Goal: Information Seeking & Learning: Learn about a topic

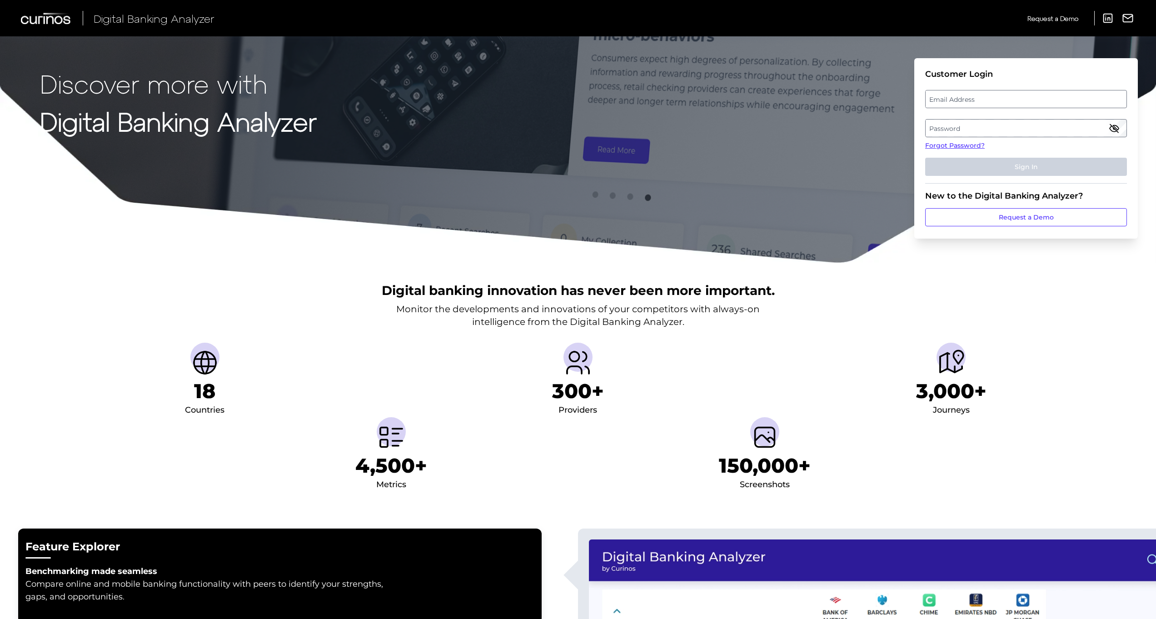
click at [963, 99] on label "Email Address" at bounding box center [1025, 99] width 200 height 16
click at [963, 99] on input "email" at bounding box center [1026, 99] width 202 height 18
click at [963, 99] on input "Email Address" at bounding box center [1026, 99] width 202 height 18
type input "[EMAIL_ADDRESS][PERSON_NAME][DOMAIN_NAME]"
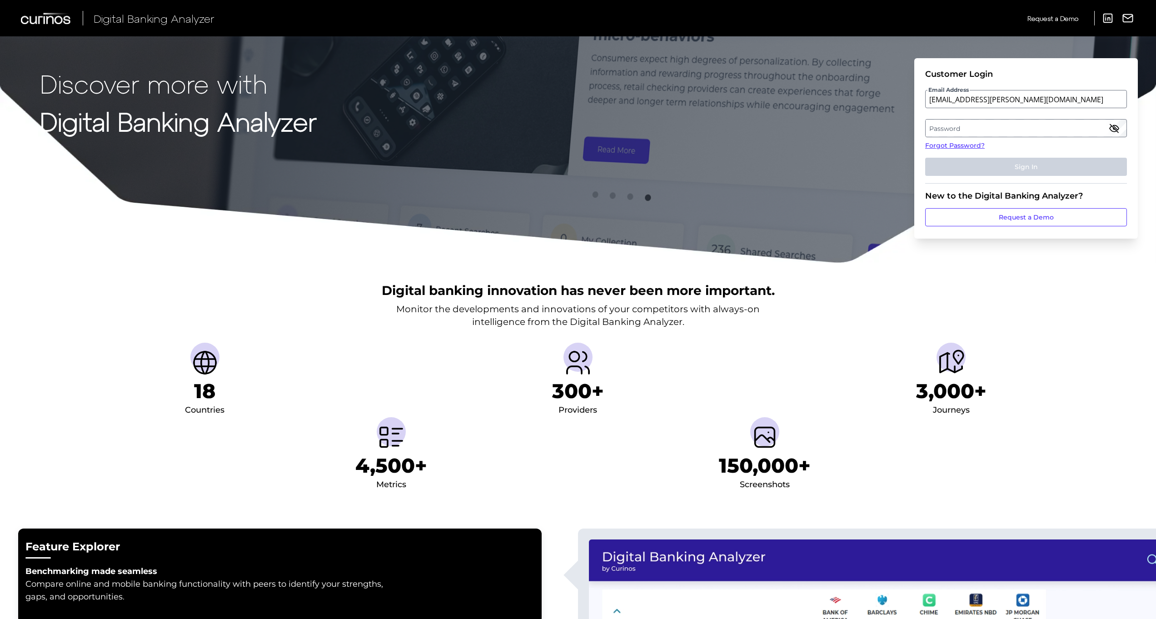
click at [992, 127] on label "Password" at bounding box center [1025, 128] width 200 height 16
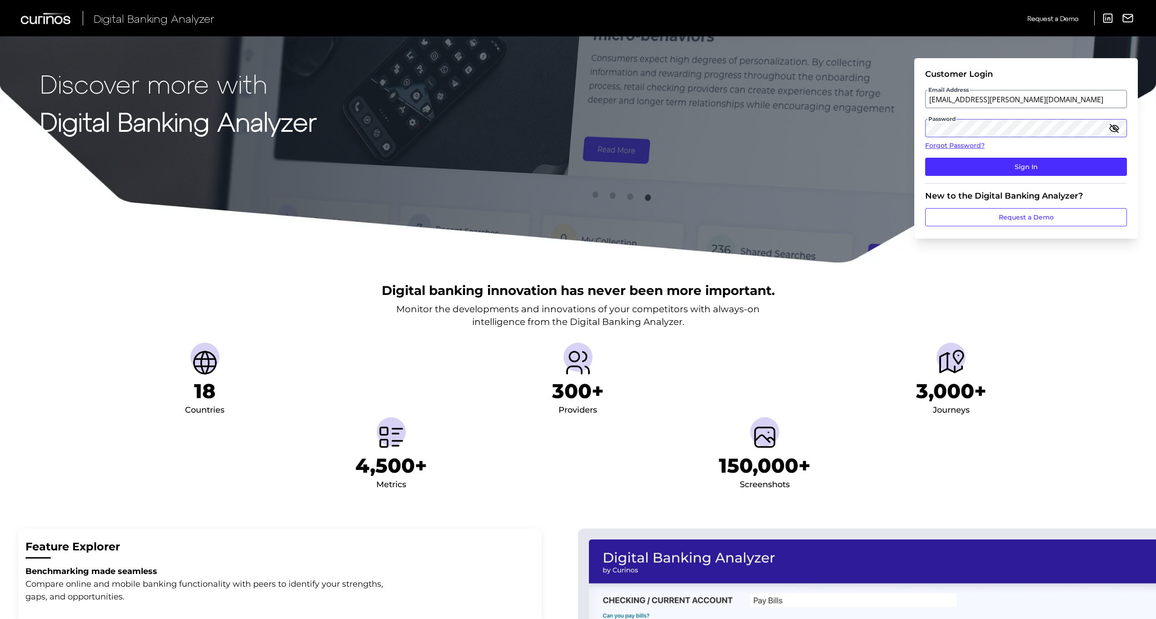
click at [925, 158] on button "Sign In" at bounding box center [1026, 167] width 202 height 18
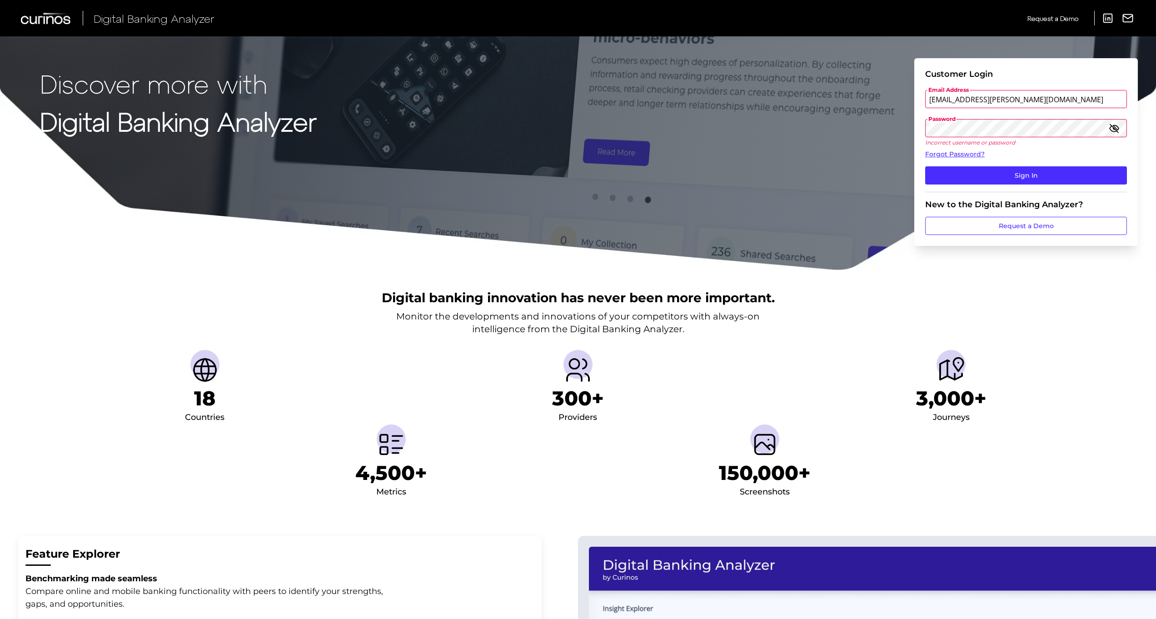
click at [925, 166] on button "Sign In" at bounding box center [1026, 175] width 202 height 18
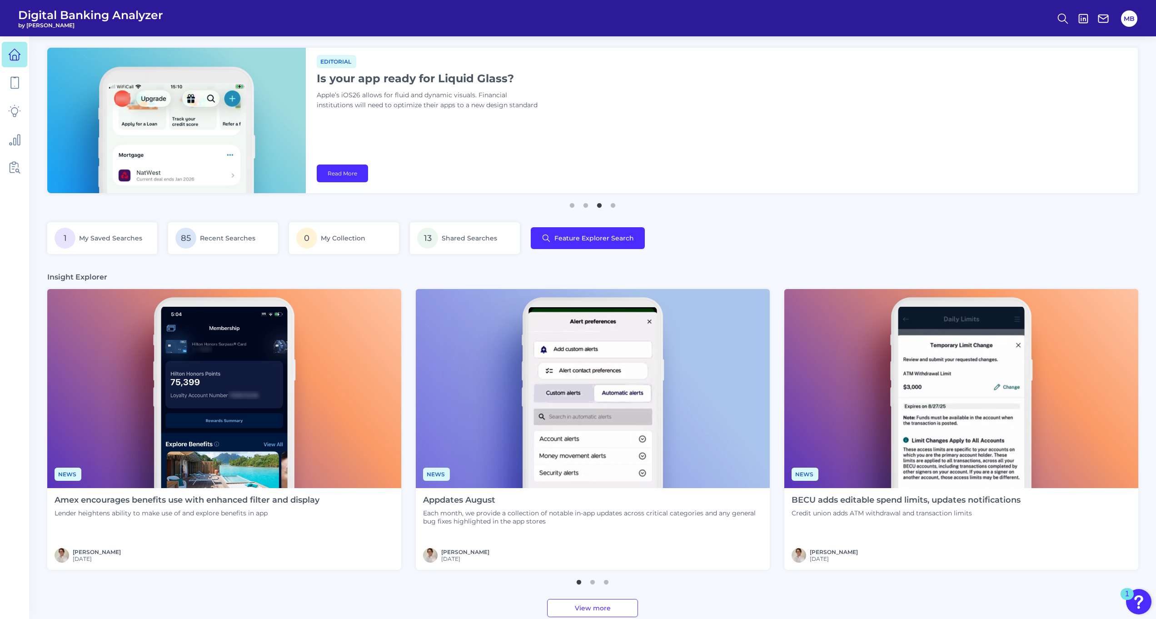
click at [212, 500] on h4 "Amex encourages benefits use with enhanced filter and display" at bounding box center [187, 500] width 265 height 10
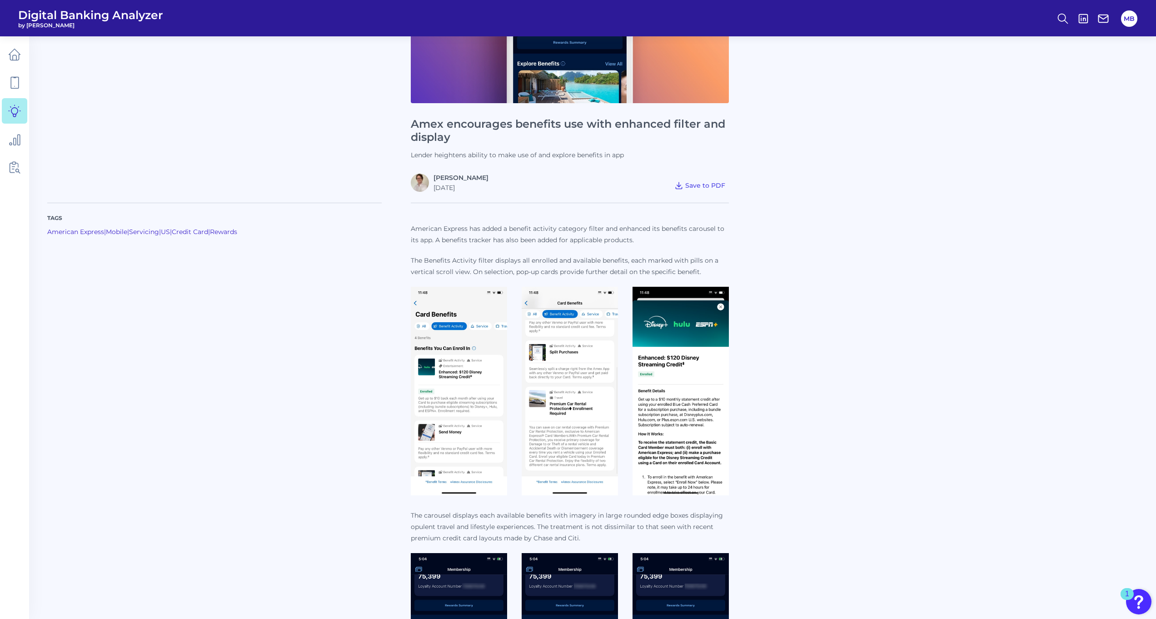
scroll to position [318, 0]
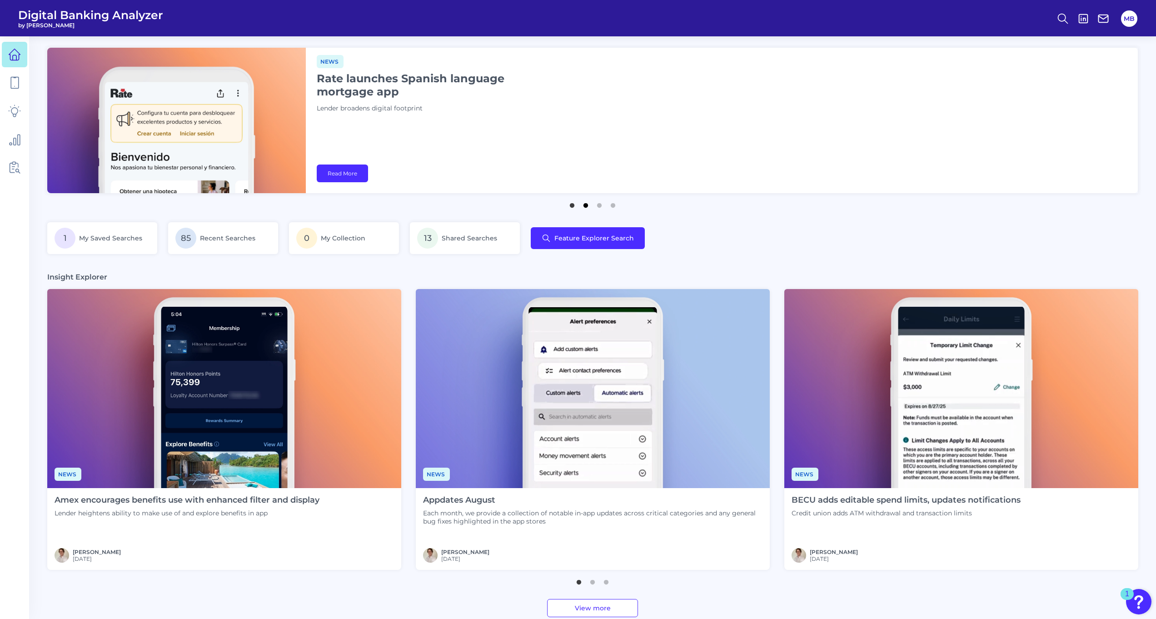
click at [582, 207] on button "2" at bounding box center [585, 203] width 9 height 9
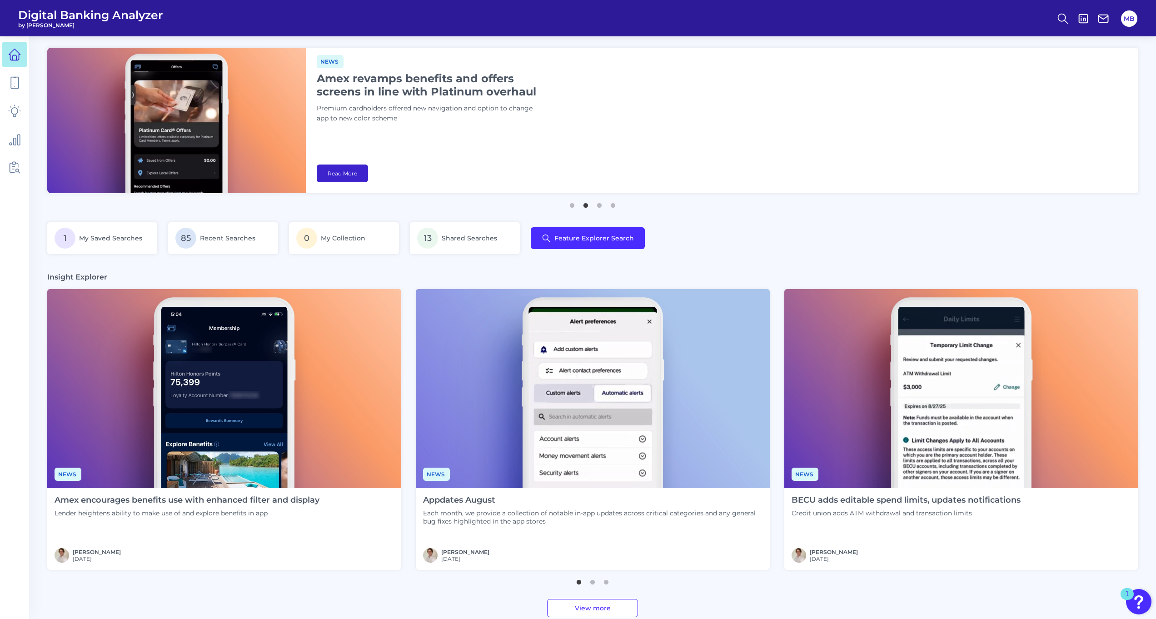
click at [348, 169] on link "Read More" at bounding box center [342, 173] width 51 height 18
click at [602, 205] on button "3" at bounding box center [599, 203] width 9 height 9
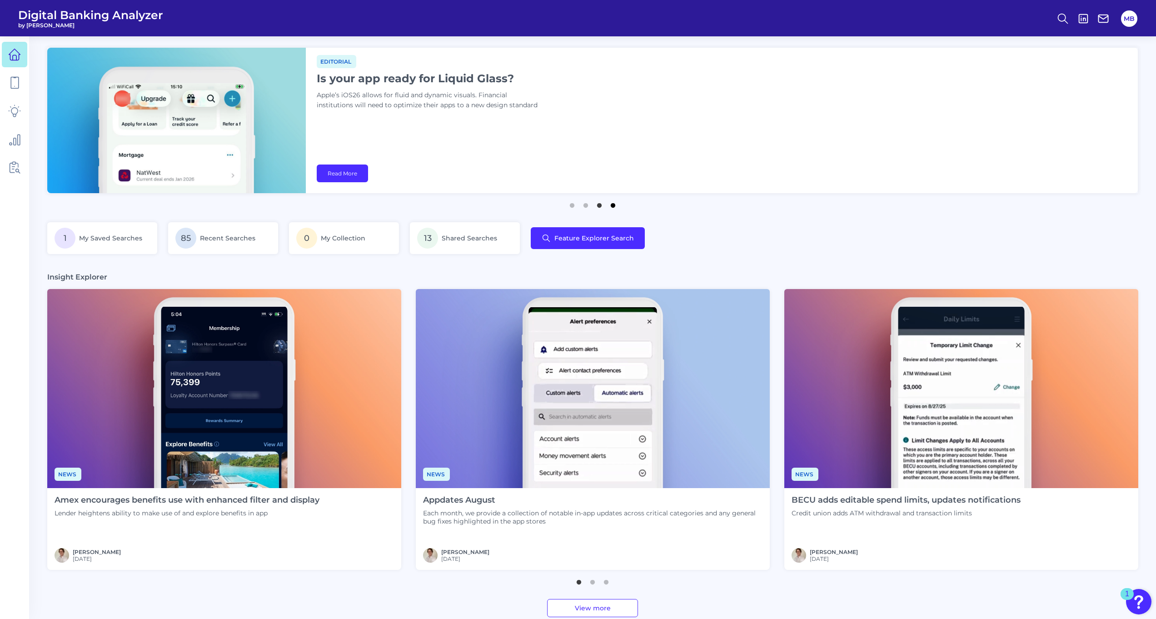
click at [611, 206] on button "4" at bounding box center [612, 203] width 9 height 9
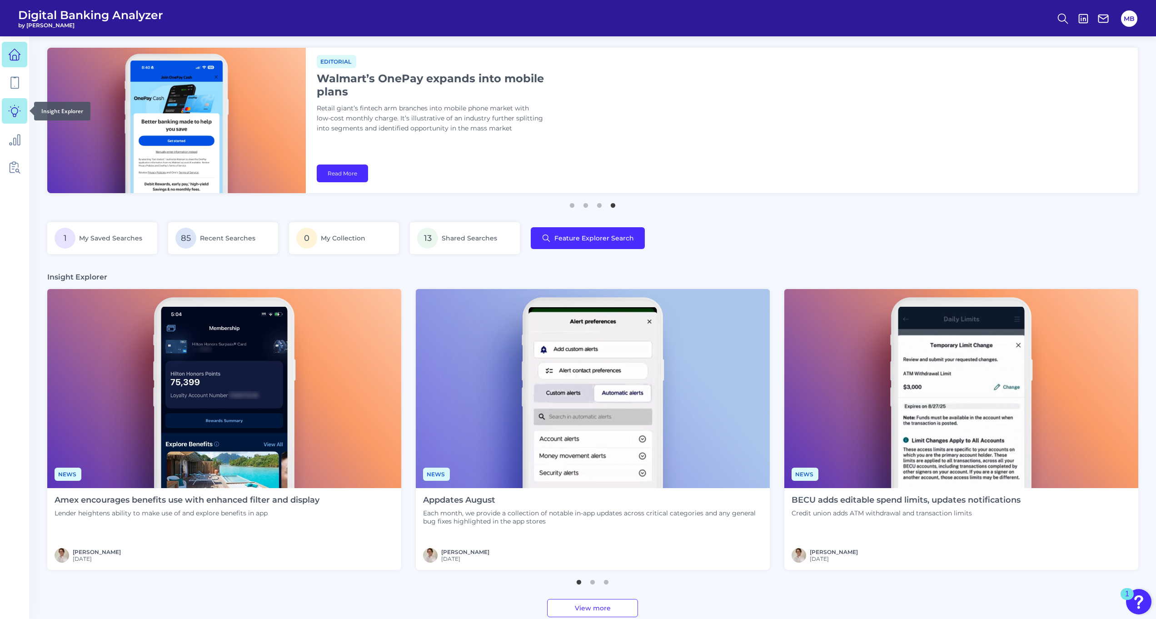
click at [12, 110] on icon at bounding box center [14, 110] width 13 height 13
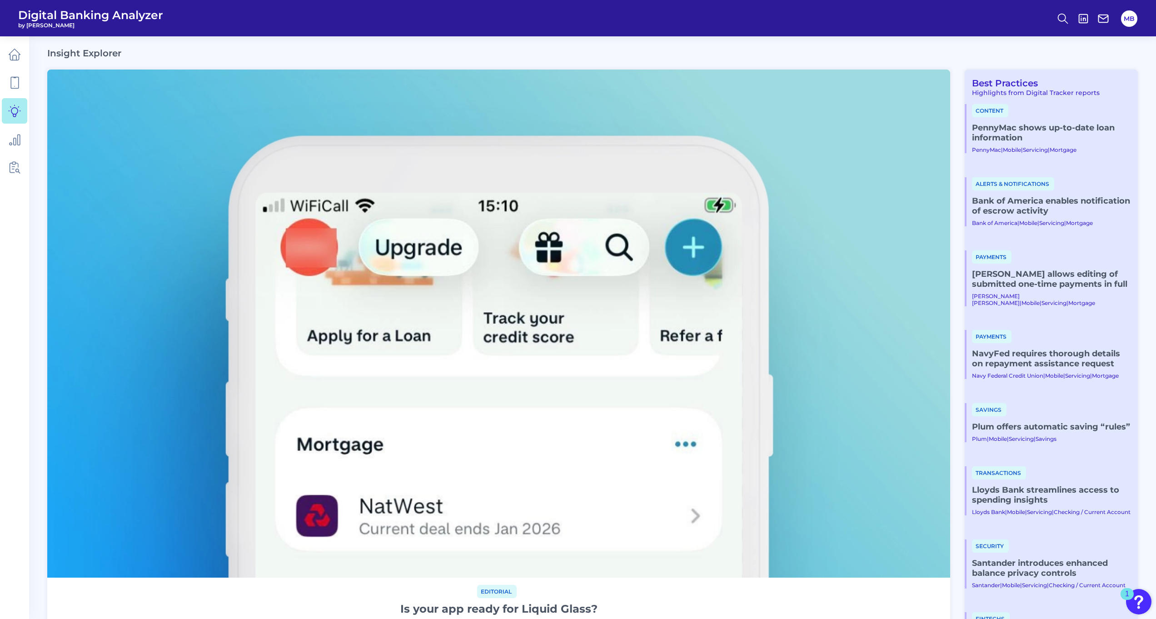
drag, startPoint x: 405, startPoint y: 537, endPoint x: 350, endPoint y: 181, distance: 360.8
click at [2, 76] on link at bounding box center [14, 82] width 25 height 25
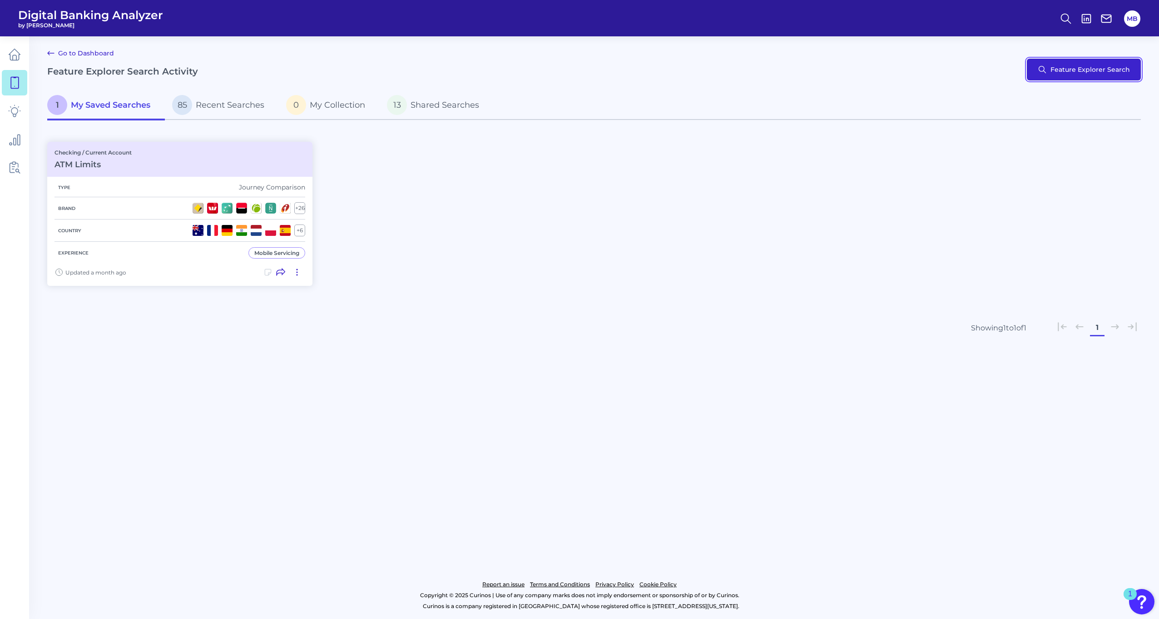
click at [1104, 65] on button "Feature Explorer Search" at bounding box center [1084, 70] width 114 height 22
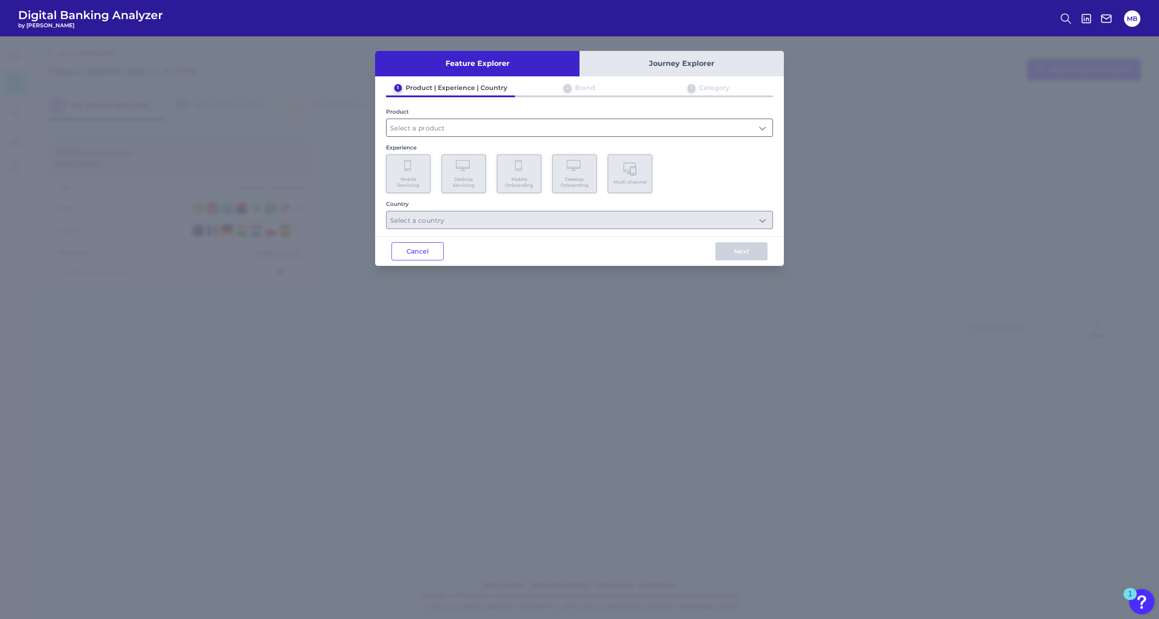
click at [425, 131] on input "text" at bounding box center [580, 127] width 386 height 17
click at [428, 149] on span "Checking / Current Account" at bounding box center [438, 149] width 89 height 8
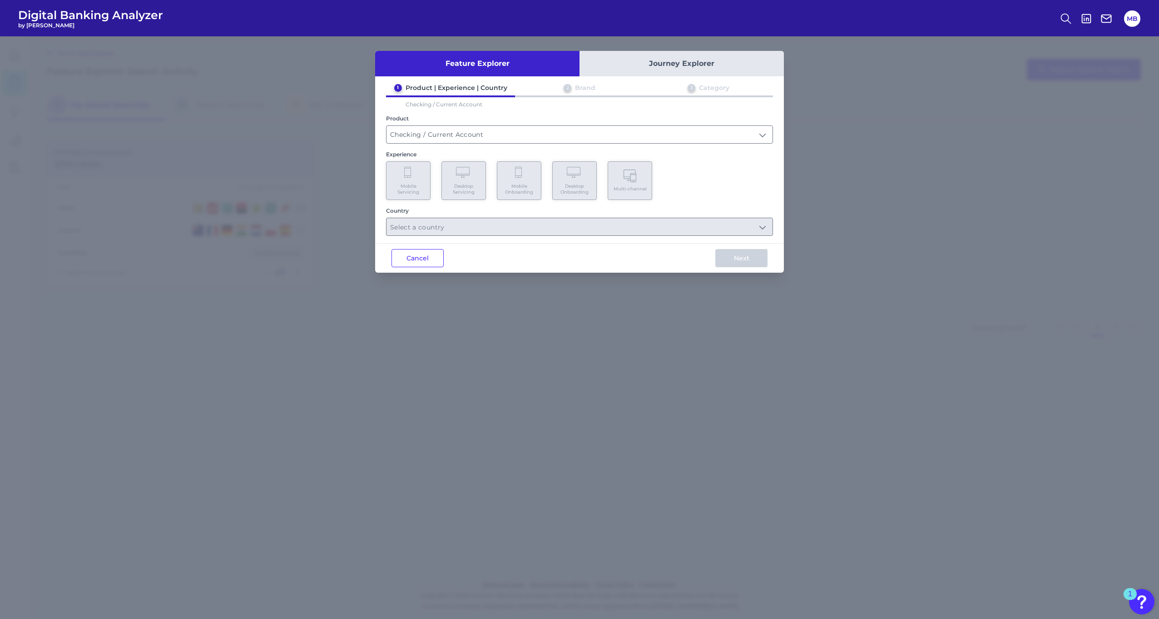
type input "Checking / Current Account"
click at [412, 184] on span "Mobile Servicing" at bounding box center [408, 189] width 35 height 12
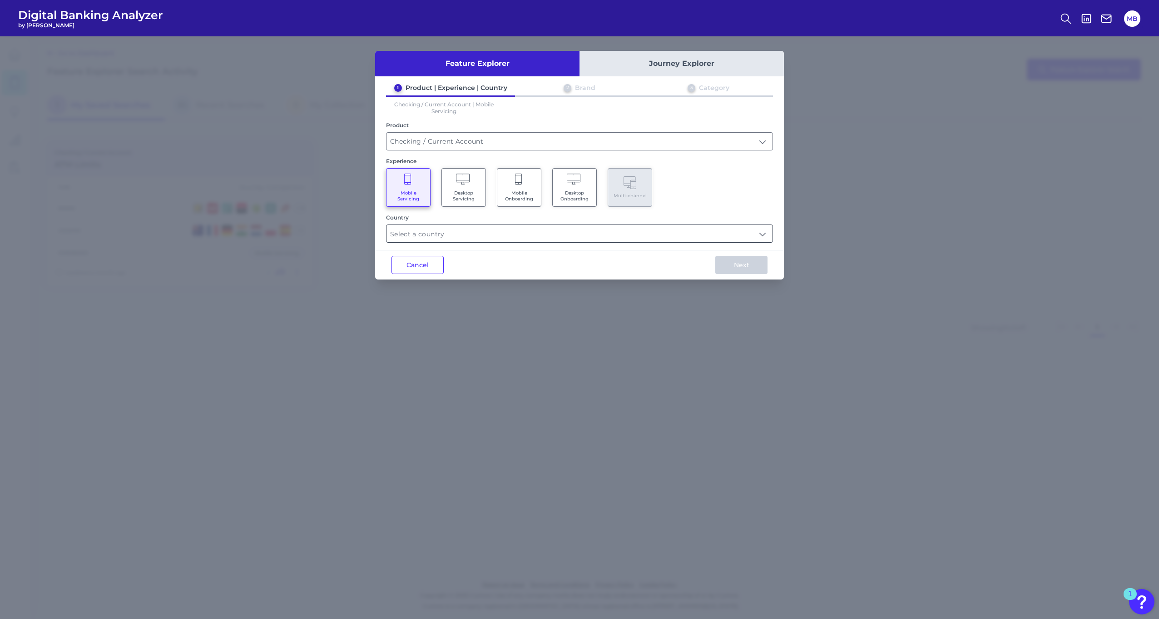
click at [681, 226] on div at bounding box center [579, 233] width 387 height 18
drag, startPoint x: 680, startPoint y: 233, endPoint x: 687, endPoint y: 233, distance: 6.4
click at [682, 233] on input "text" at bounding box center [580, 233] width 386 height 17
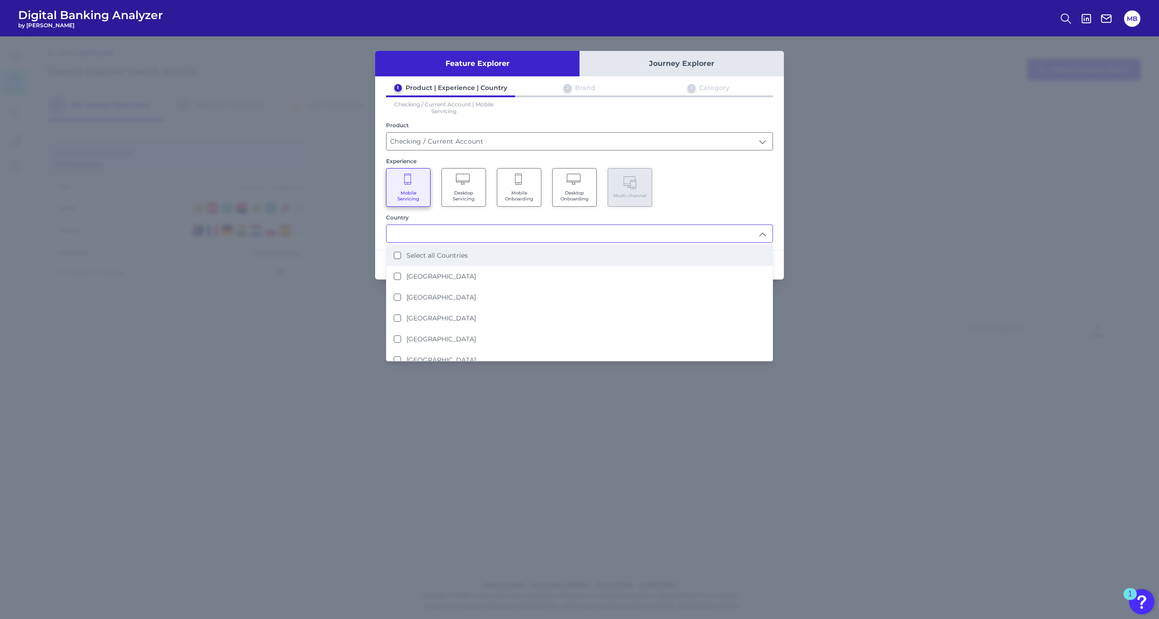
click at [547, 255] on li "Select all Countries" at bounding box center [580, 255] width 386 height 21
type input "Select all Countries"
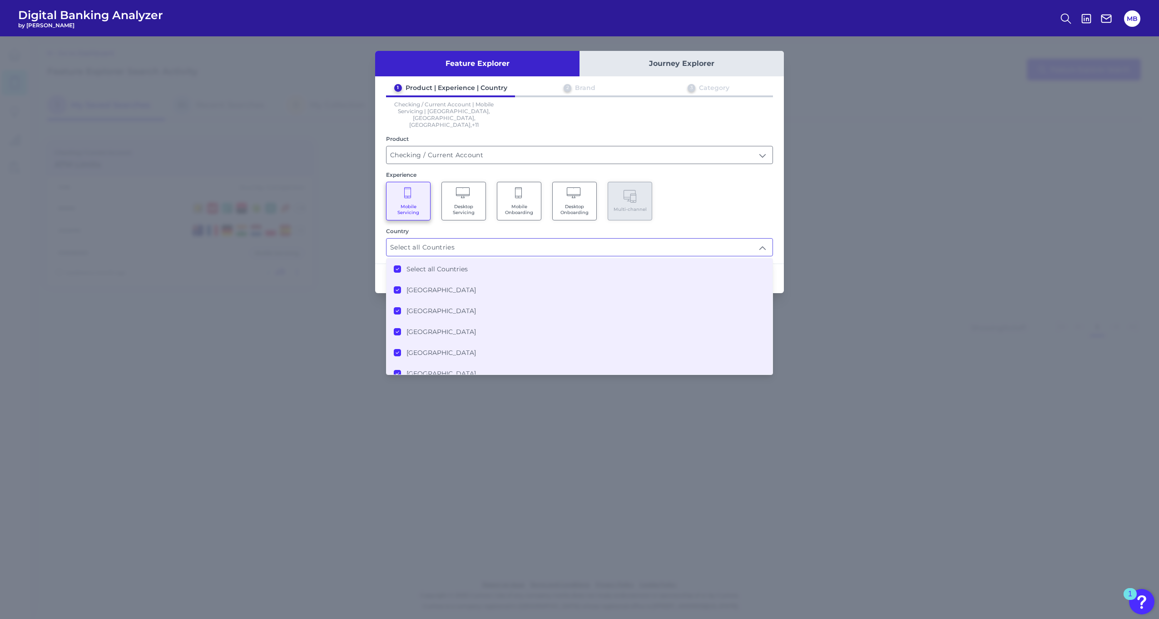
click at [769, 212] on div "1 Product | Experience | Country 2 Brand 3 Category Checking / Current Account …" at bounding box center [579, 170] width 409 height 173
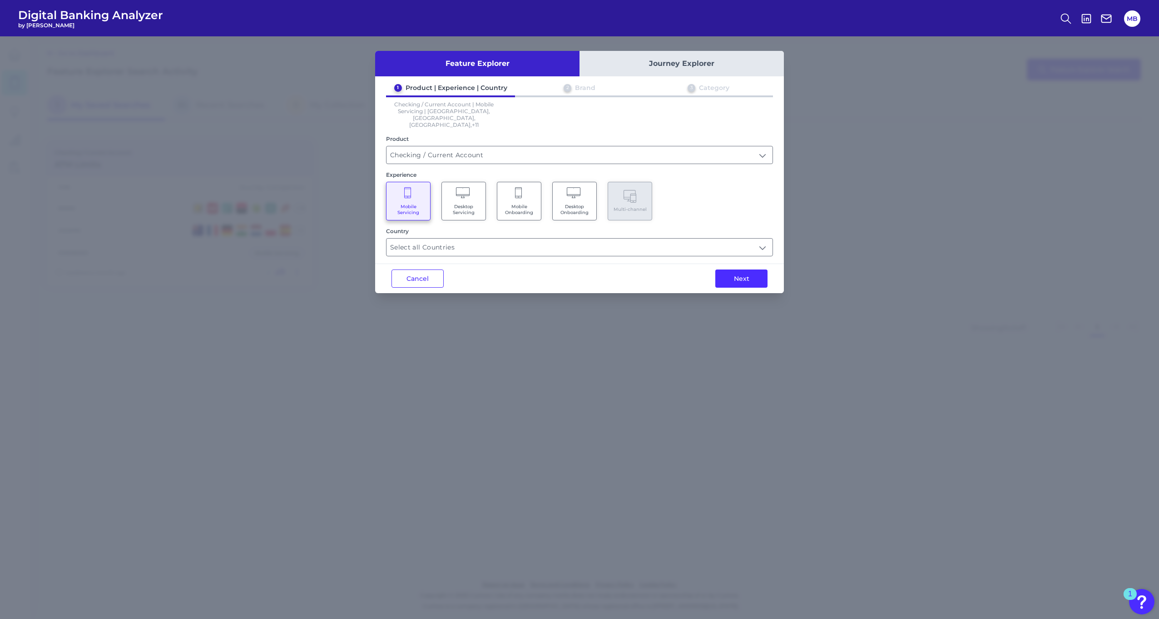
click at [756, 269] on button "Next" at bounding box center [741, 278] width 52 height 18
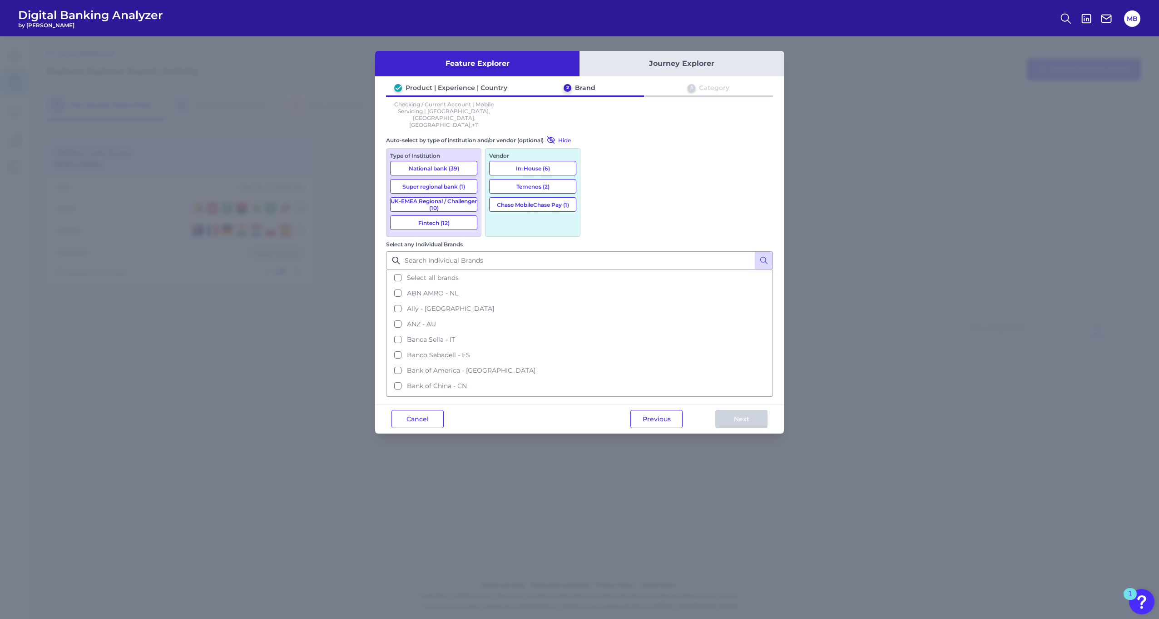
click at [459, 273] on span "Select all brands" at bounding box center [433, 277] width 52 height 8
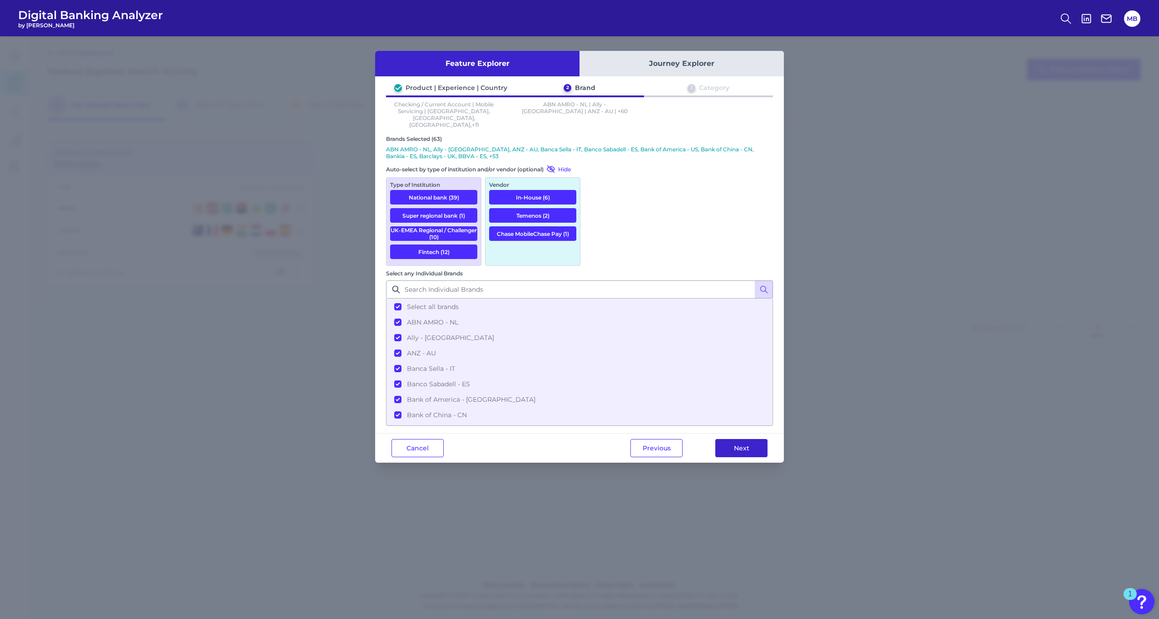
click at [740, 439] on button "Next" at bounding box center [741, 448] width 52 height 18
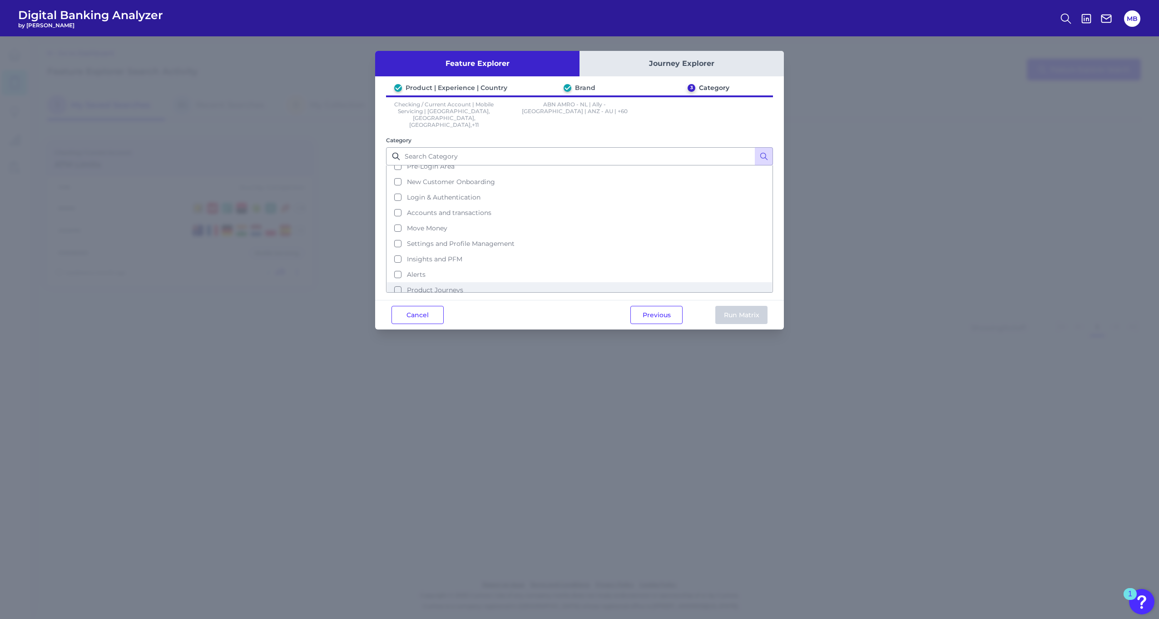
scroll to position [44, 0]
click at [449, 280] on span "Help & Support" at bounding box center [431, 284] width 48 height 8
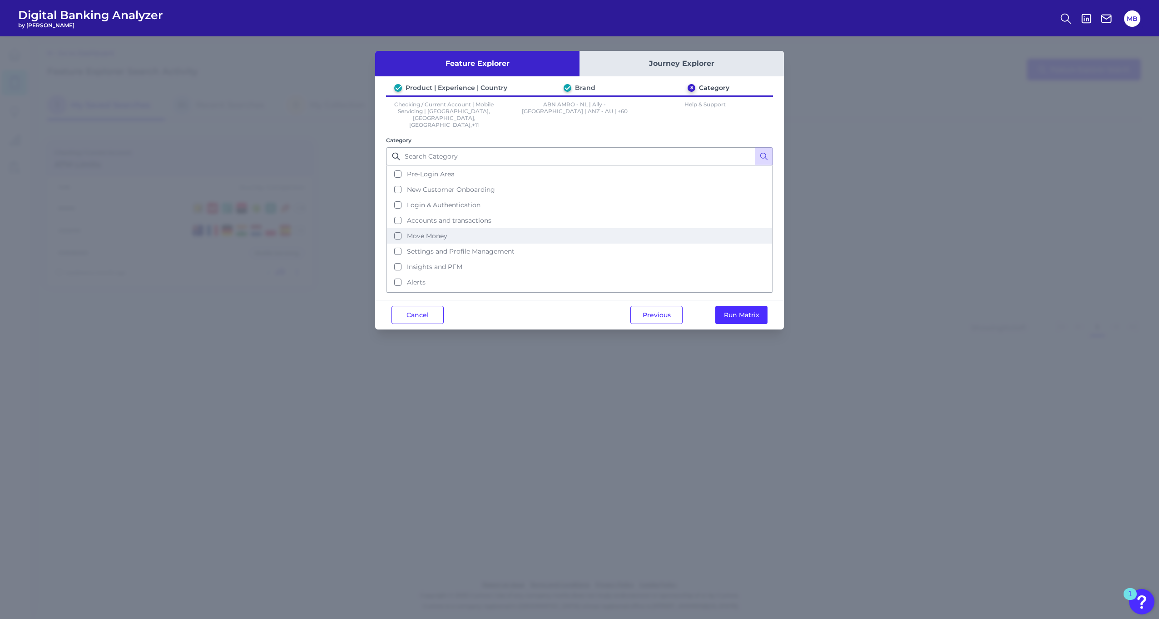
scroll to position [0, 0]
click at [736, 300] on div "Previous Run Matrix" at bounding box center [699, 314] width 170 height 29
click at [742, 307] on button "Run Matrix" at bounding box center [741, 315] width 52 height 18
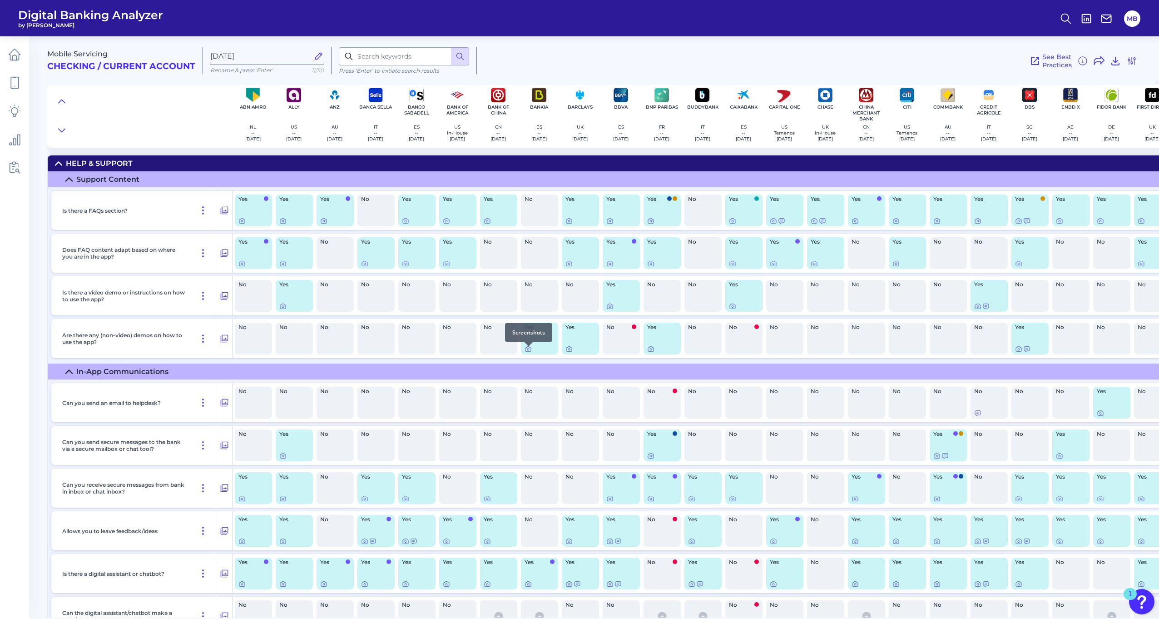
click at [529, 350] on div at bounding box center [528, 346] width 9 height 9
click at [529, 350] on icon at bounding box center [528, 349] width 2 height 2
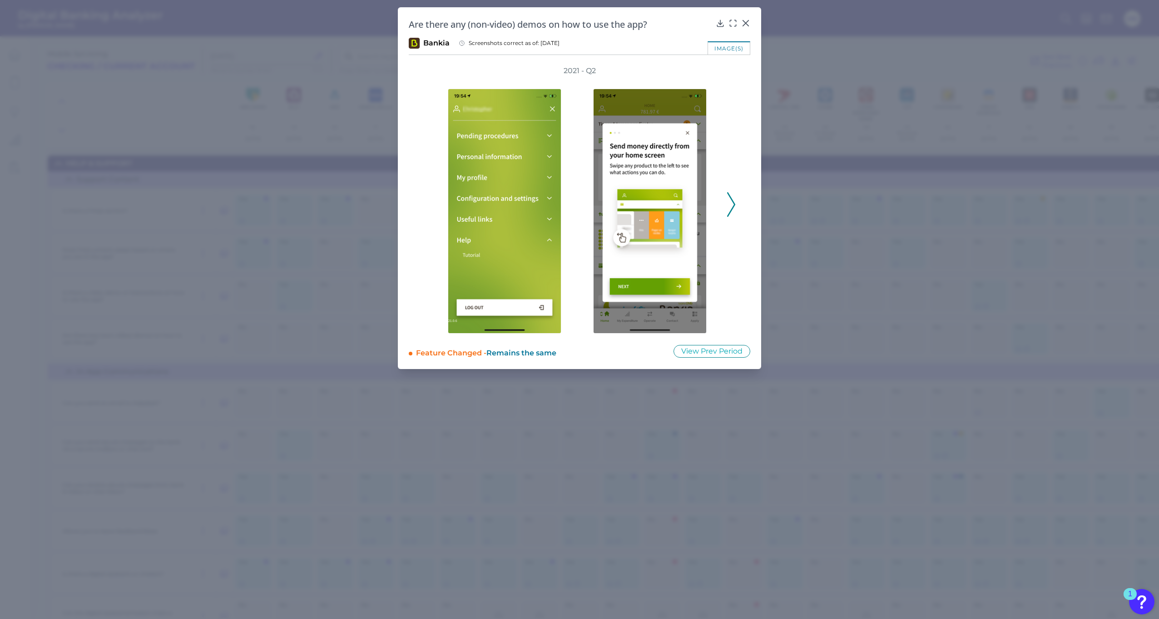
click at [734, 197] on icon at bounding box center [731, 204] width 8 height 25
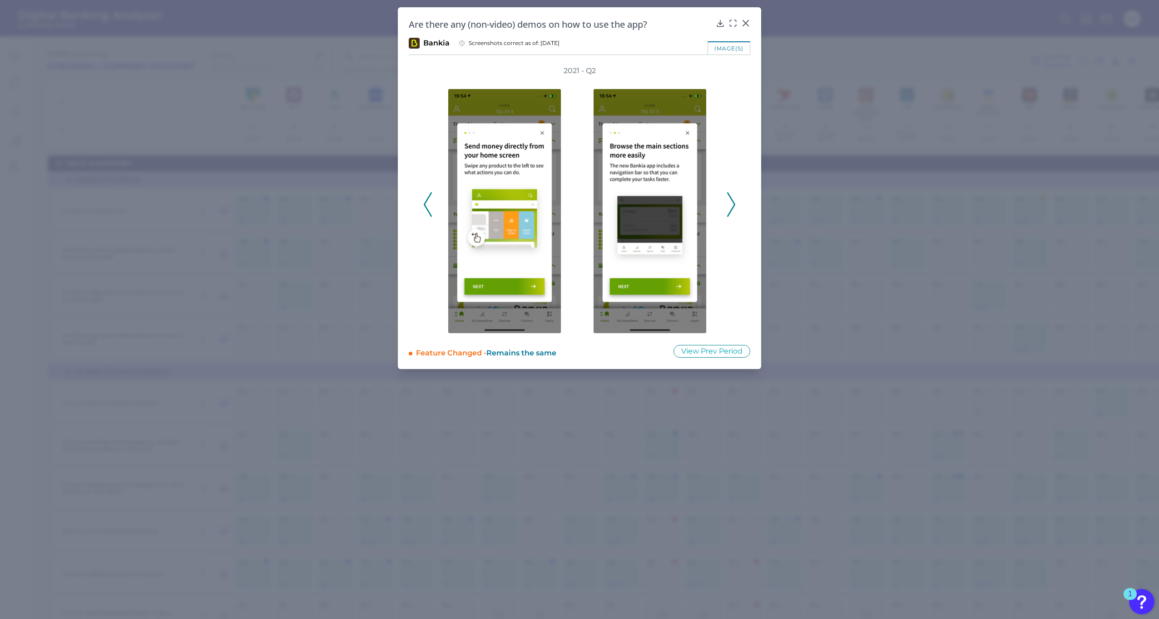
click at [735, 207] on icon at bounding box center [731, 204] width 8 height 25
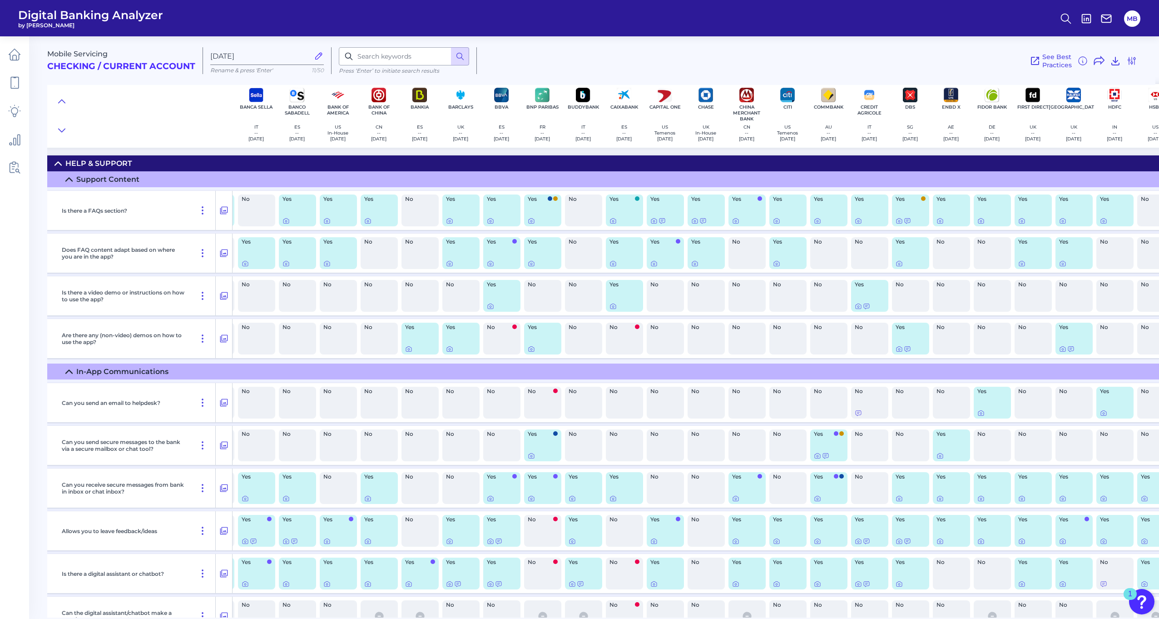
drag, startPoint x: 612, startPoint y: 349, endPoint x: 673, endPoint y: 346, distance: 61.0
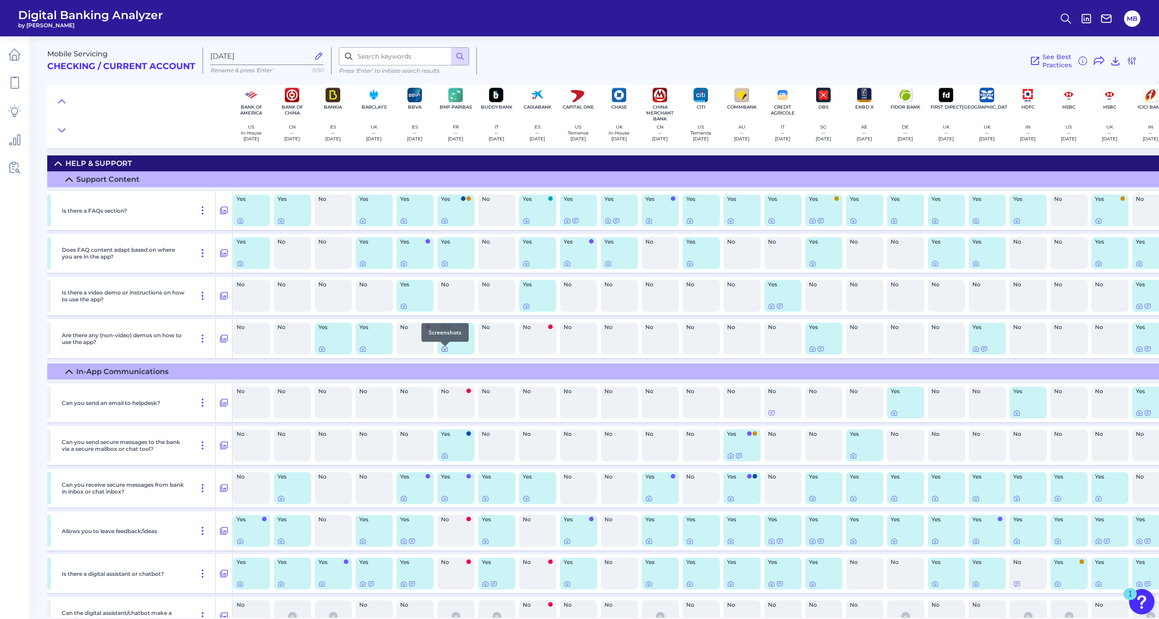
click at [442, 350] on div at bounding box center [445, 346] width 9 height 9
click at [443, 352] on icon at bounding box center [444, 348] width 7 height 7
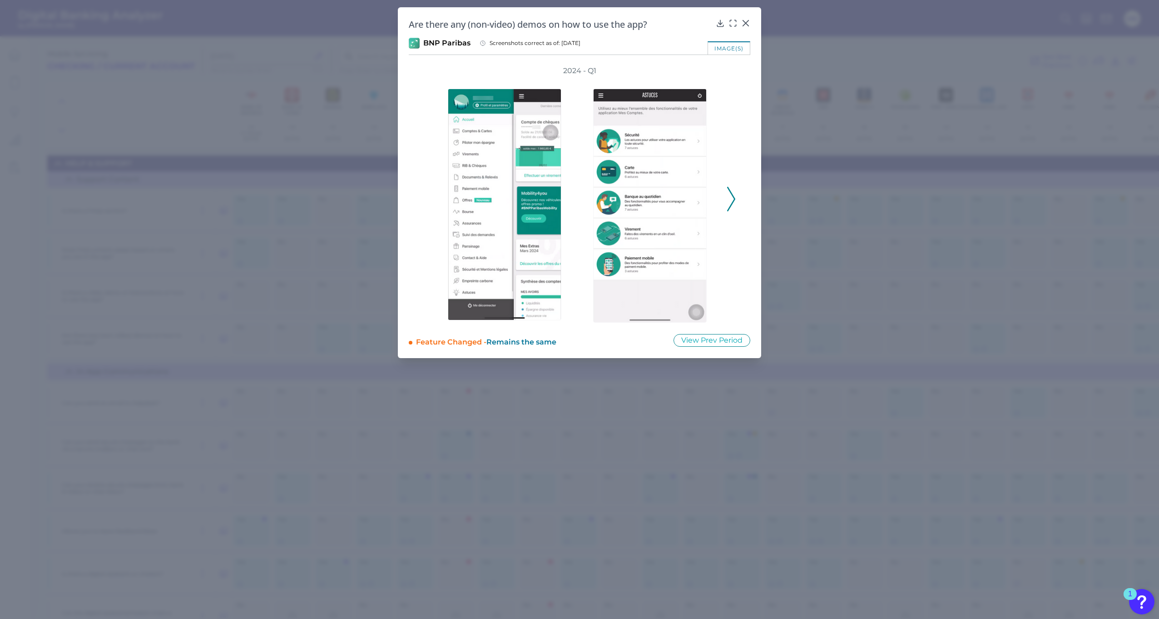
click at [734, 203] on icon at bounding box center [731, 199] width 8 height 25
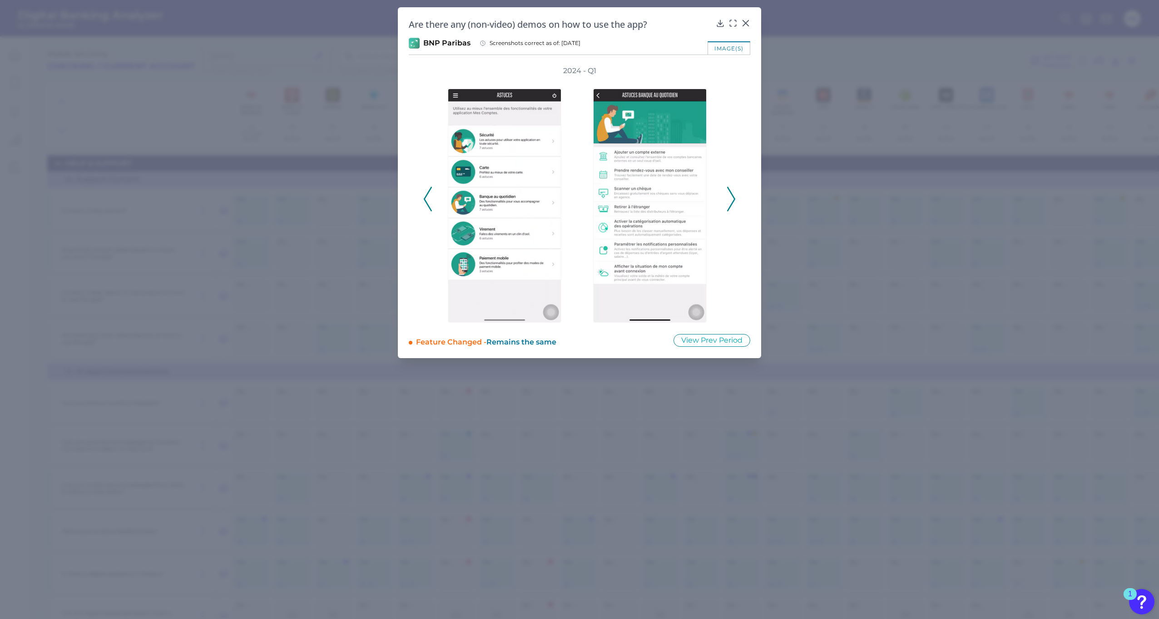
click at [734, 203] on icon at bounding box center [731, 199] width 8 height 25
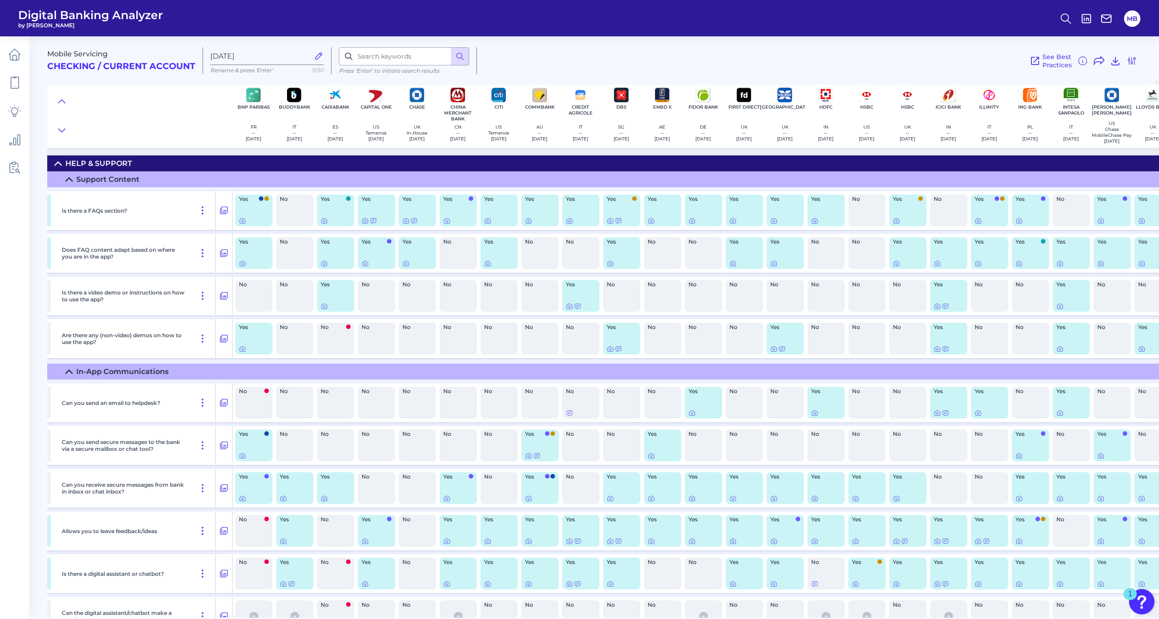
drag, startPoint x: 616, startPoint y: 368, endPoint x: 766, endPoint y: 351, distance: 150.5
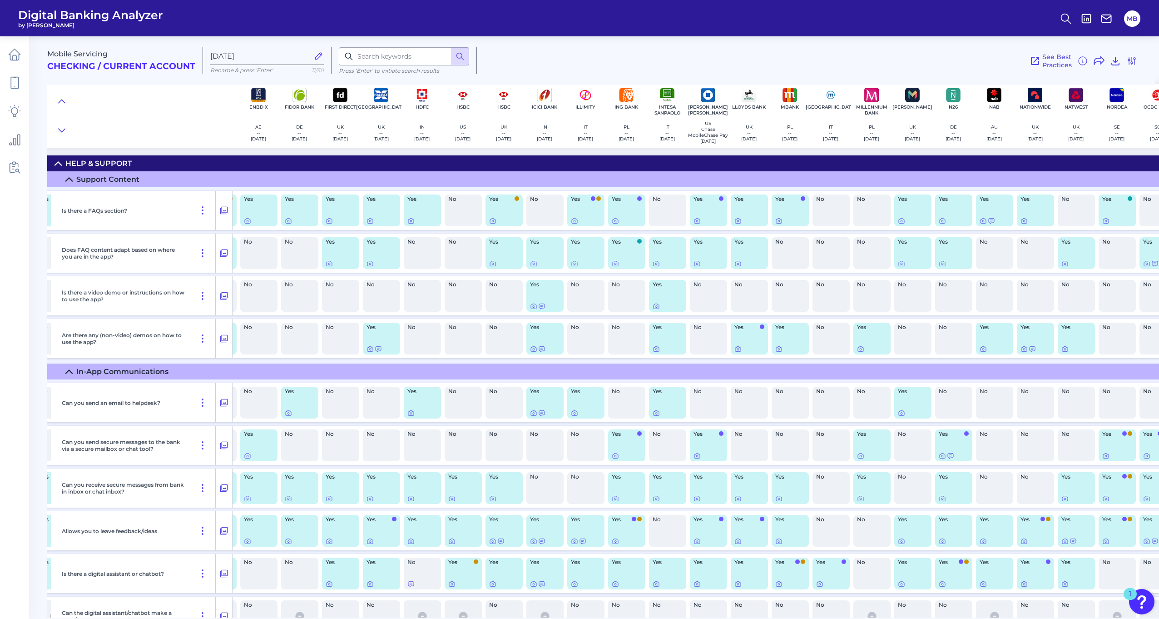
drag, startPoint x: 175, startPoint y: 229, endPoint x: 126, endPoint y: 232, distance: 49.6
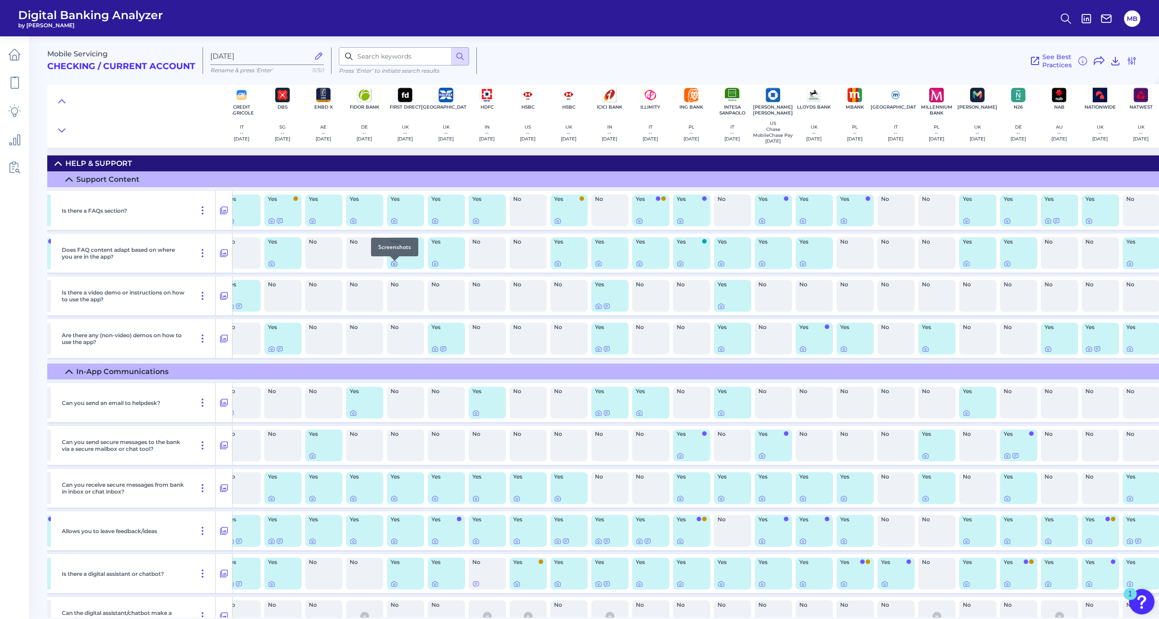
click at [393, 265] on icon at bounding box center [394, 264] width 2 height 2
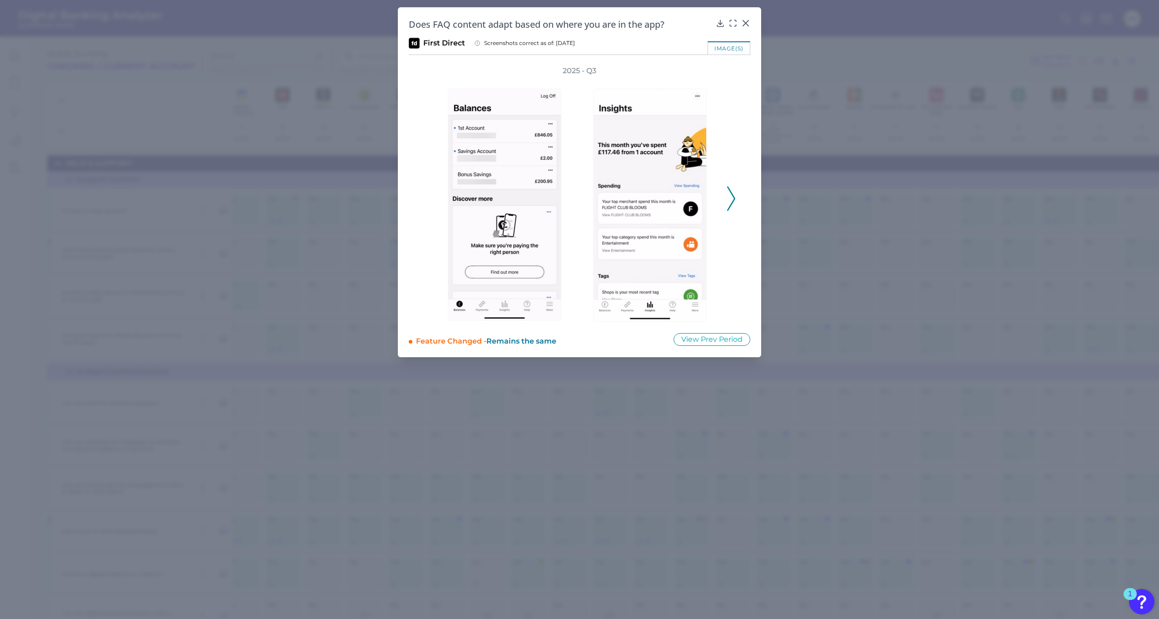
click at [732, 204] on polyline at bounding box center [731, 198] width 7 height 23
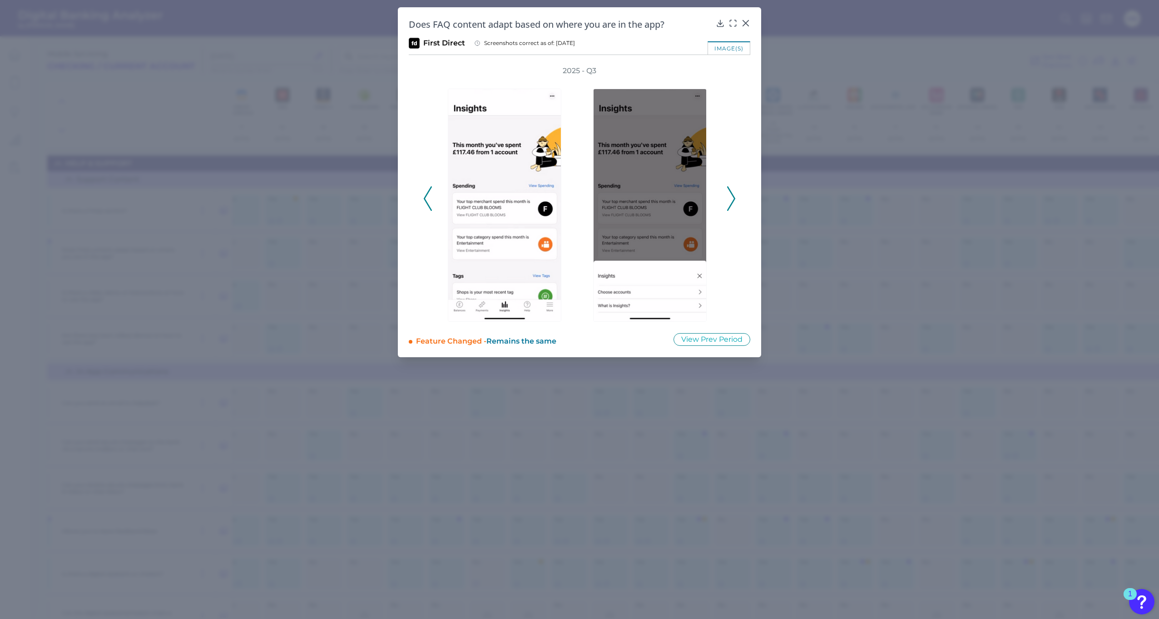
click at [732, 203] on polyline at bounding box center [731, 198] width 7 height 23
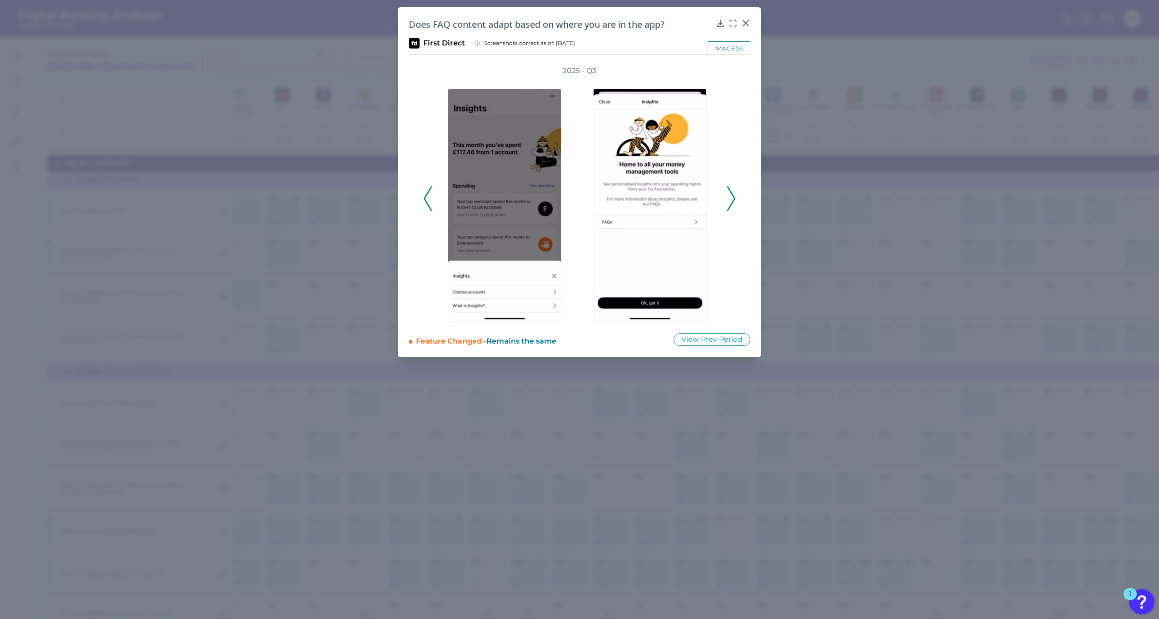
click at [732, 203] on polyline at bounding box center [731, 198] width 7 height 23
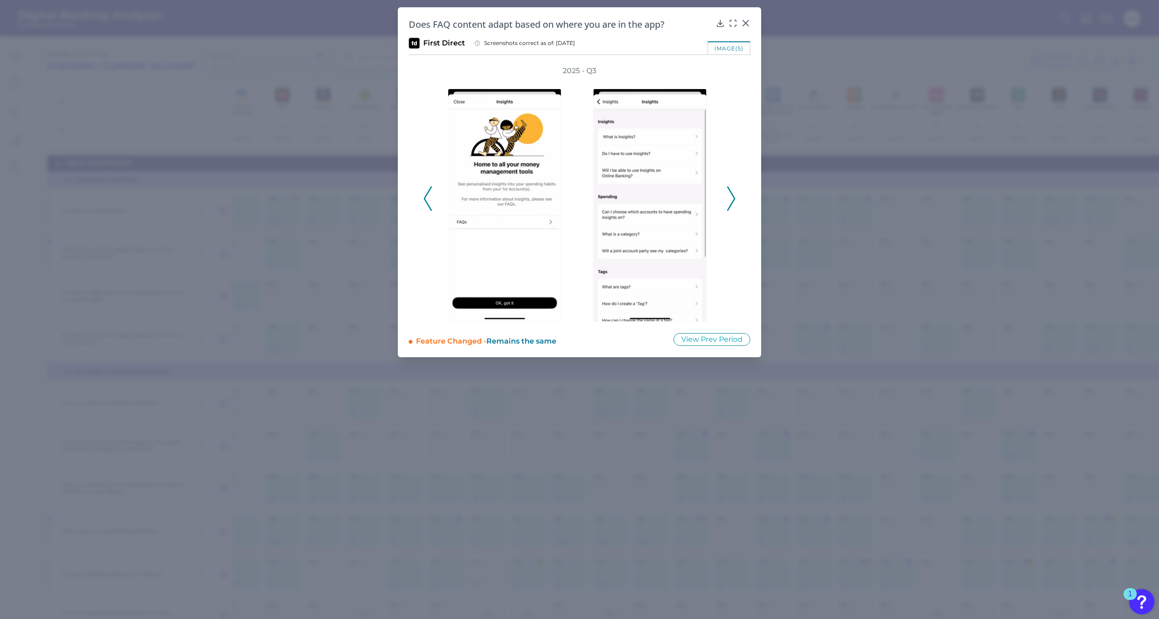
click at [732, 203] on polyline at bounding box center [731, 198] width 7 height 23
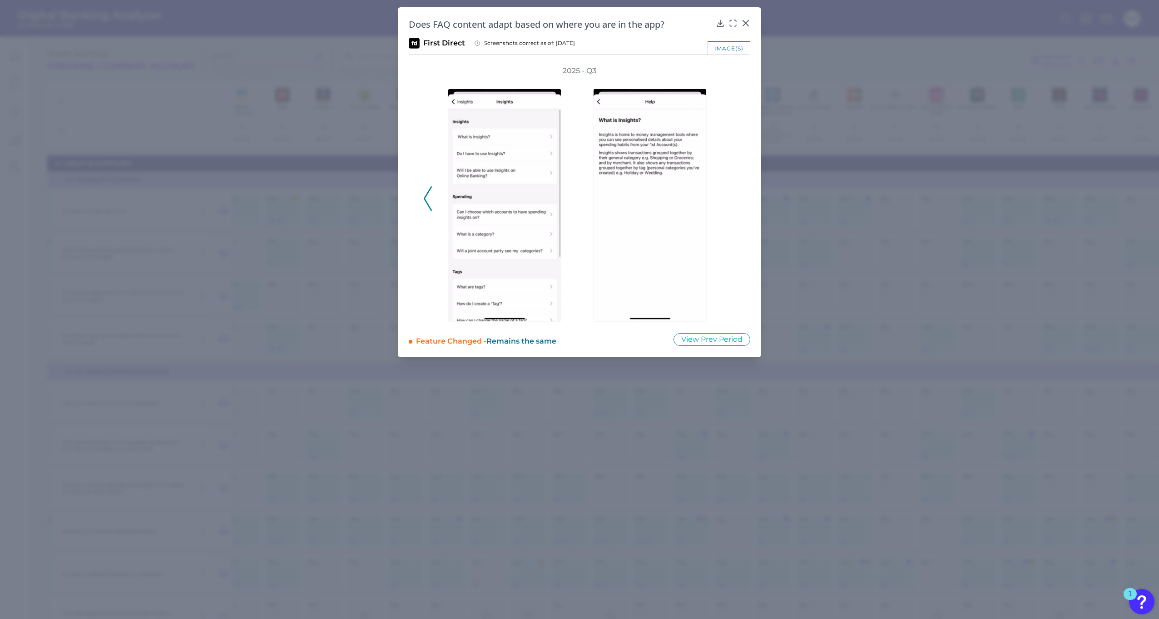
click at [732, 203] on div "2025 - Q3" at bounding box center [579, 194] width 313 height 256
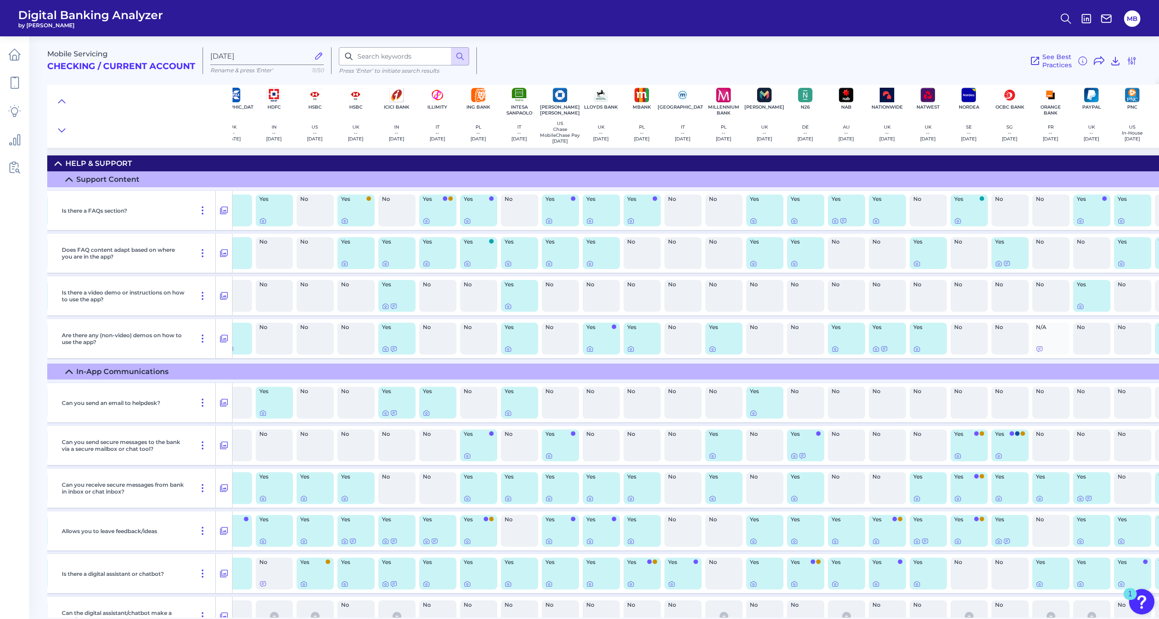
scroll to position [0, 981]
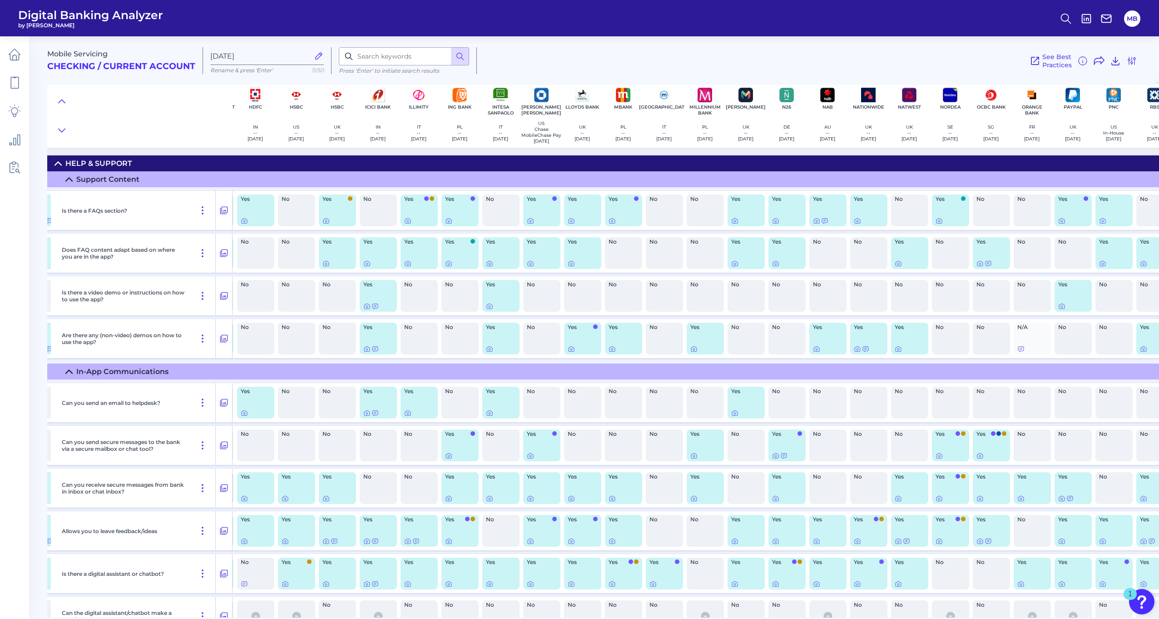
drag, startPoint x: 491, startPoint y: 293, endPoint x: 514, endPoint y: 289, distance: 23.5
click at [447, 267] on icon at bounding box center [446, 263] width 7 height 7
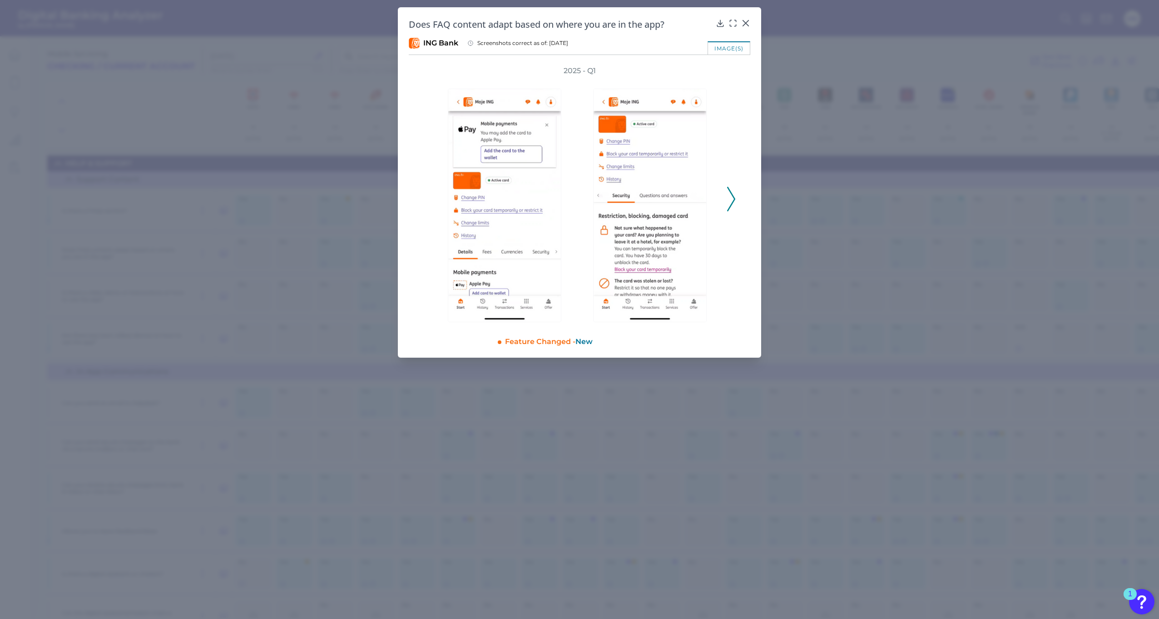
click at [731, 197] on icon at bounding box center [731, 199] width 8 height 25
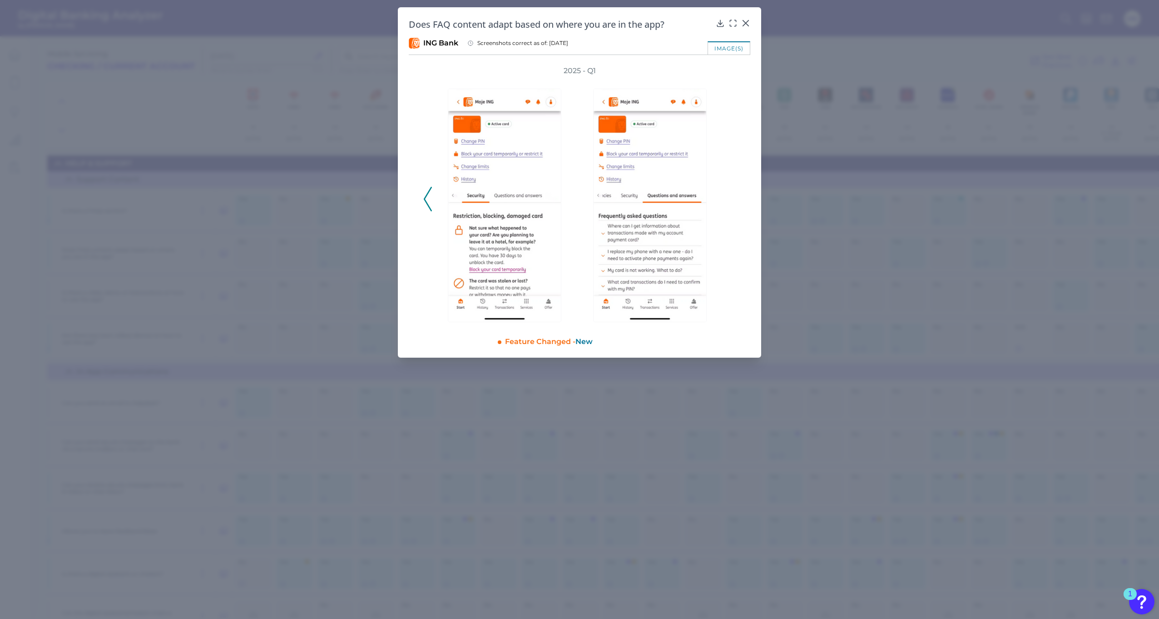
click at [729, 200] on div "2025 - Q1" at bounding box center [579, 194] width 313 height 256
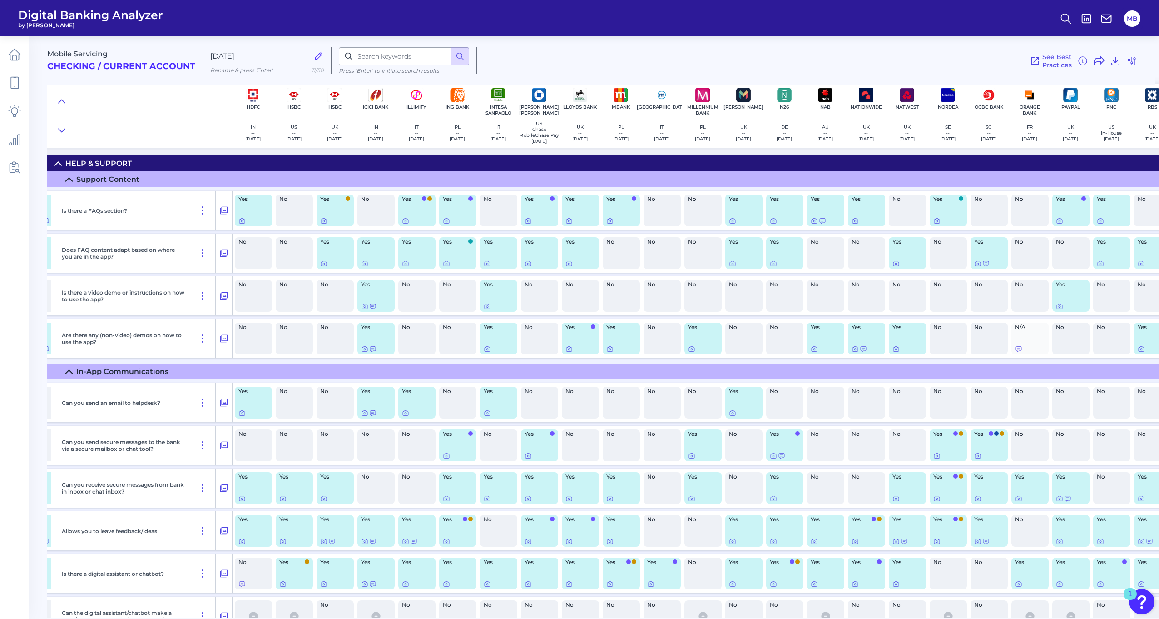
drag, startPoint x: 661, startPoint y: 274, endPoint x: 697, endPoint y: 261, distance: 38.2
click at [702, 259] on div "No" at bounding box center [700, 253] width 37 height 32
click at [729, 267] on icon at bounding box center [730, 263] width 7 height 7
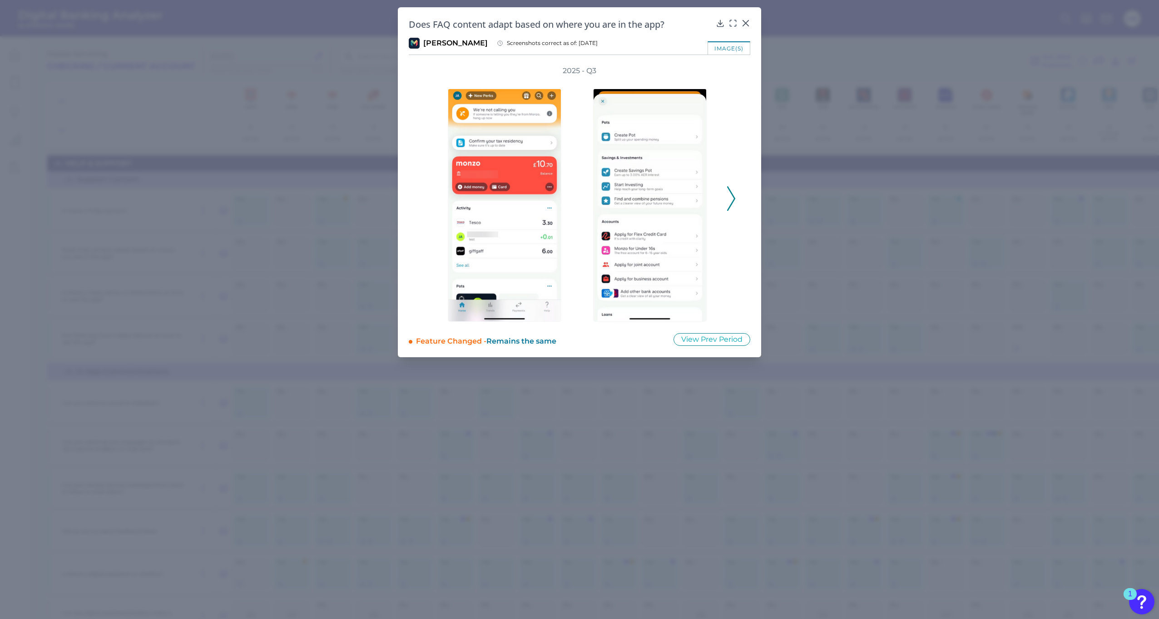
click at [733, 204] on icon at bounding box center [731, 198] width 8 height 25
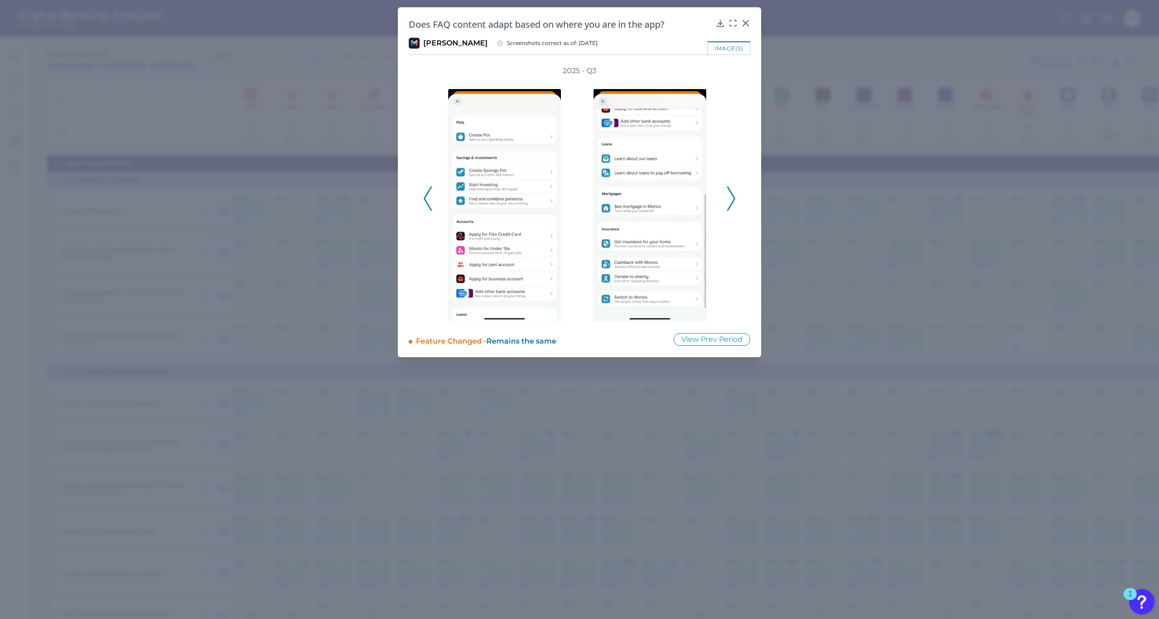
click at [733, 204] on icon at bounding box center [731, 198] width 8 height 25
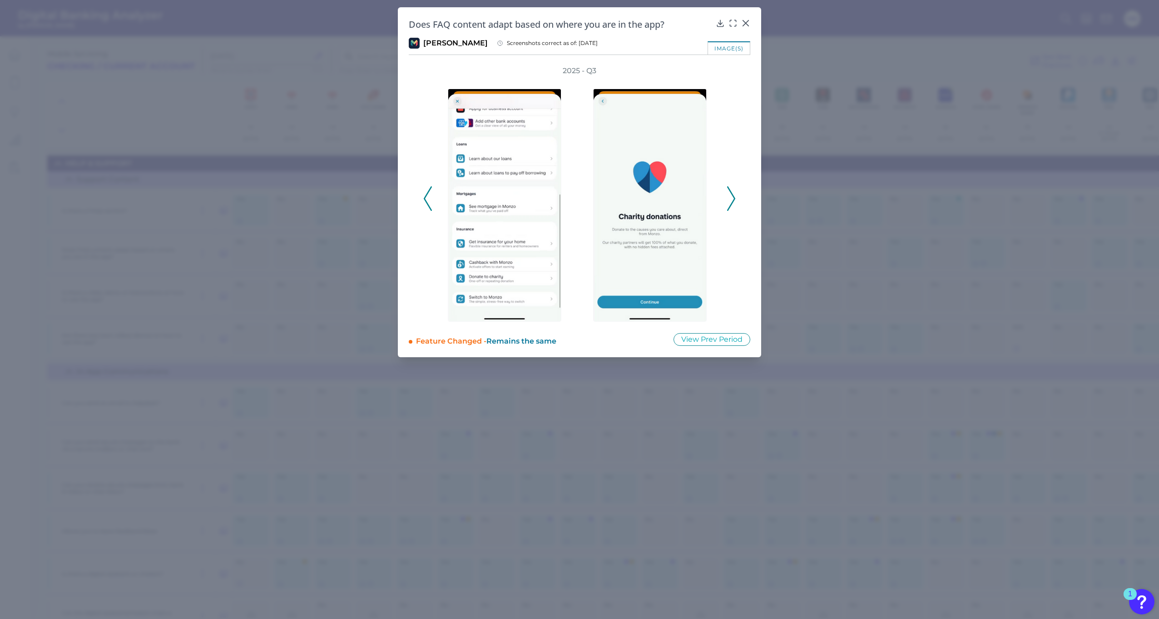
click at [733, 204] on icon at bounding box center [731, 198] width 8 height 25
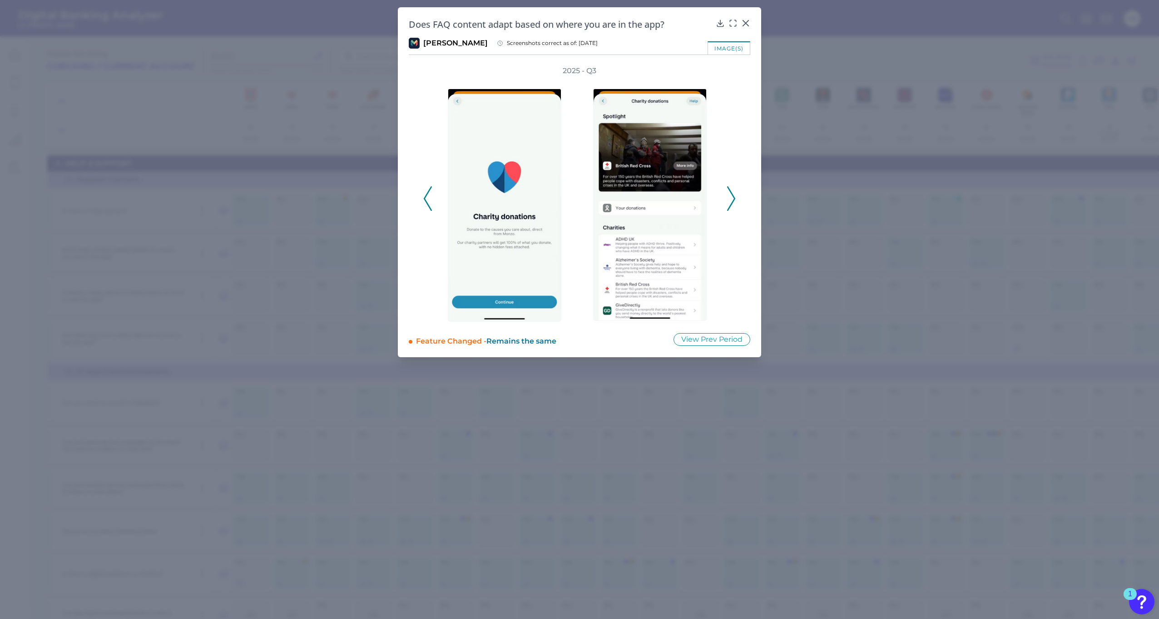
click at [734, 203] on icon at bounding box center [731, 198] width 8 height 25
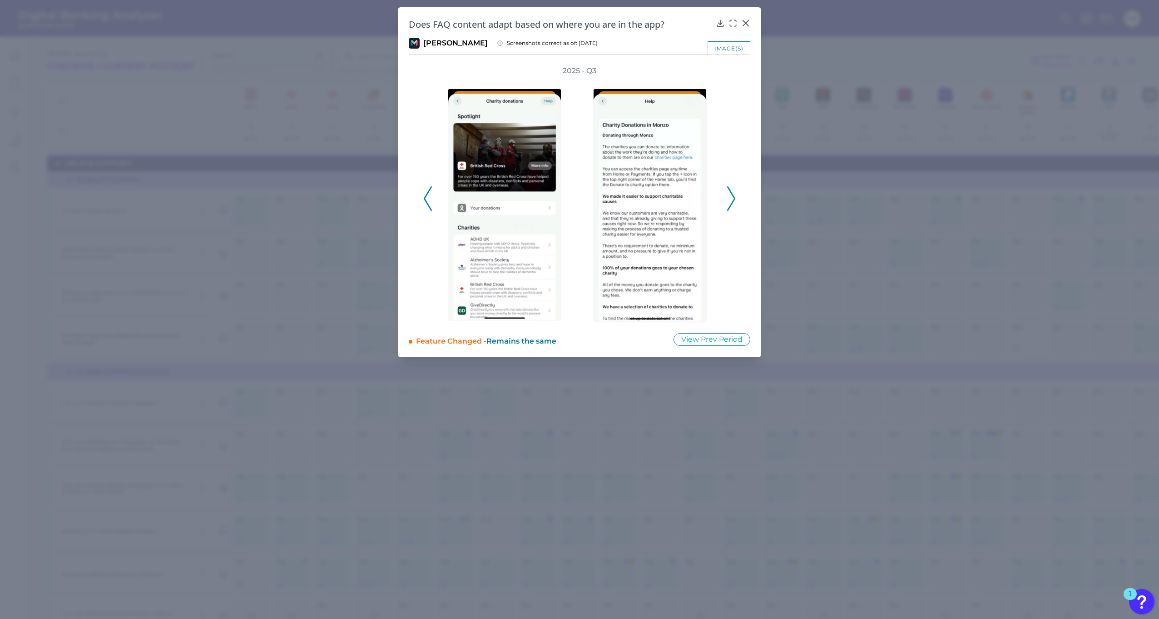
click at [734, 203] on icon at bounding box center [731, 198] width 8 height 25
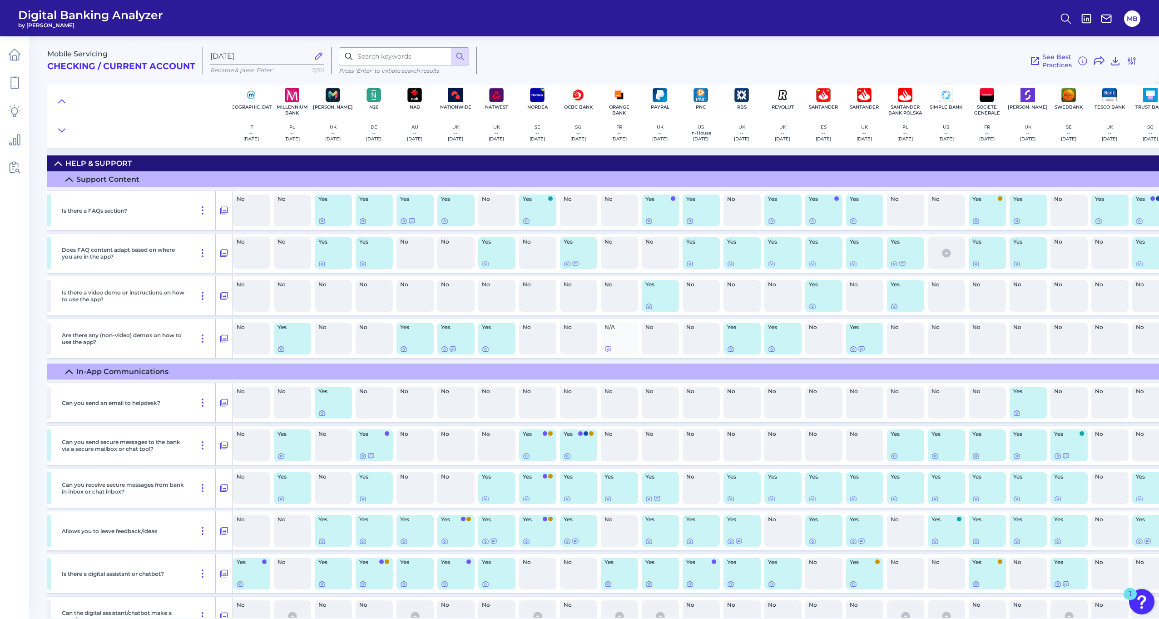
drag, startPoint x: 801, startPoint y: 271, endPoint x: 829, endPoint y: 270, distance: 27.7
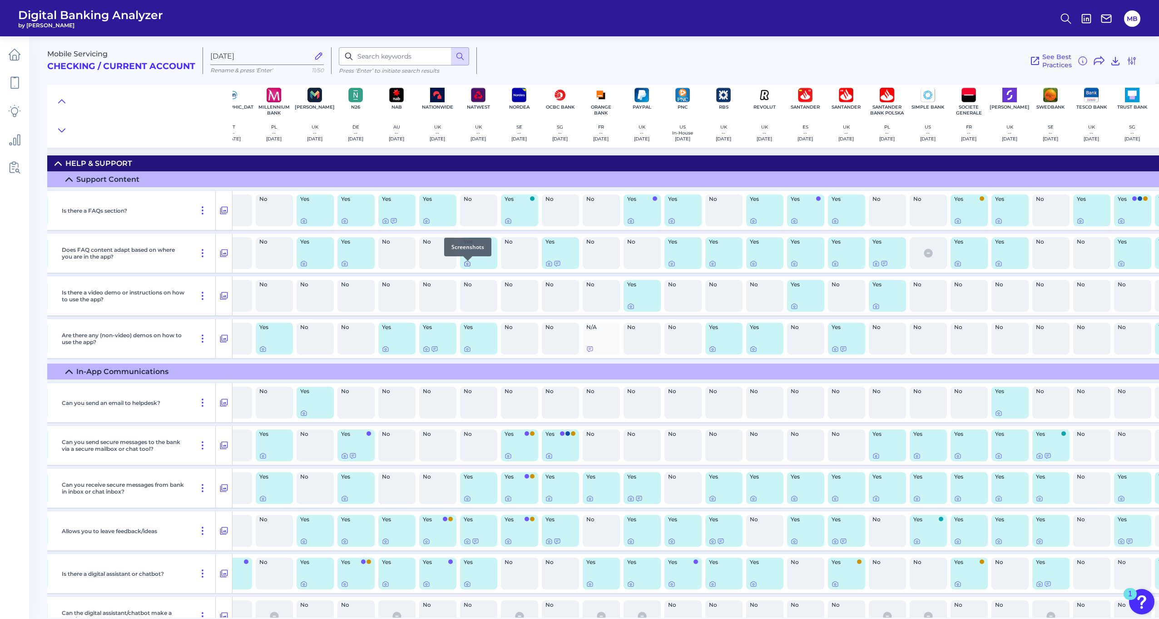
click at [466, 267] on icon at bounding box center [467, 263] width 7 height 7
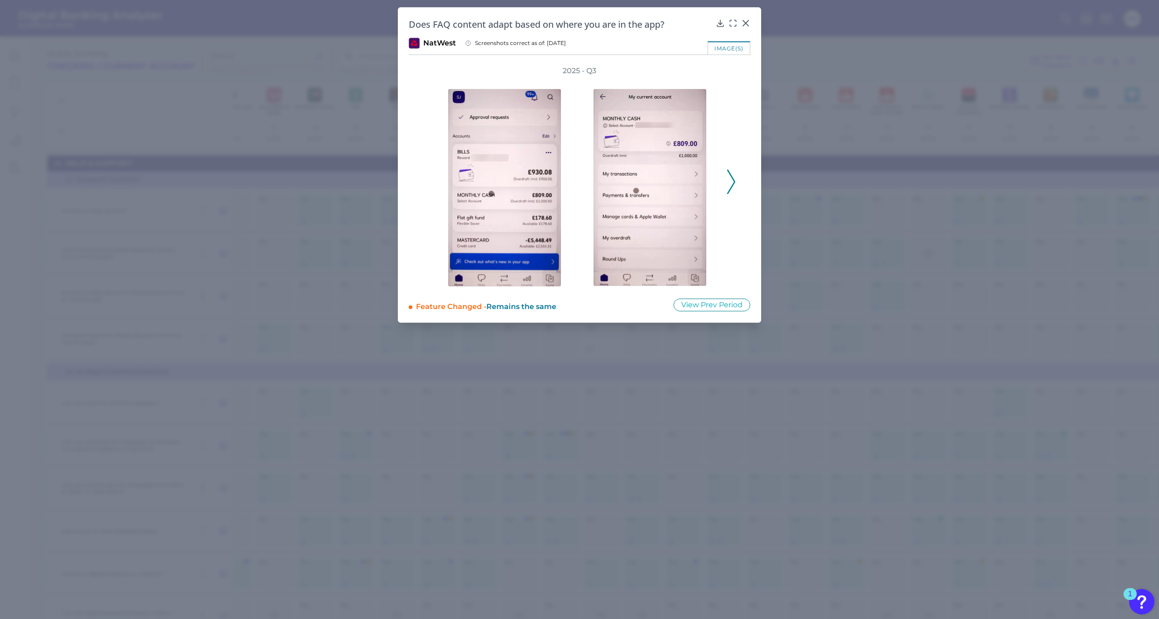
click at [736, 184] on div "2025 - Q3" at bounding box center [580, 176] width 342 height 221
click at [731, 184] on icon at bounding box center [731, 181] width 8 height 25
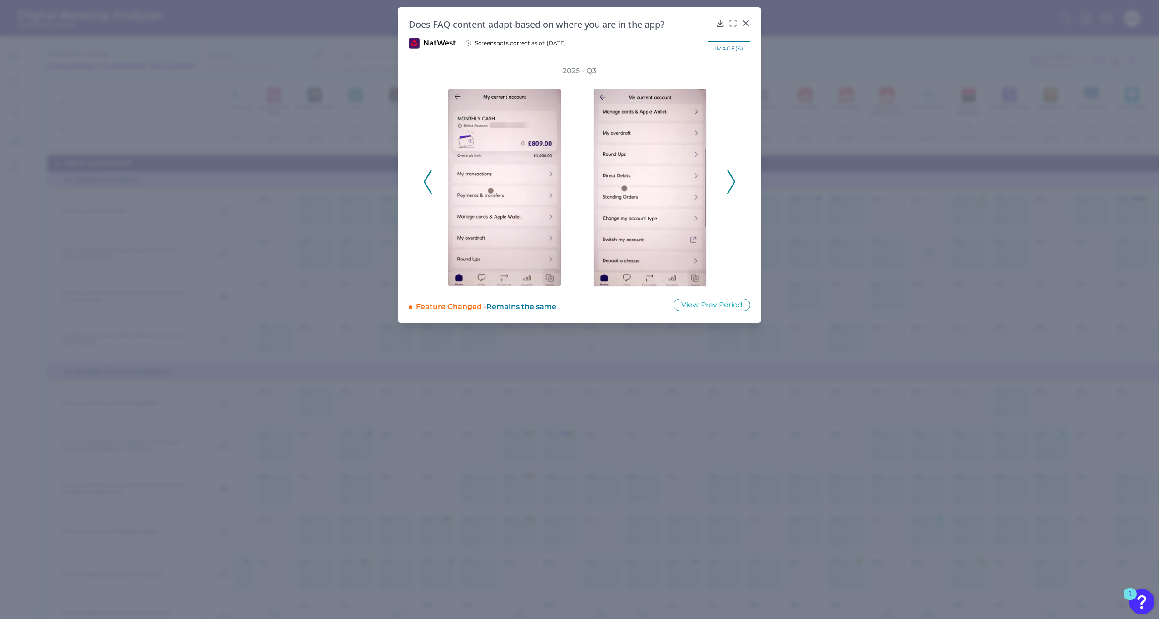
click at [725, 183] on div at bounding box center [652, 181] width 145 height 211
click at [725, 184] on div at bounding box center [652, 181] width 145 height 211
click at [732, 188] on icon at bounding box center [731, 181] width 8 height 25
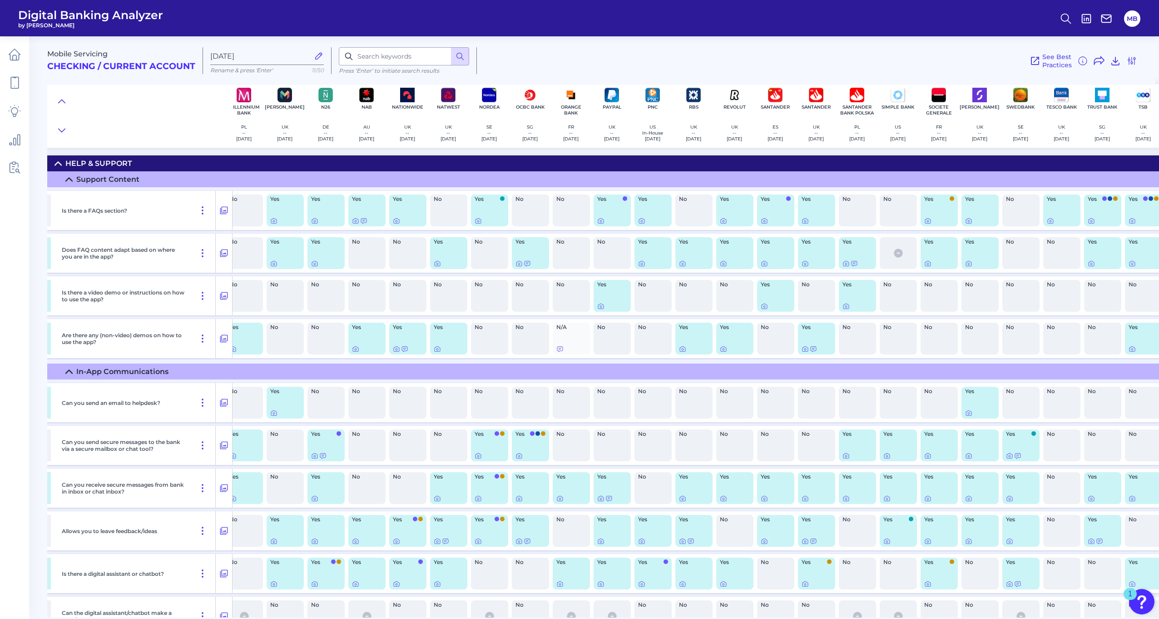
drag, startPoint x: 867, startPoint y: 251, endPoint x: 911, endPoint y: 252, distance: 44.1
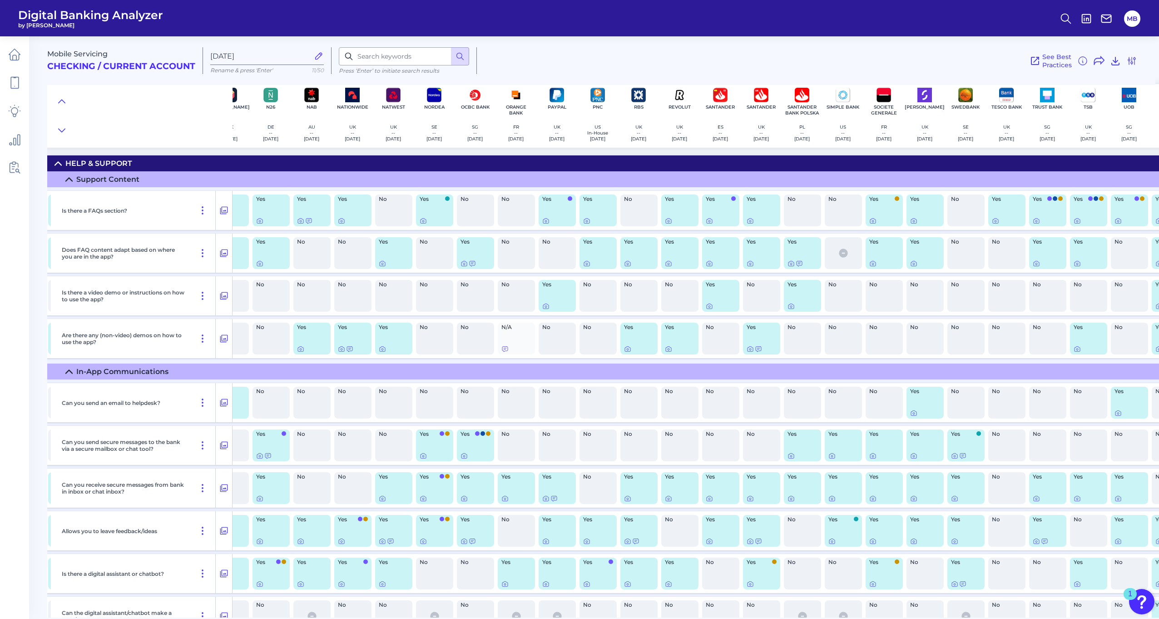
click at [912, 252] on div "Yes" at bounding box center [925, 253] width 37 height 32
click at [910, 266] on icon at bounding box center [913, 263] width 7 height 7
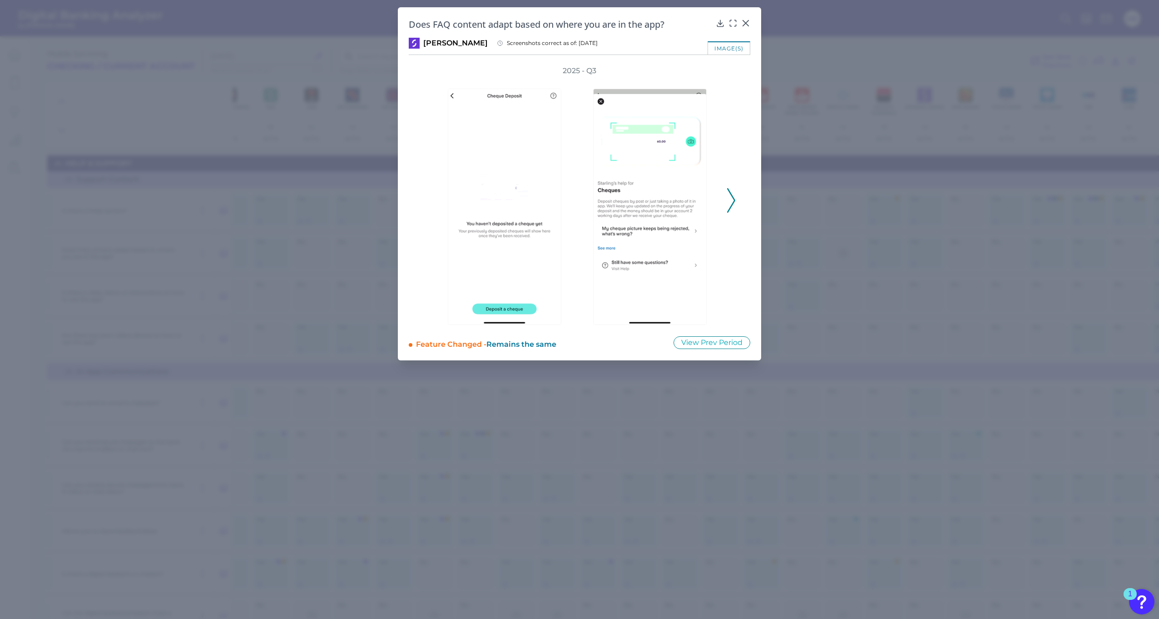
click at [730, 201] on icon at bounding box center [731, 200] width 8 height 25
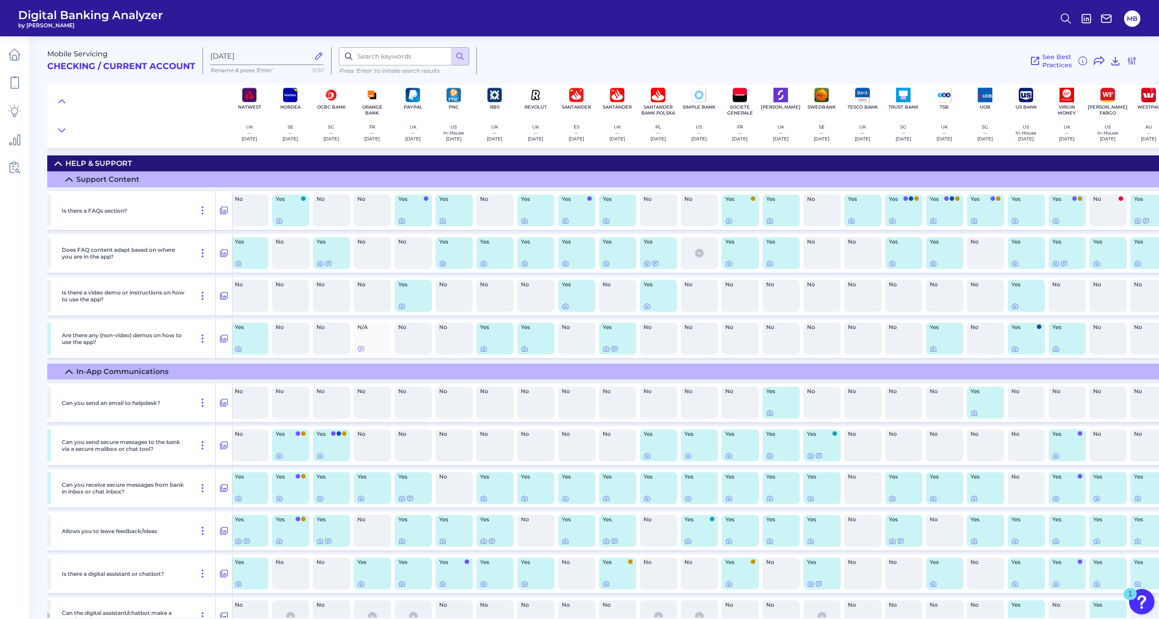
scroll to position [0, 1657]
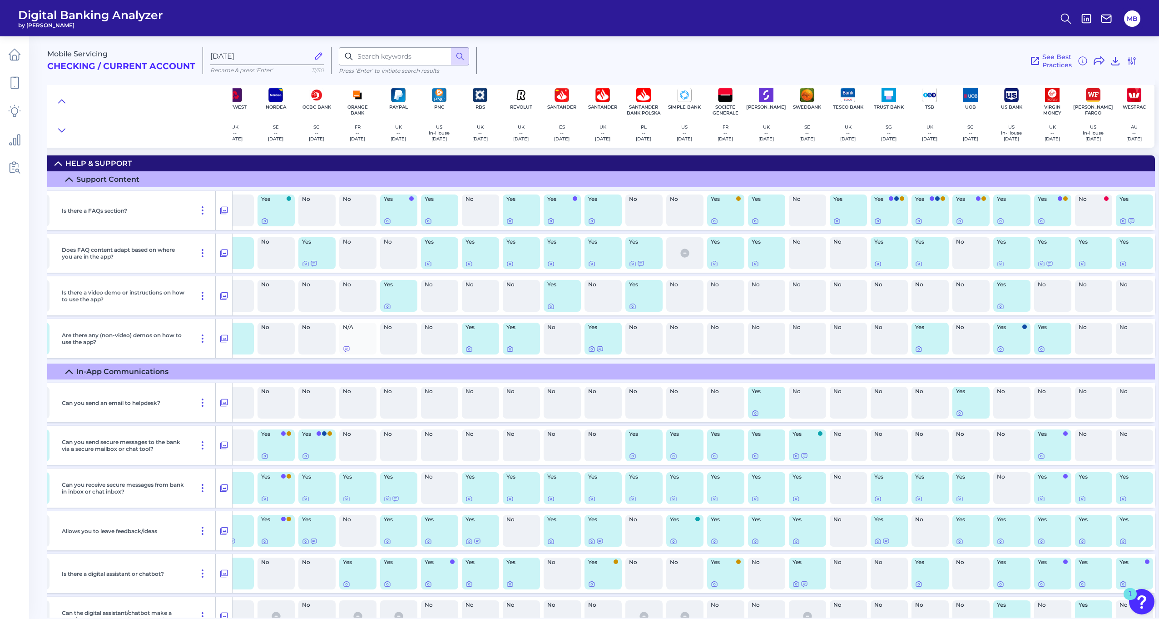
drag, startPoint x: 911, startPoint y: 281, endPoint x: 936, endPoint y: 281, distance: 25.0
drag, startPoint x: 938, startPoint y: 278, endPoint x: 932, endPoint y: 272, distance: 8.7
click at [915, 265] on icon at bounding box center [918, 263] width 7 height 7
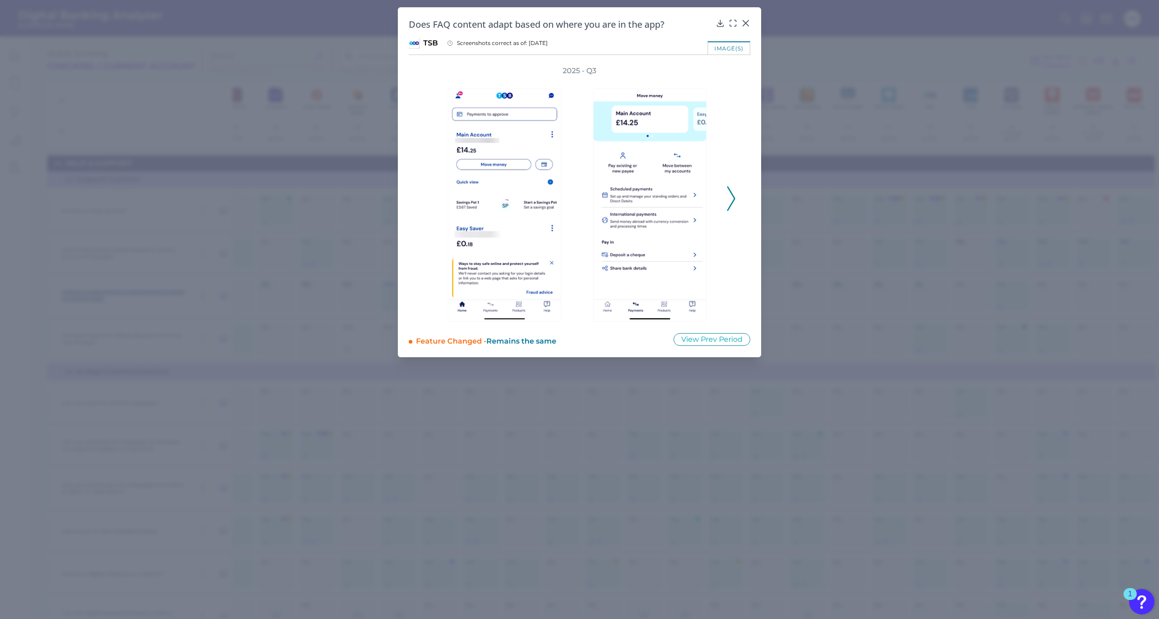
click at [735, 198] on button at bounding box center [731, 198] width 9 height 25
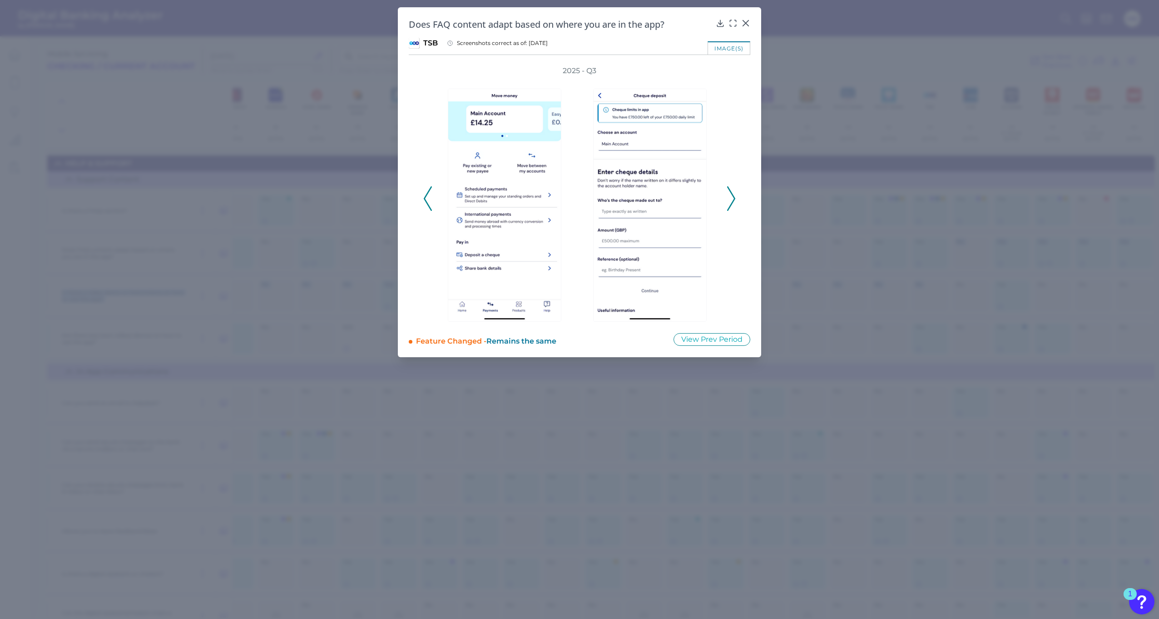
click at [735, 199] on button at bounding box center [731, 198] width 9 height 25
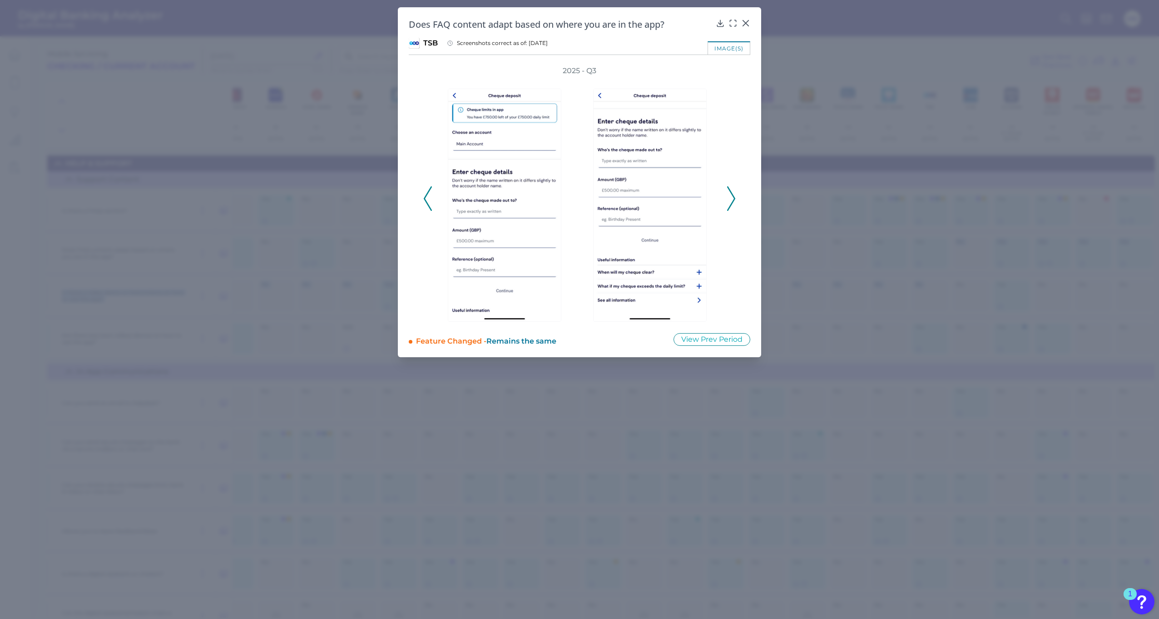
click at [733, 199] on icon at bounding box center [731, 198] width 8 height 25
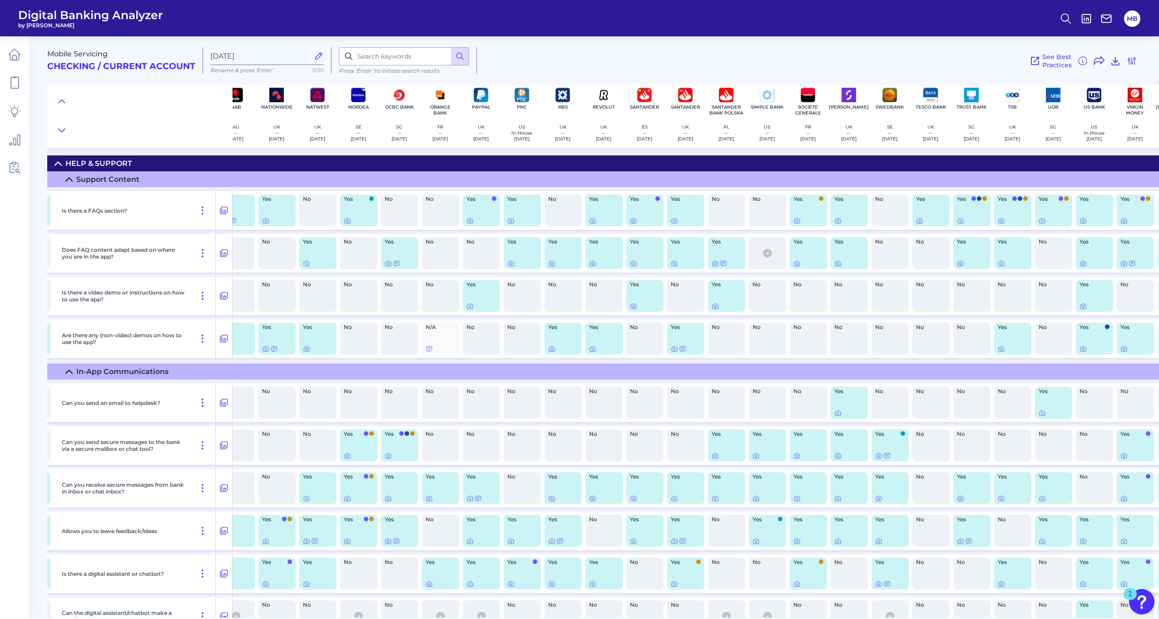
drag, startPoint x: 414, startPoint y: 281, endPoint x: 384, endPoint y: 280, distance: 29.5
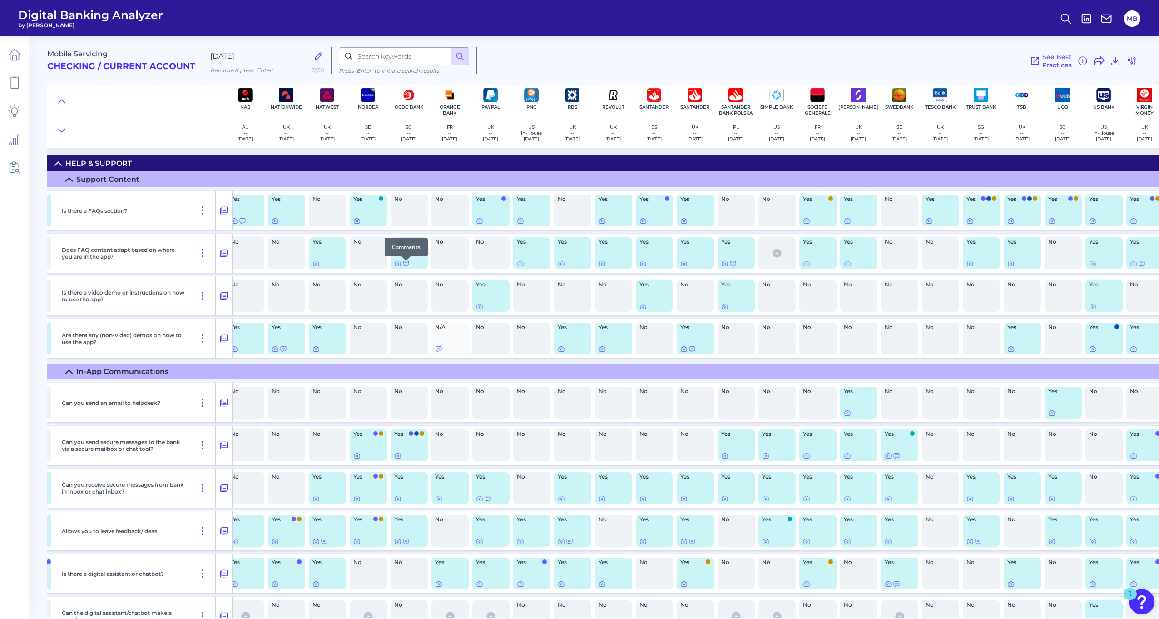
click at [407, 267] on icon at bounding box center [405, 263] width 7 height 7
click at [397, 266] on icon at bounding box center [397, 263] width 5 height 5
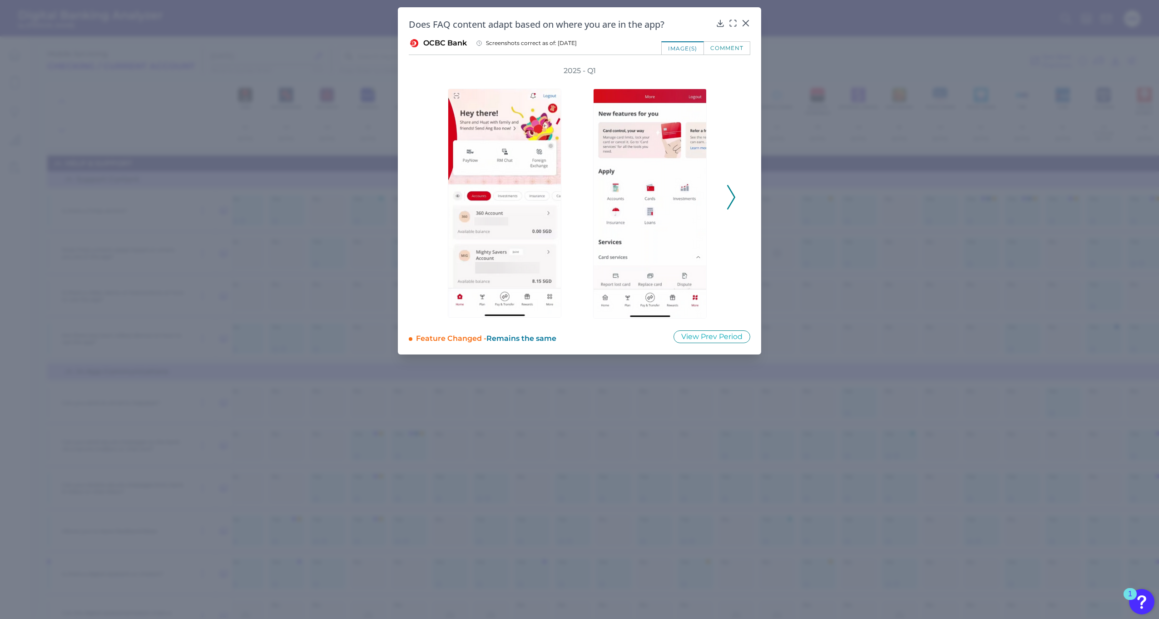
drag, startPoint x: 368, startPoint y: 208, endPoint x: 369, endPoint y: 213, distance: 5.1
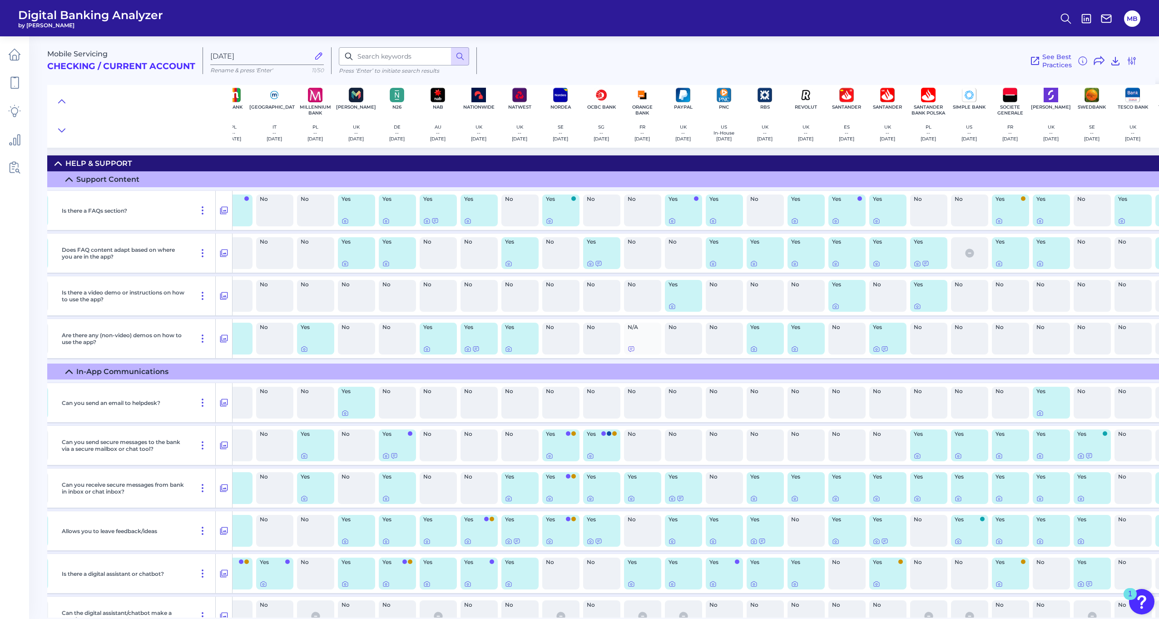
drag, startPoint x: 416, startPoint y: 267, endPoint x: 364, endPoint y: 267, distance: 51.8
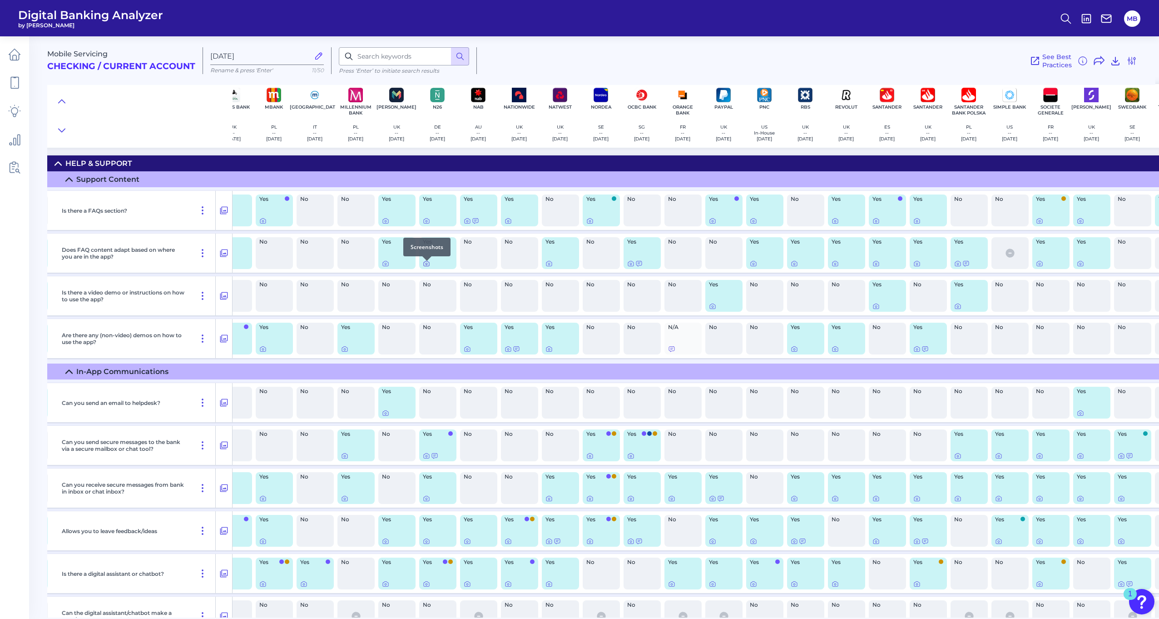
click at [429, 266] on icon at bounding box center [426, 263] width 7 height 7
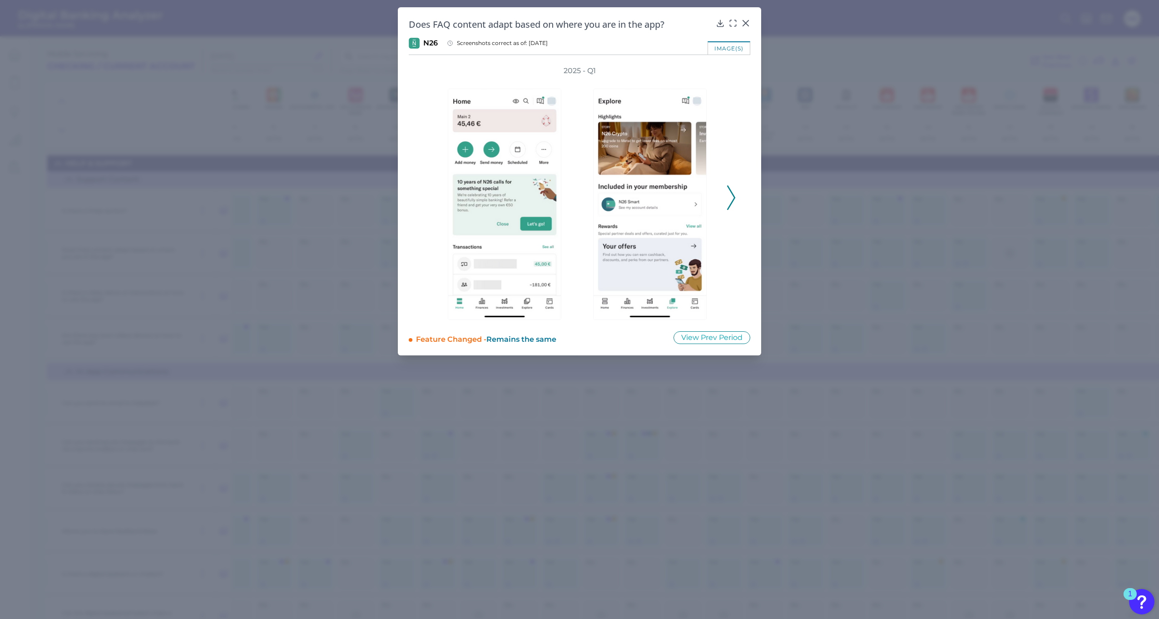
click at [727, 196] on icon at bounding box center [731, 197] width 8 height 25
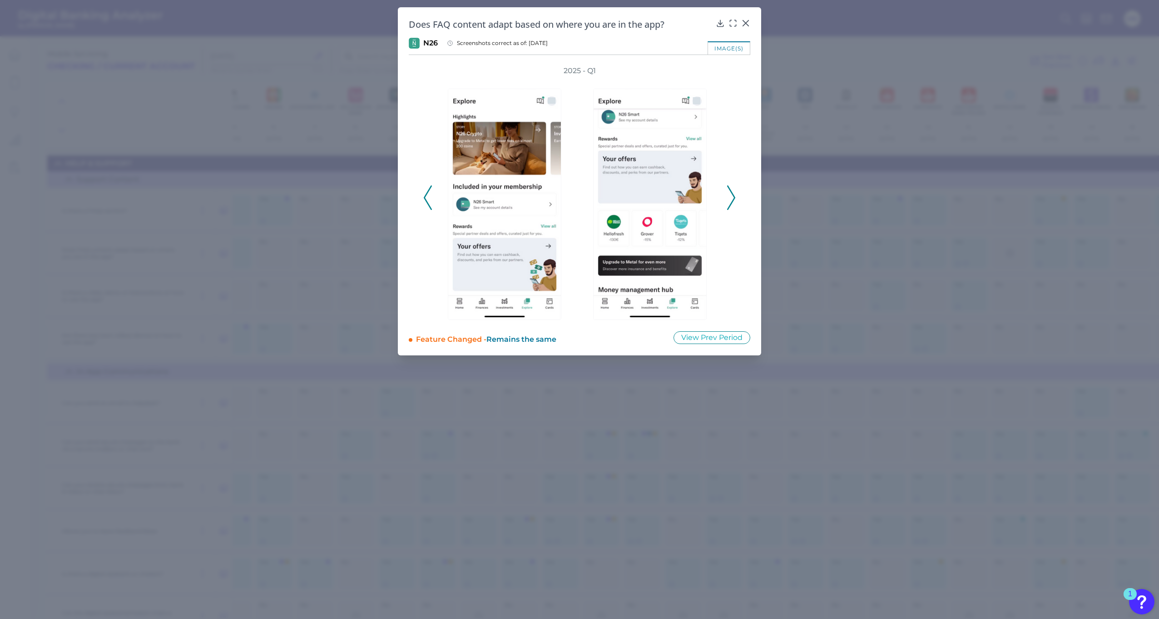
click at [730, 196] on icon at bounding box center [731, 197] width 8 height 25
click at [730, 197] on icon at bounding box center [731, 197] width 8 height 25
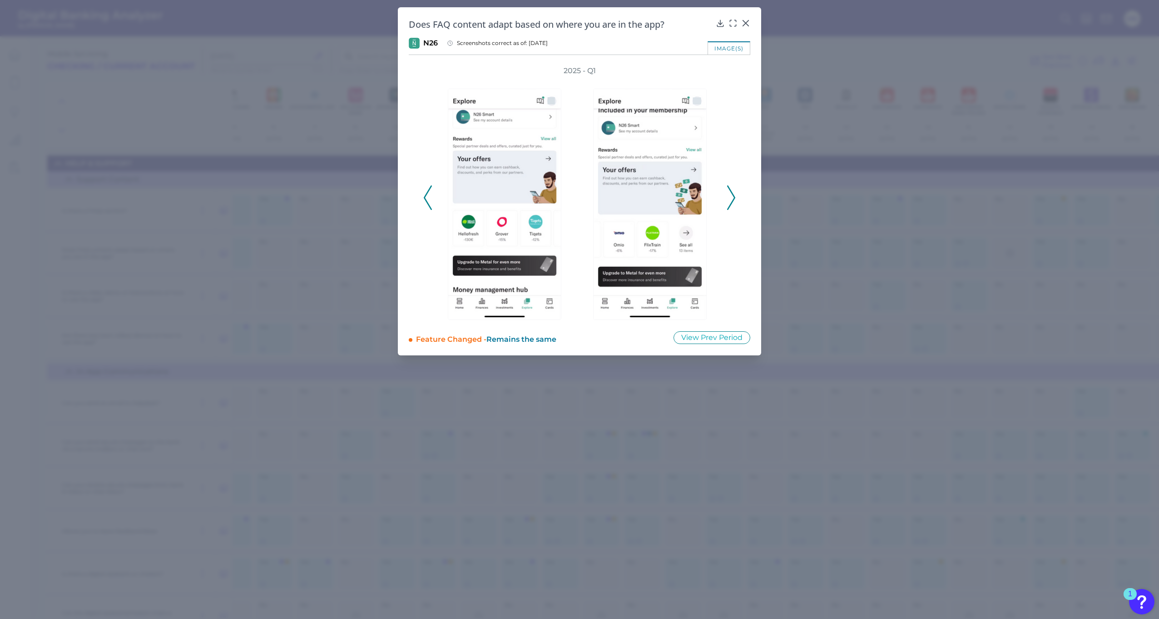
click at [732, 197] on icon at bounding box center [731, 197] width 8 height 25
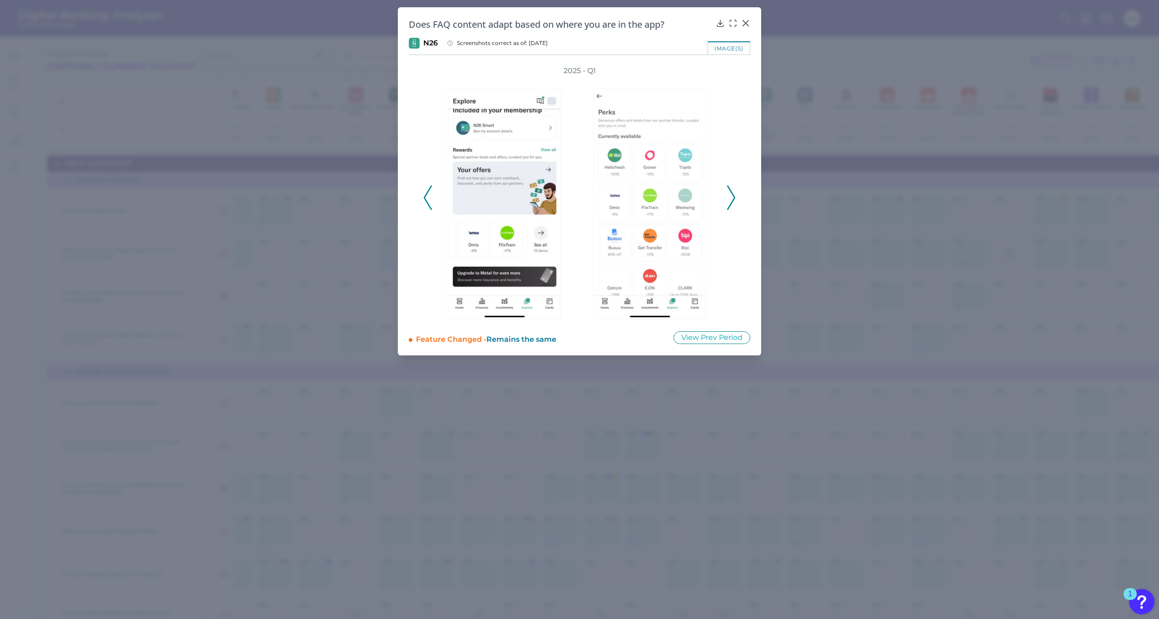
click at [732, 196] on icon at bounding box center [731, 197] width 8 height 25
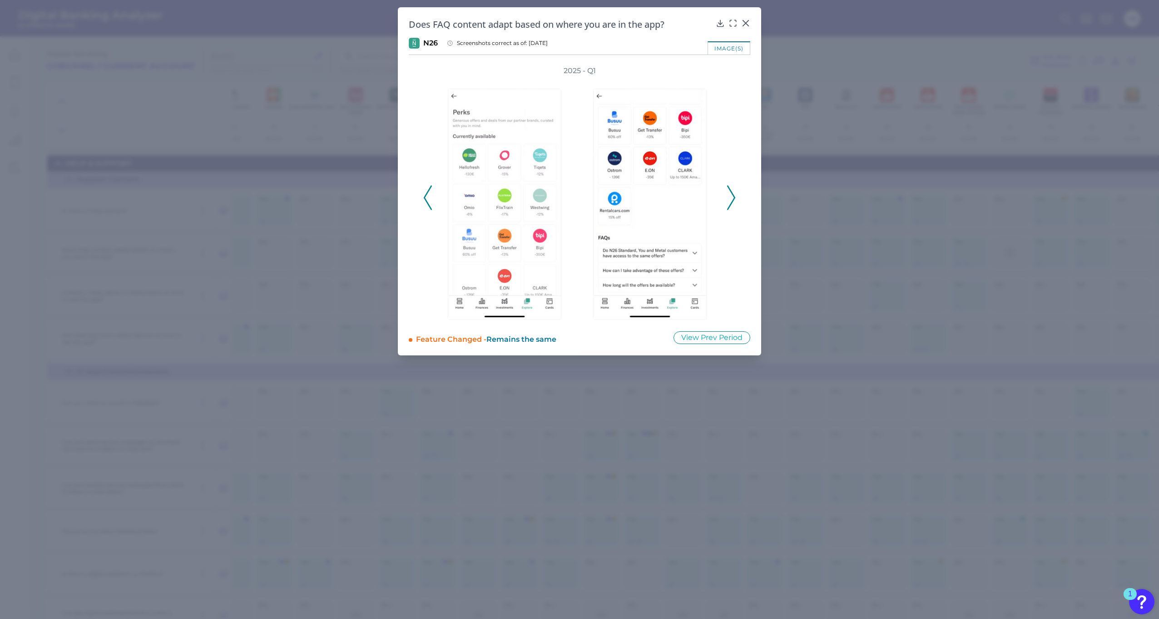
click at [730, 195] on icon at bounding box center [731, 197] width 8 height 25
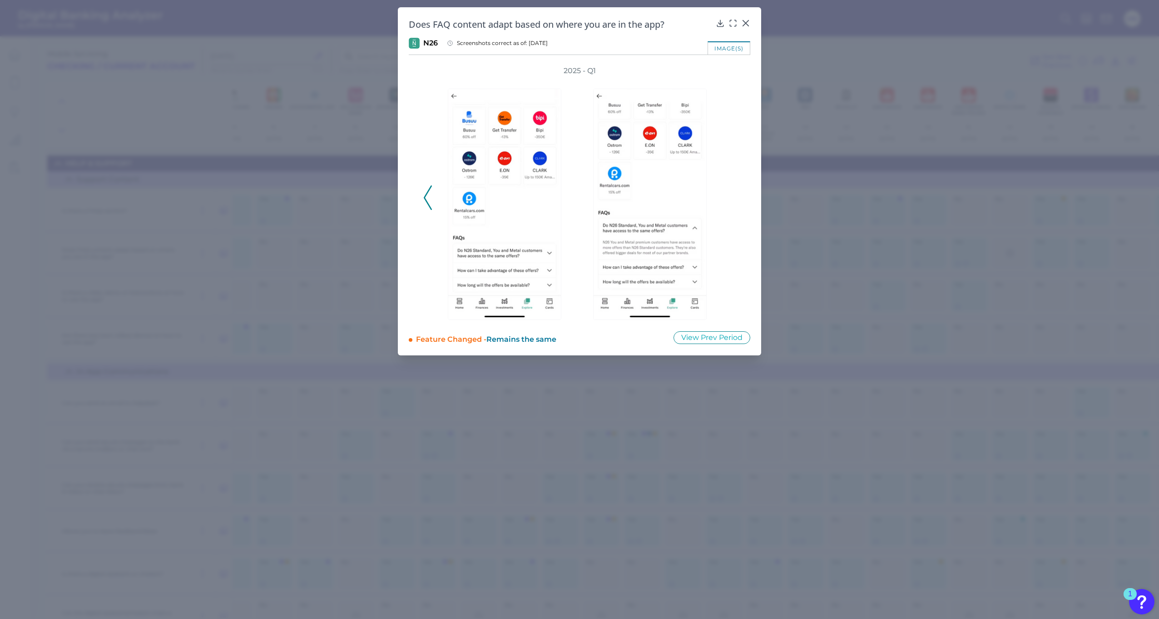
click at [730, 195] on div "2025 - Q1" at bounding box center [579, 193] width 313 height 254
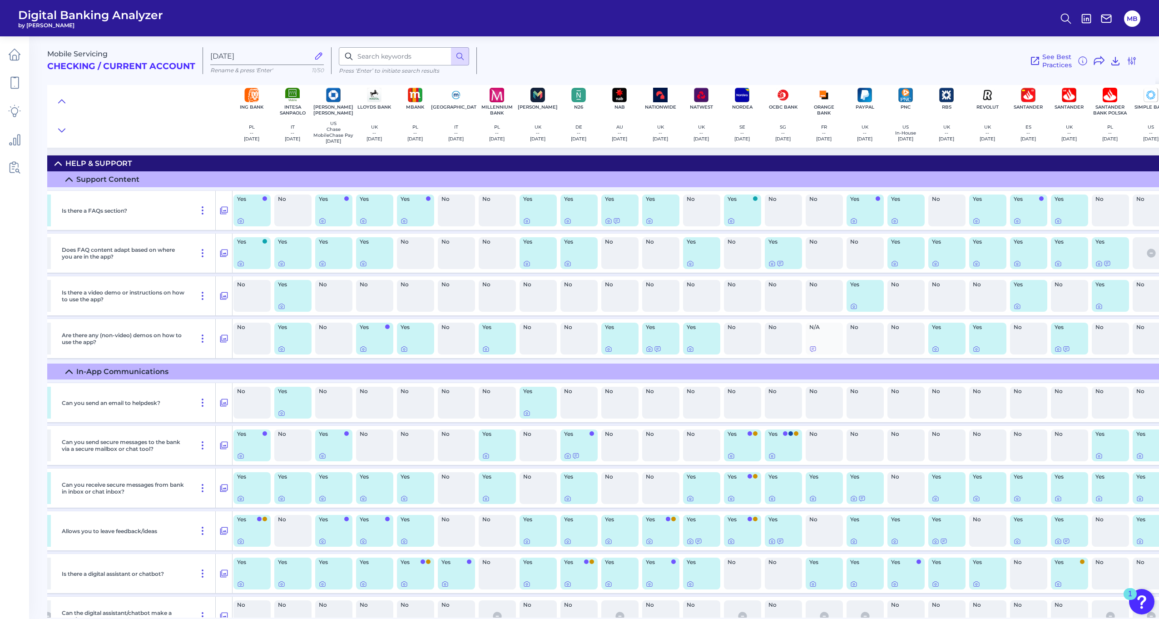
drag, startPoint x: 402, startPoint y: 254, endPoint x: 378, endPoint y: 253, distance: 24.1
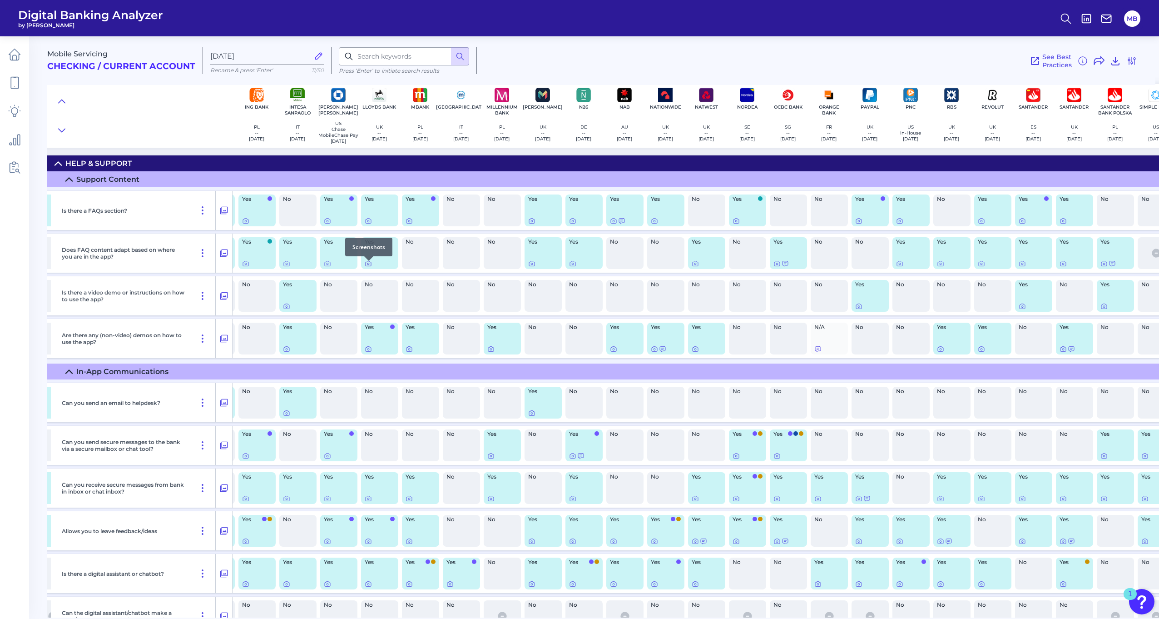
click at [370, 266] on icon at bounding box center [368, 263] width 7 height 7
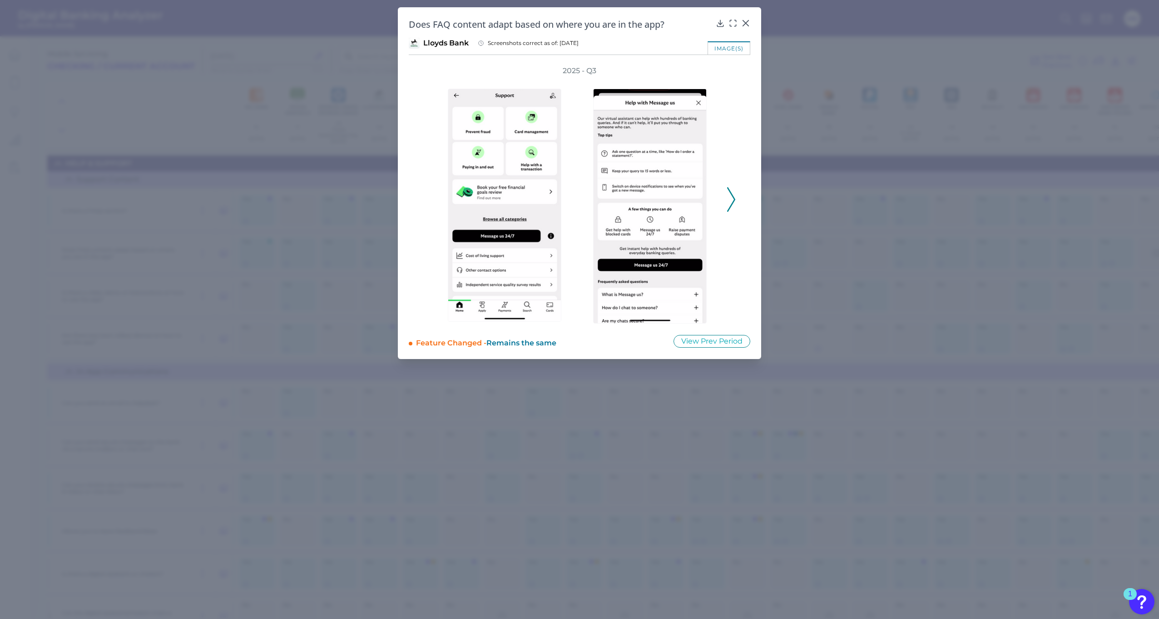
click at [729, 199] on icon at bounding box center [731, 199] width 8 height 25
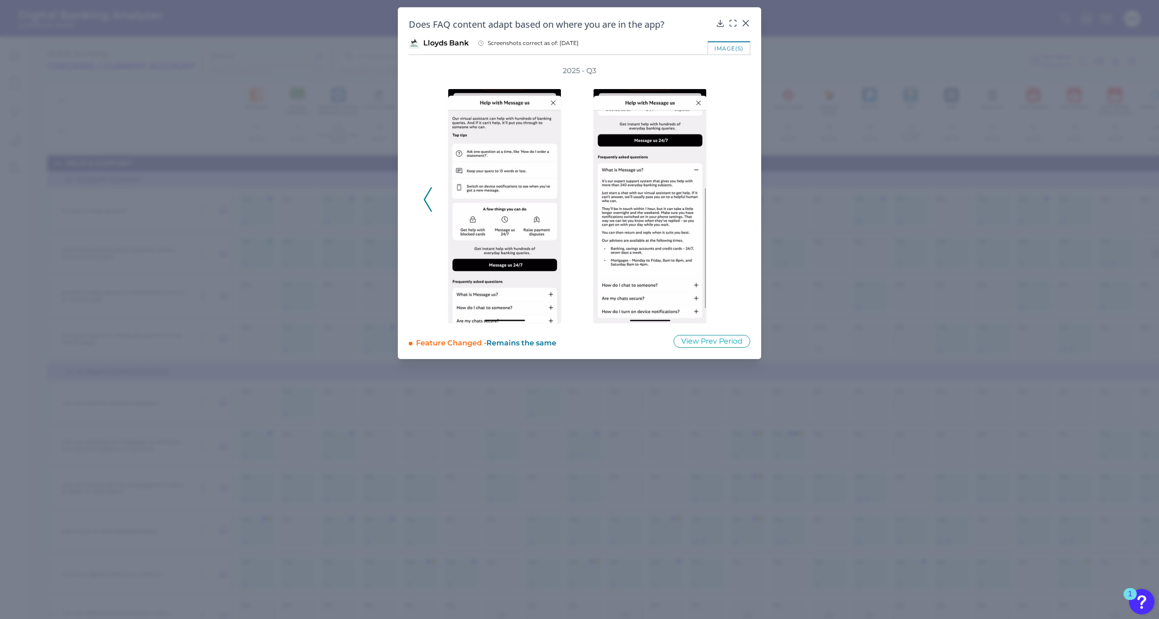
click at [732, 199] on div "2025 - Q3" at bounding box center [579, 195] width 313 height 258
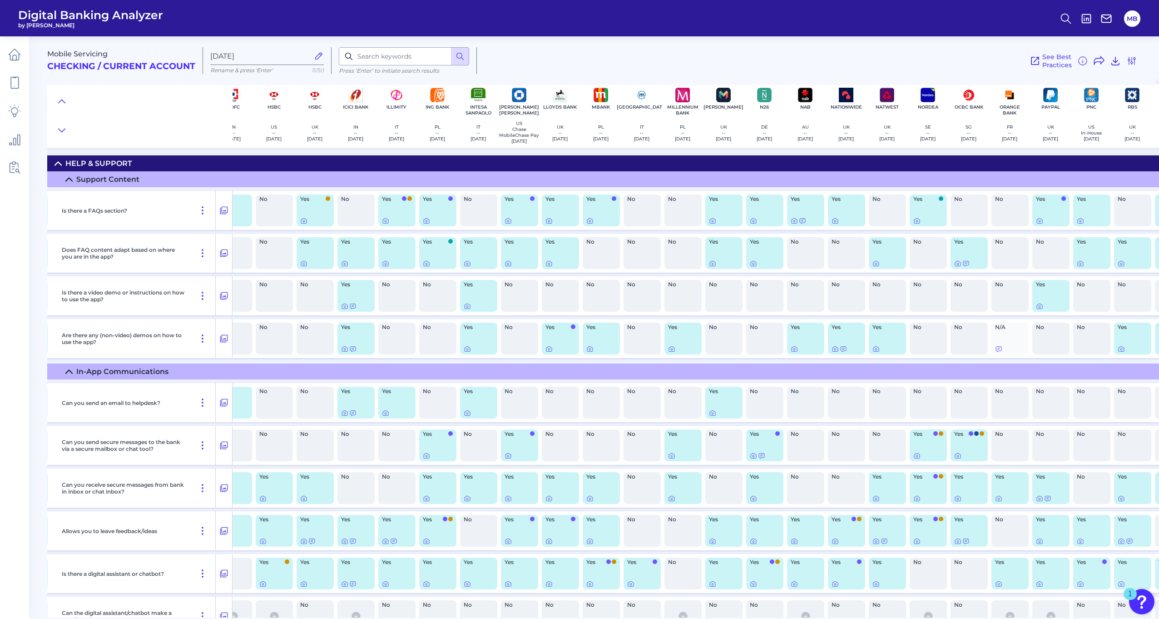
scroll to position [0, 941]
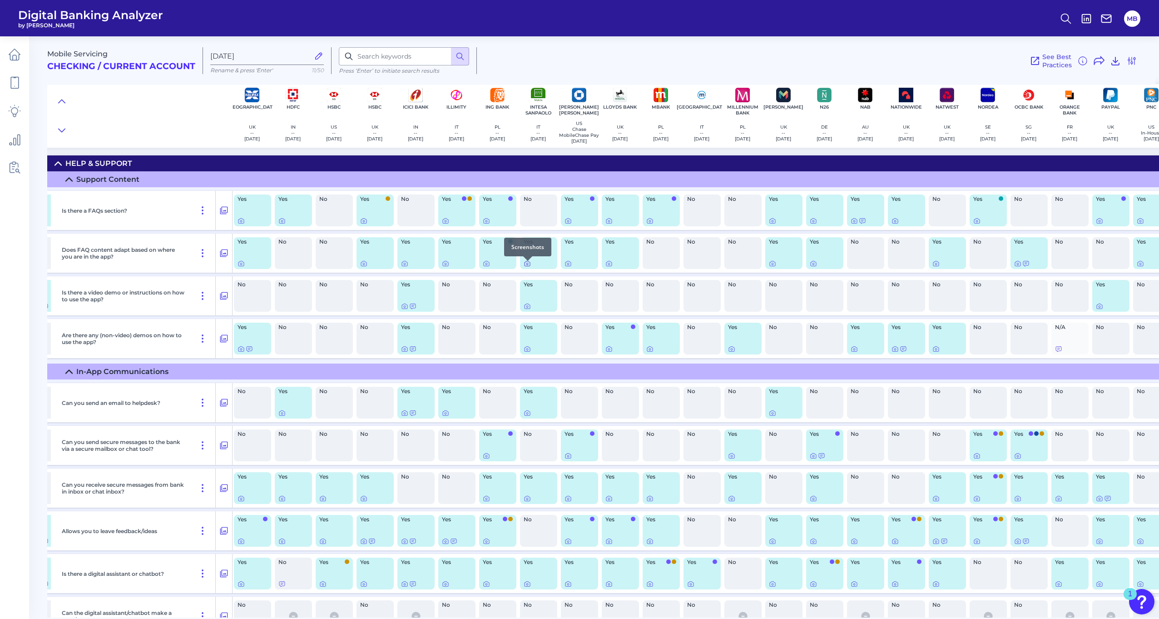
click at [526, 266] on icon at bounding box center [527, 263] width 7 height 7
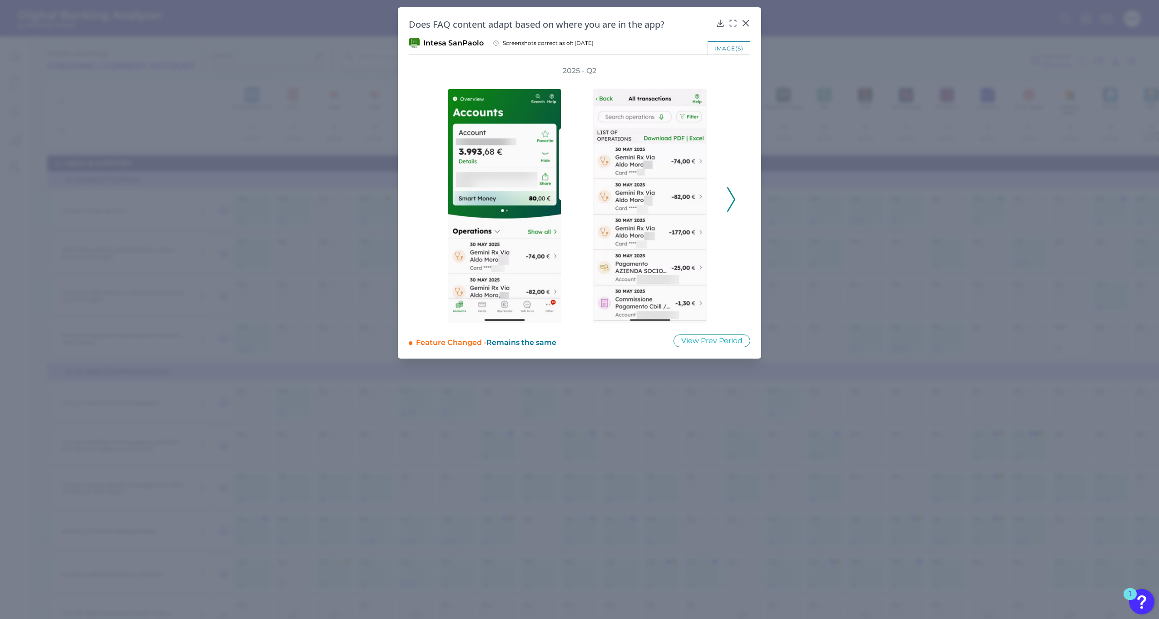
click at [740, 201] on div "2025 - Q2" at bounding box center [580, 194] width 342 height 257
click at [733, 201] on icon at bounding box center [731, 199] width 8 height 25
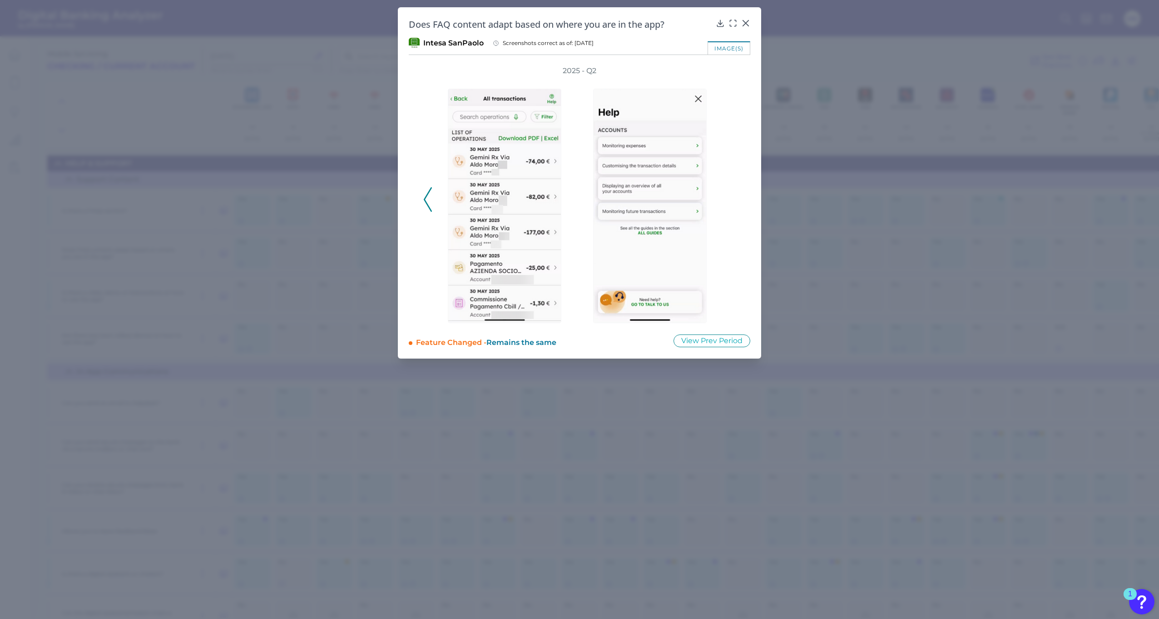
click at [730, 201] on div "2025 - Q2" at bounding box center [579, 194] width 313 height 257
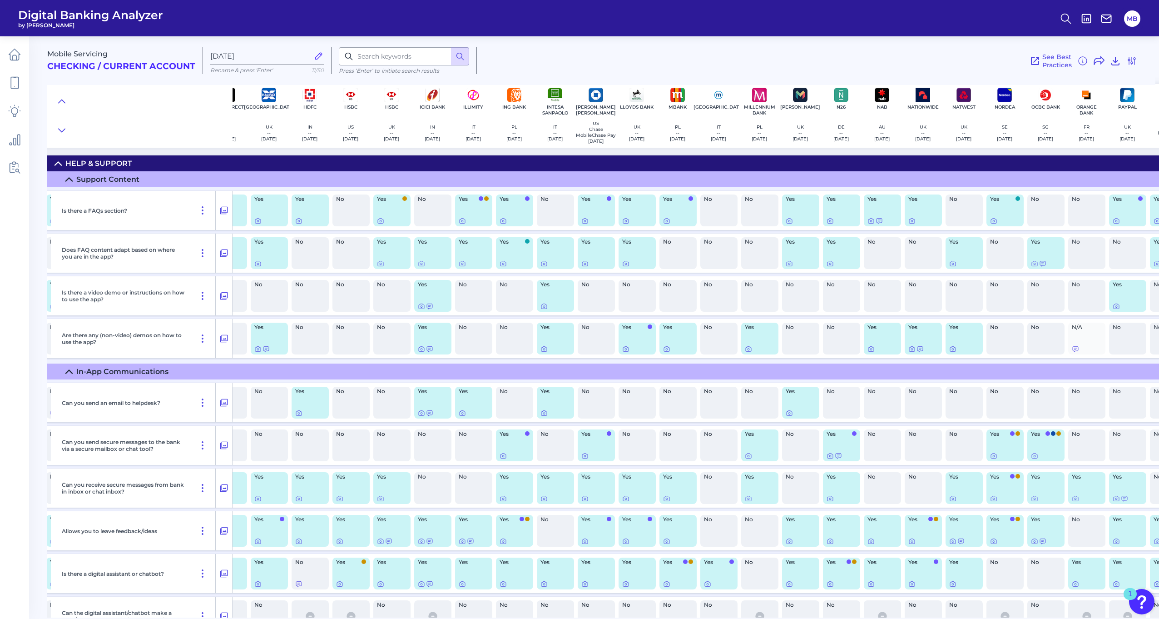
drag, startPoint x: 383, startPoint y: 258, endPoint x: 396, endPoint y: 255, distance: 13.2
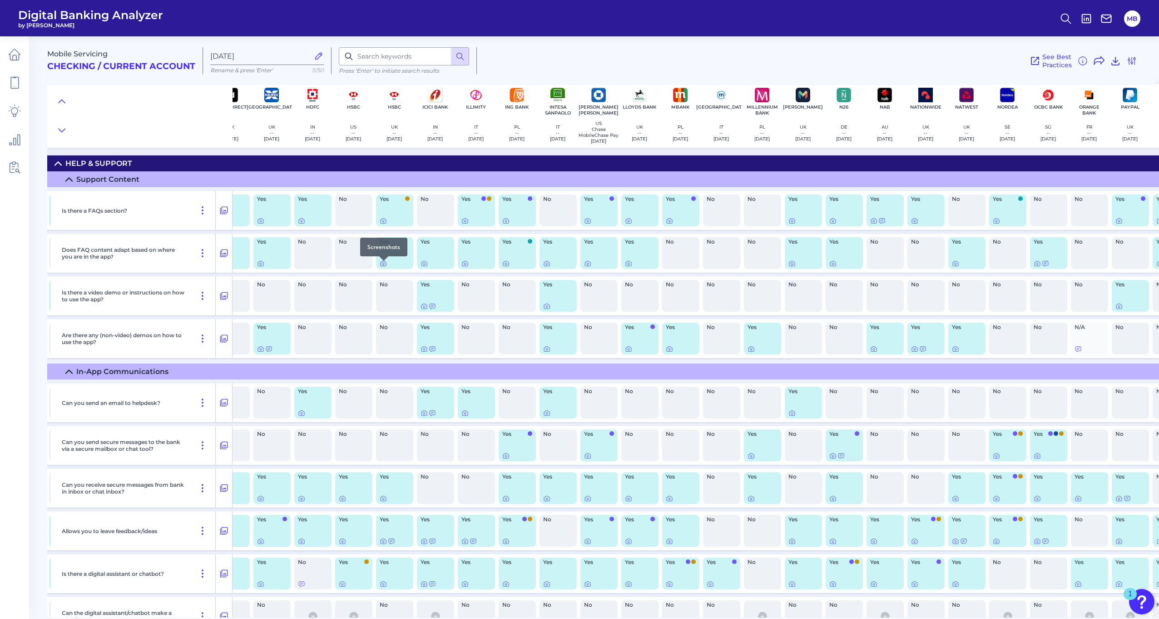
click at [382, 266] on icon at bounding box center [383, 263] width 7 height 7
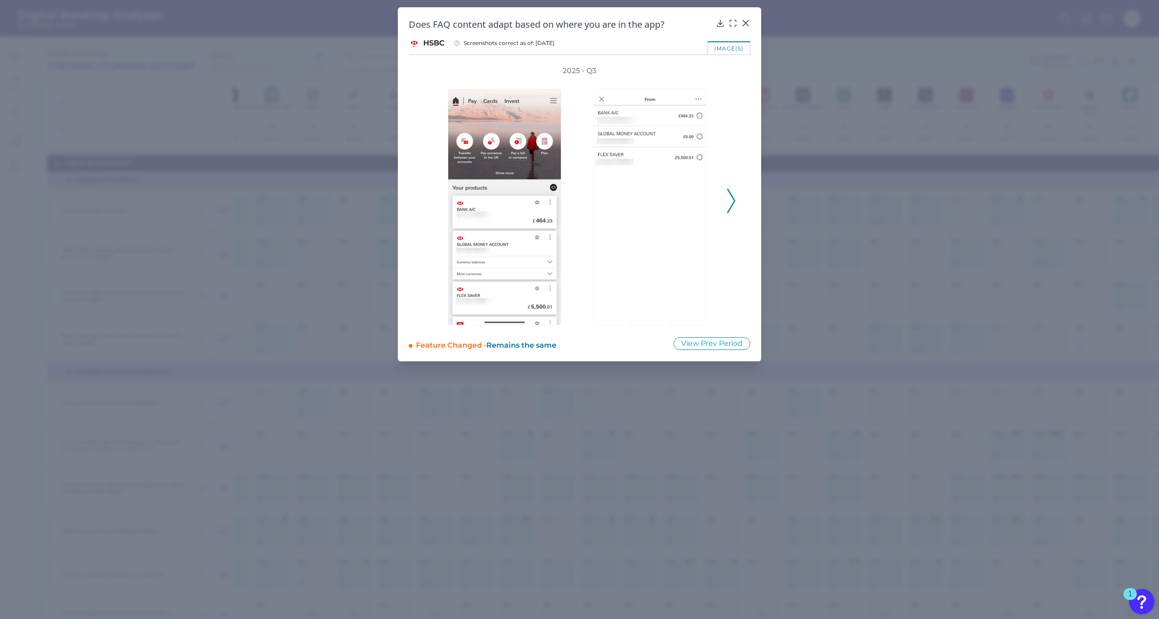
click at [729, 200] on icon at bounding box center [731, 201] width 8 height 25
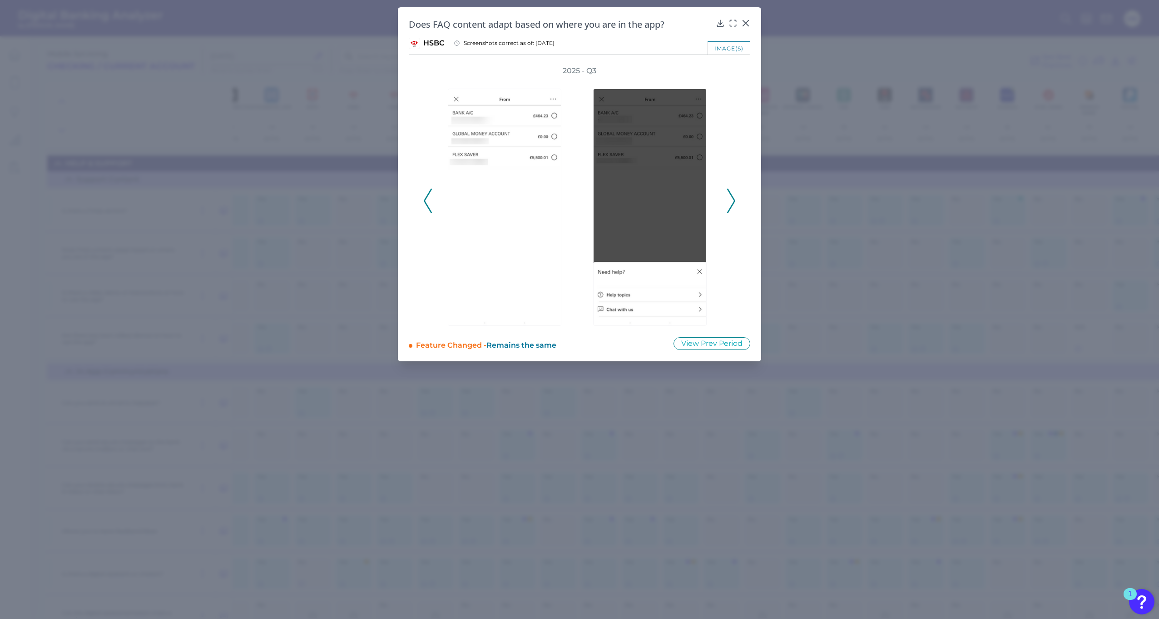
click at [729, 200] on icon at bounding box center [731, 201] width 8 height 25
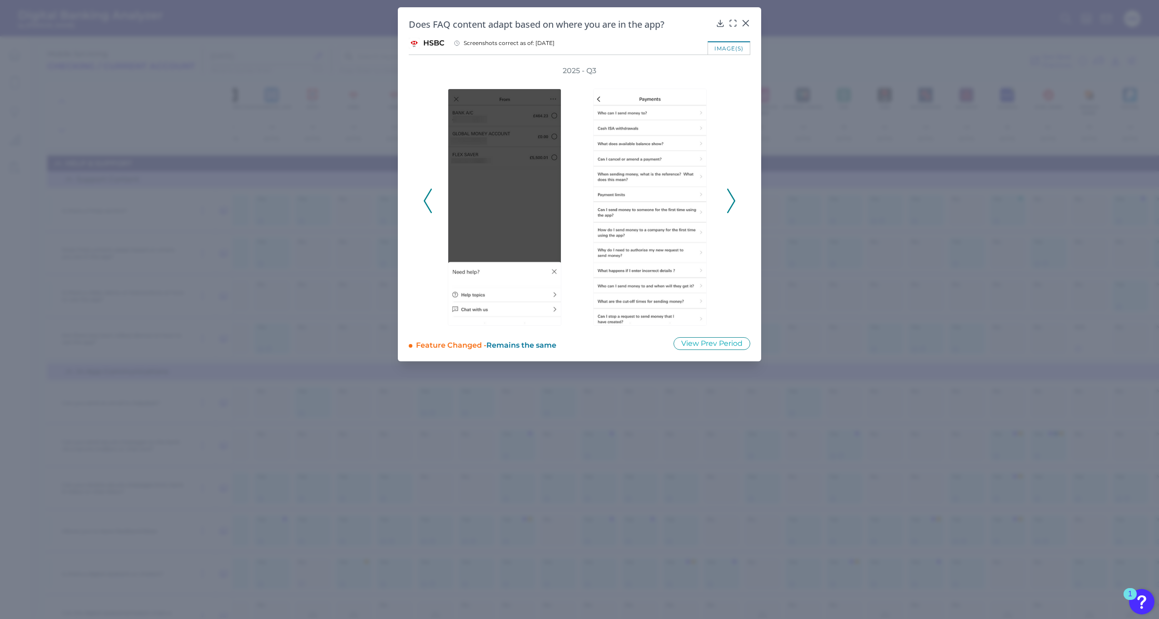
click at [729, 200] on icon at bounding box center [731, 201] width 8 height 25
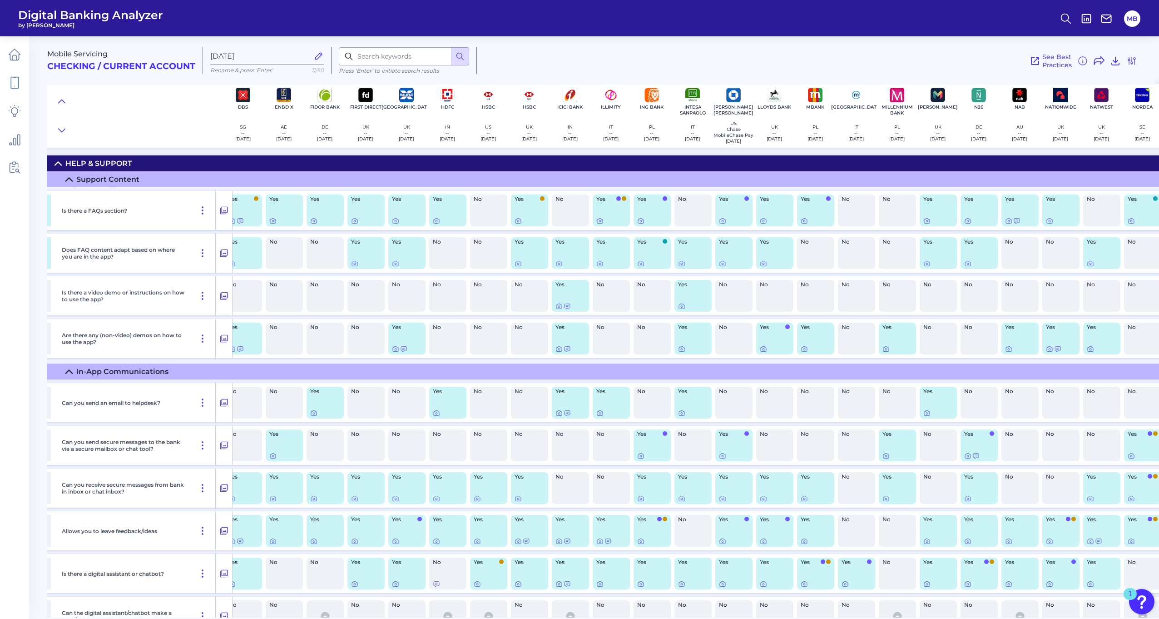
drag, startPoint x: 366, startPoint y: 293, endPoint x: 311, endPoint y: 292, distance: 55.4
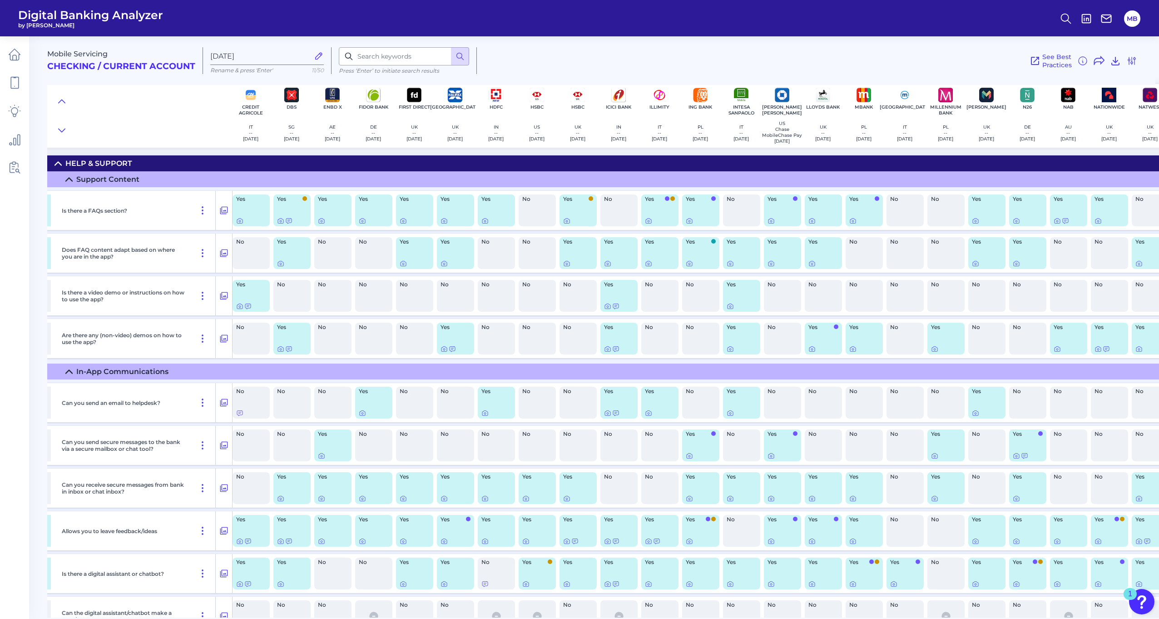
drag, startPoint x: 380, startPoint y: 290, endPoint x: 344, endPoint y: 292, distance: 35.5
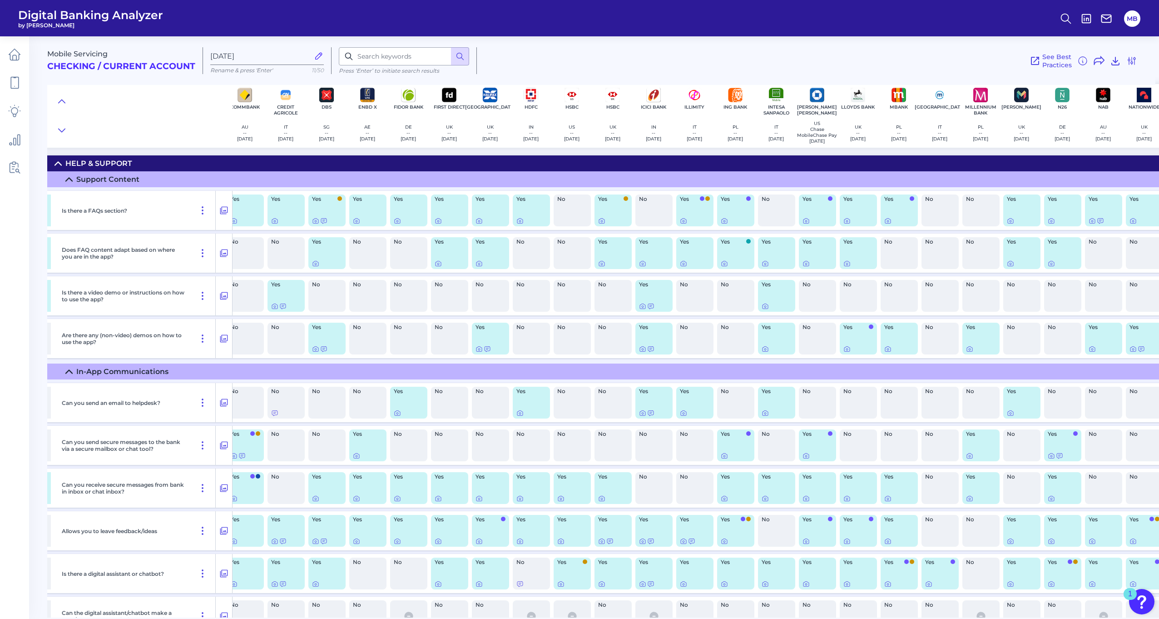
drag, startPoint x: 352, startPoint y: 294, endPoint x: 314, endPoint y: 294, distance: 38.6
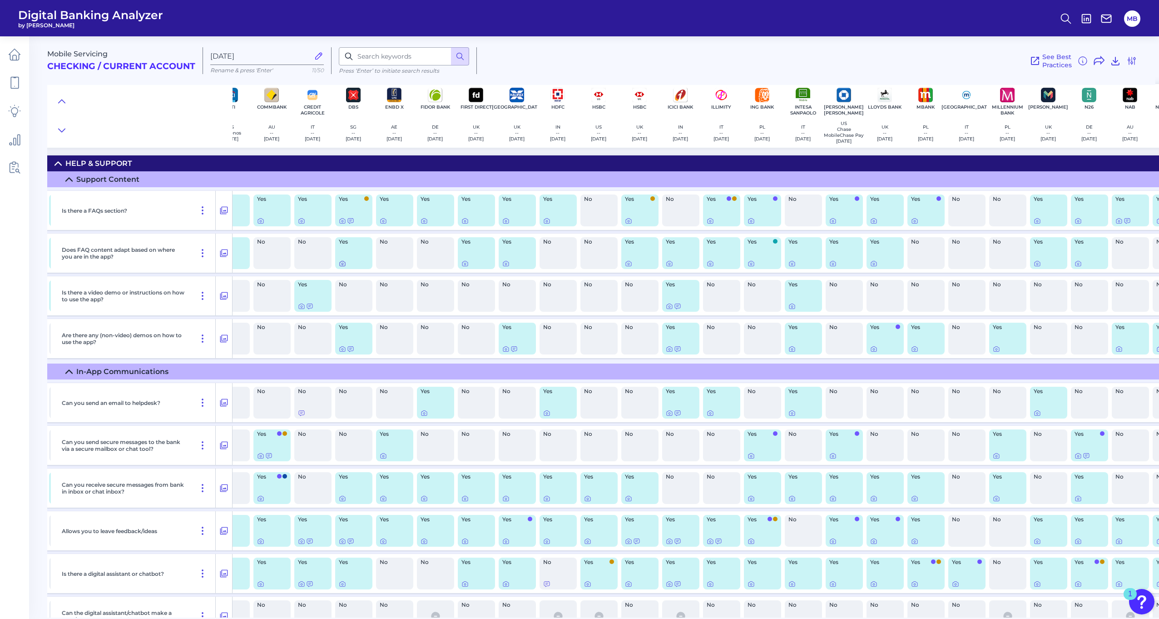
click at [343, 265] on body "Digital Banking Analyzer by Curinos MB Mobile Servicing Checking / Current Acco…" at bounding box center [579, 309] width 1159 height 619
drag, startPoint x: 345, startPoint y: 263, endPoint x: 341, endPoint y: 267, distance: 5.5
click at [342, 265] on body "Digital Banking Analyzer by Curinos MB Mobile Servicing Checking / Current Acco…" at bounding box center [579, 309] width 1159 height 619
click at [338, 267] on div "Yes" at bounding box center [353, 253] width 37 height 32
click at [341, 267] on icon at bounding box center [342, 263] width 7 height 7
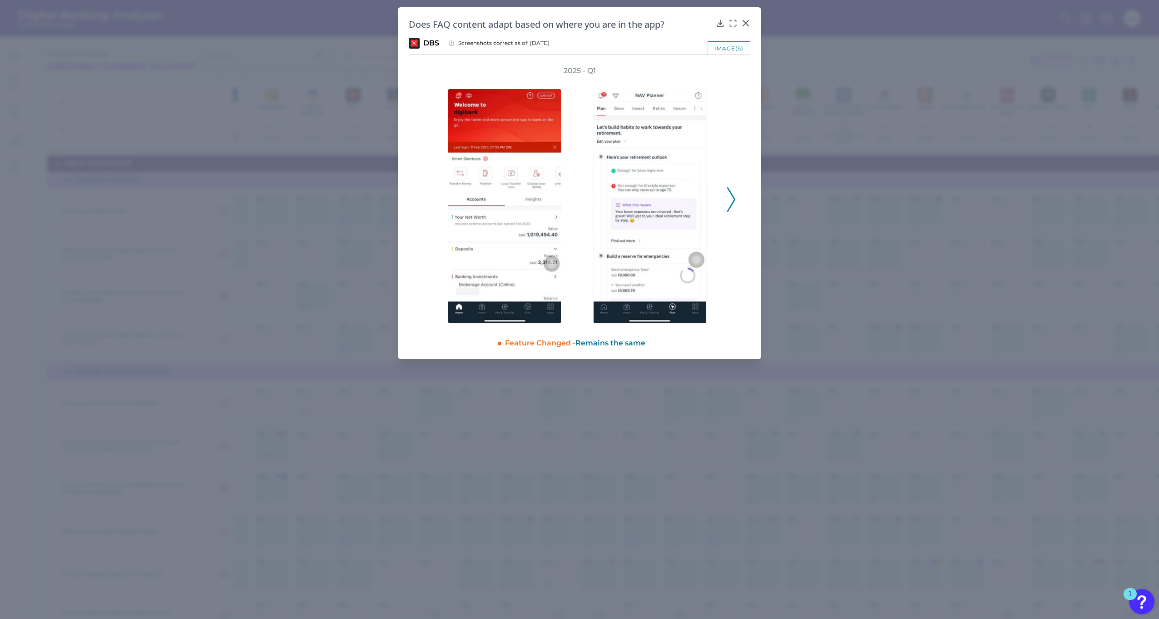
click at [730, 198] on icon at bounding box center [731, 199] width 8 height 25
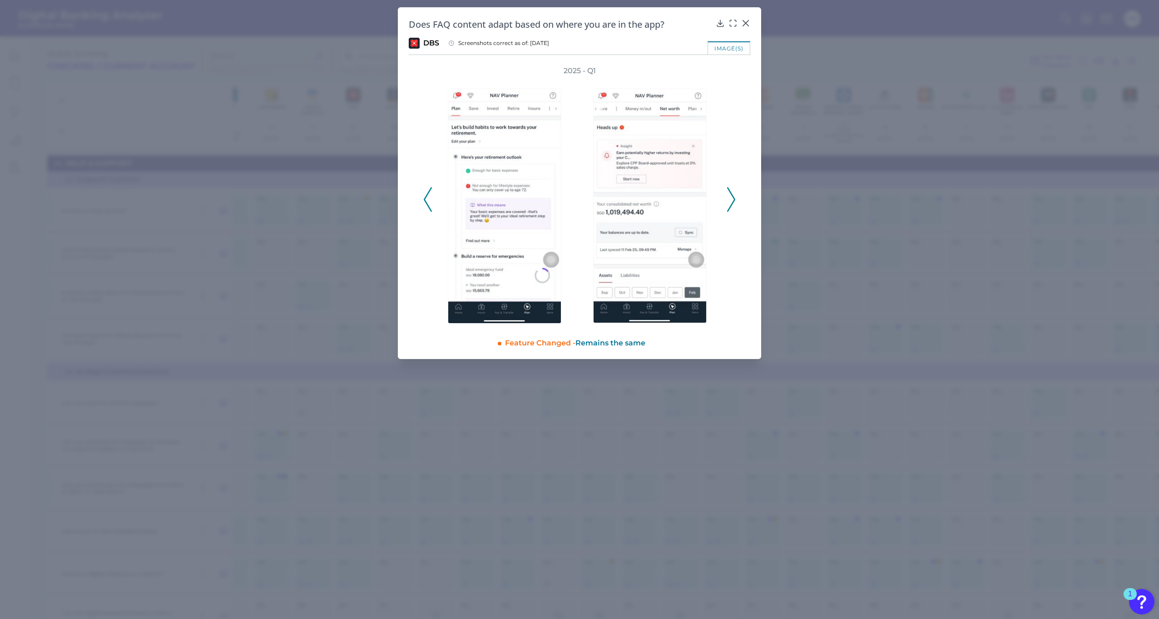
click at [730, 199] on icon at bounding box center [731, 199] width 8 height 25
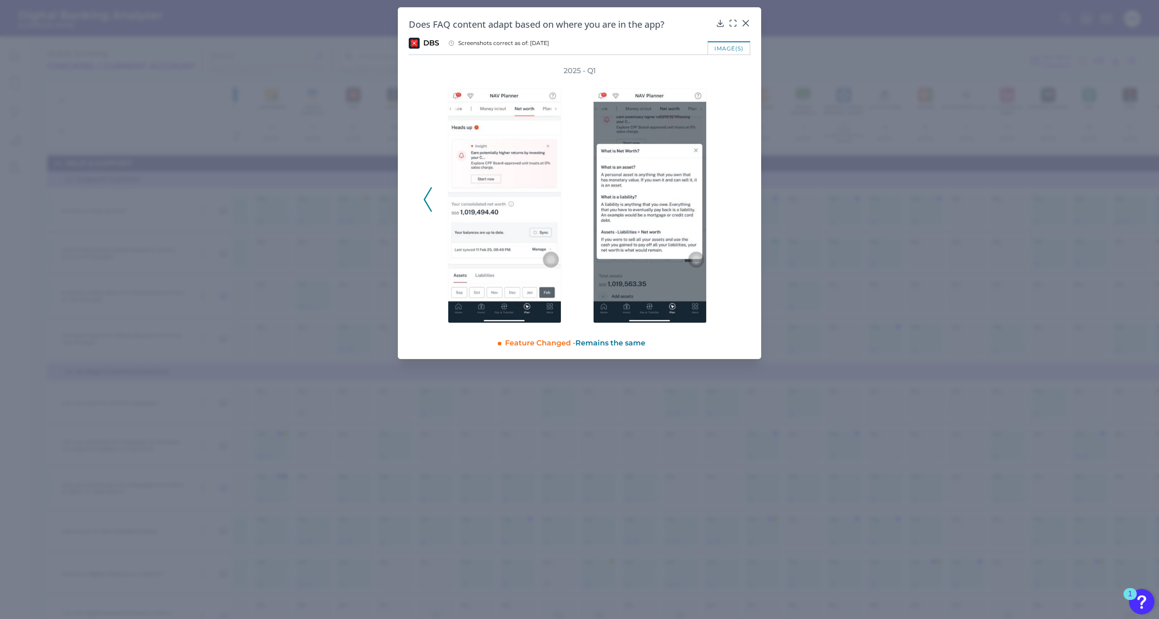
click at [730, 199] on div "2025 - Q1" at bounding box center [579, 195] width 313 height 258
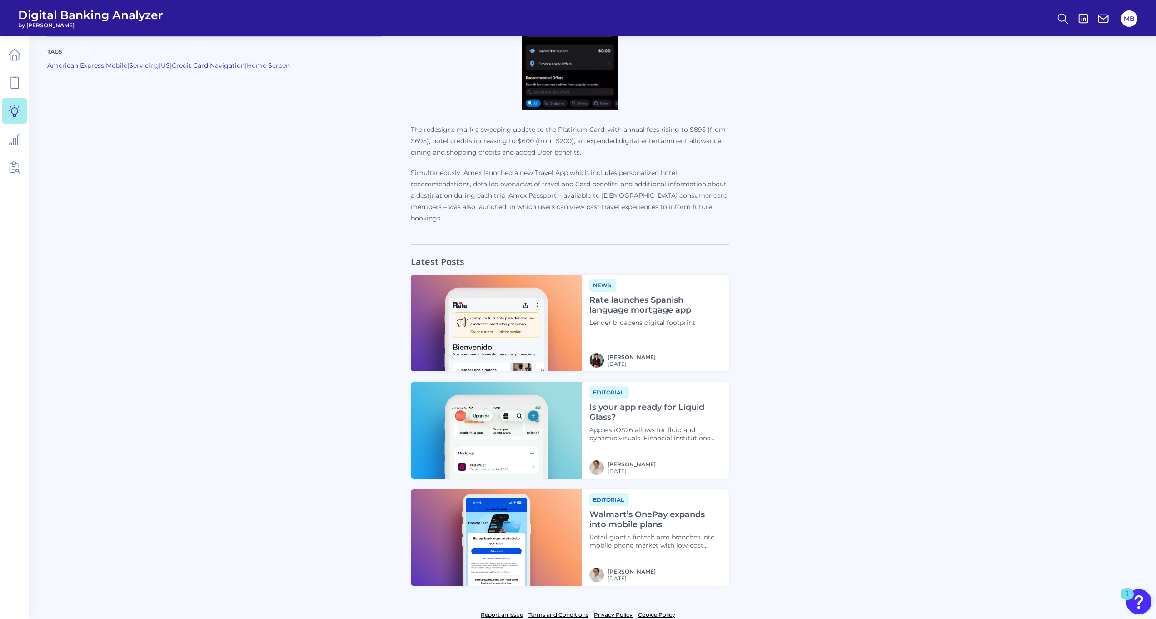
scroll to position [1195, 0]
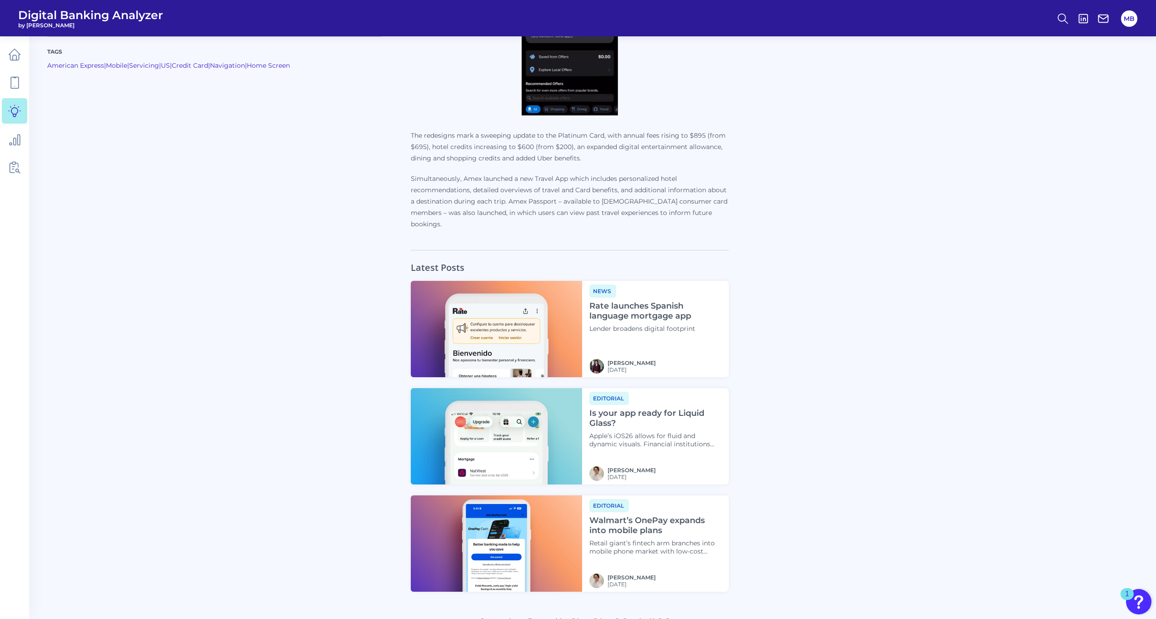
drag, startPoint x: 833, startPoint y: 466, endPoint x: 763, endPoint y: 25, distance: 446.1
